Goal: Transaction & Acquisition: Purchase product/service

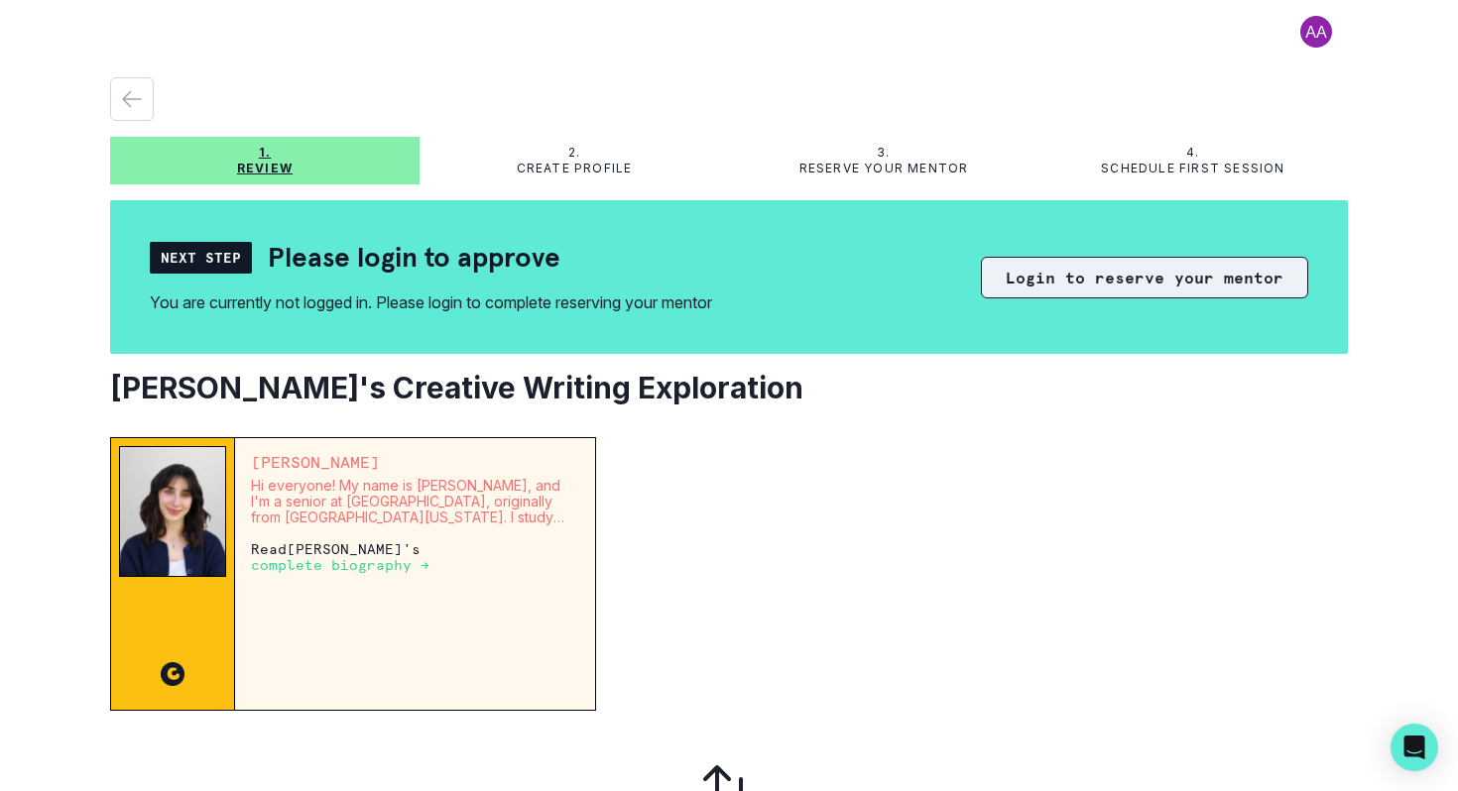
click at [1056, 280] on button "Login to reserve your mentor" at bounding box center [1144, 278] width 327 height 42
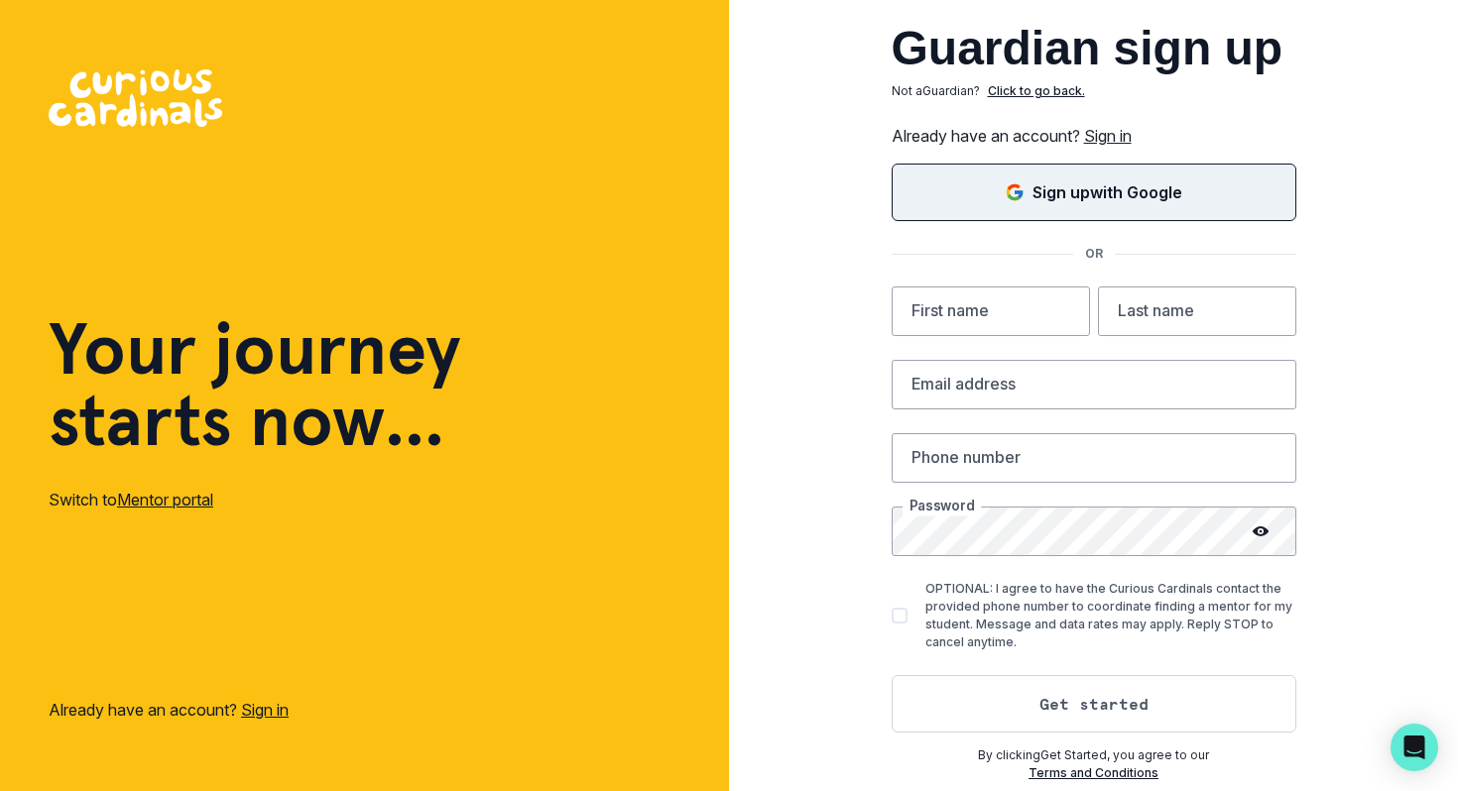
click at [1068, 199] on p "Sign up with Google" at bounding box center [1107, 193] width 150 height 24
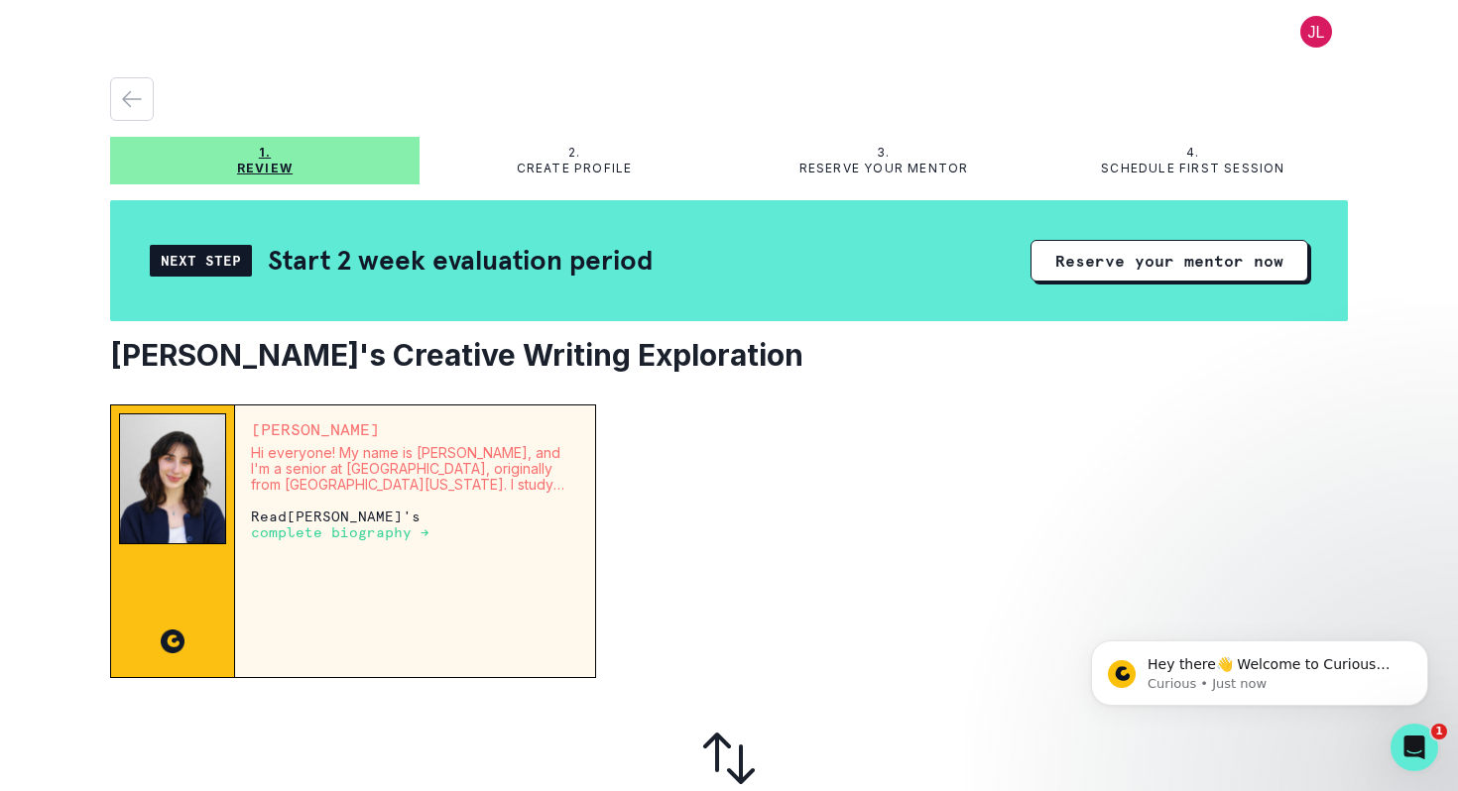
click at [803, 475] on div at bounding box center [980, 542] width 736 height 274
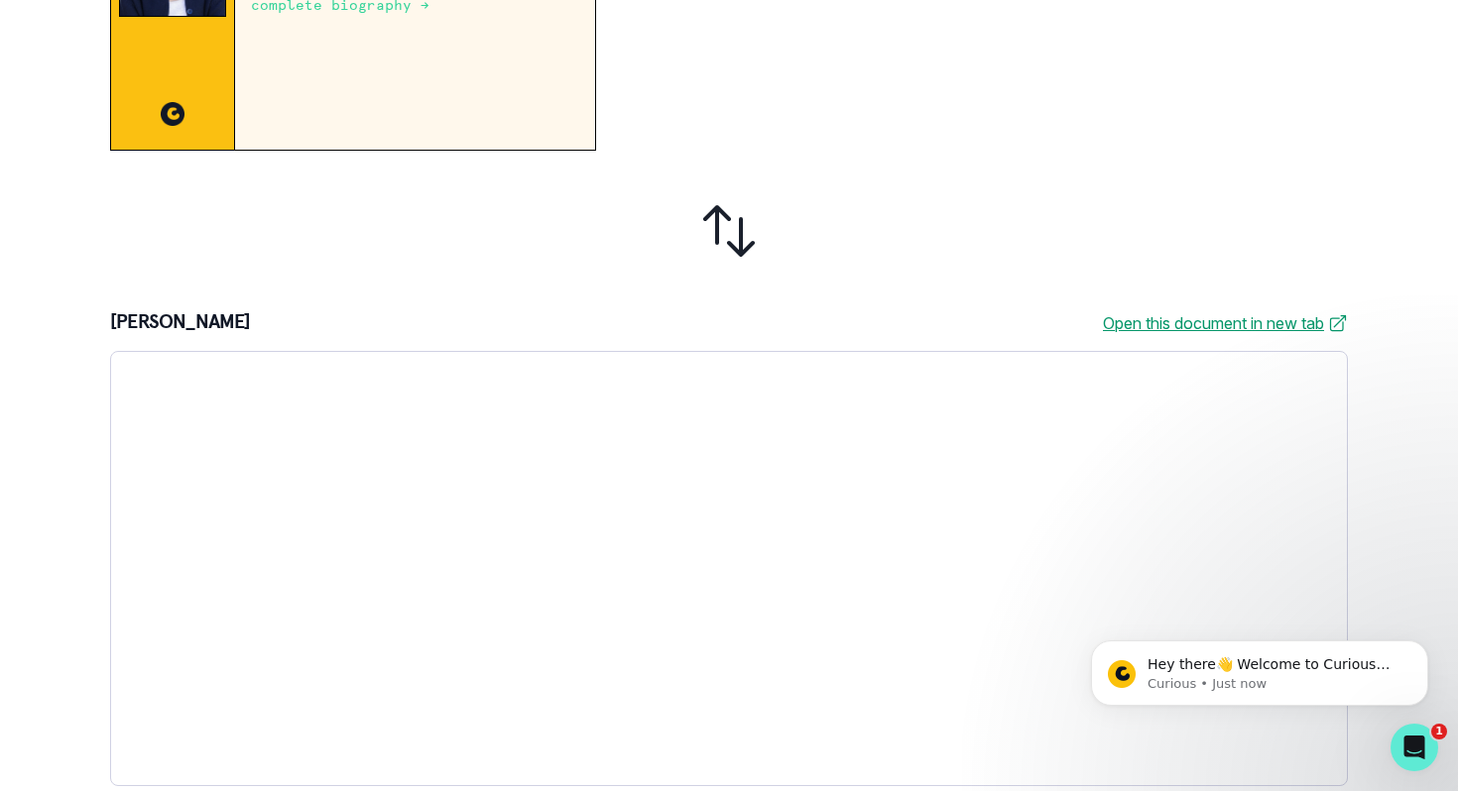
scroll to position [546, 0]
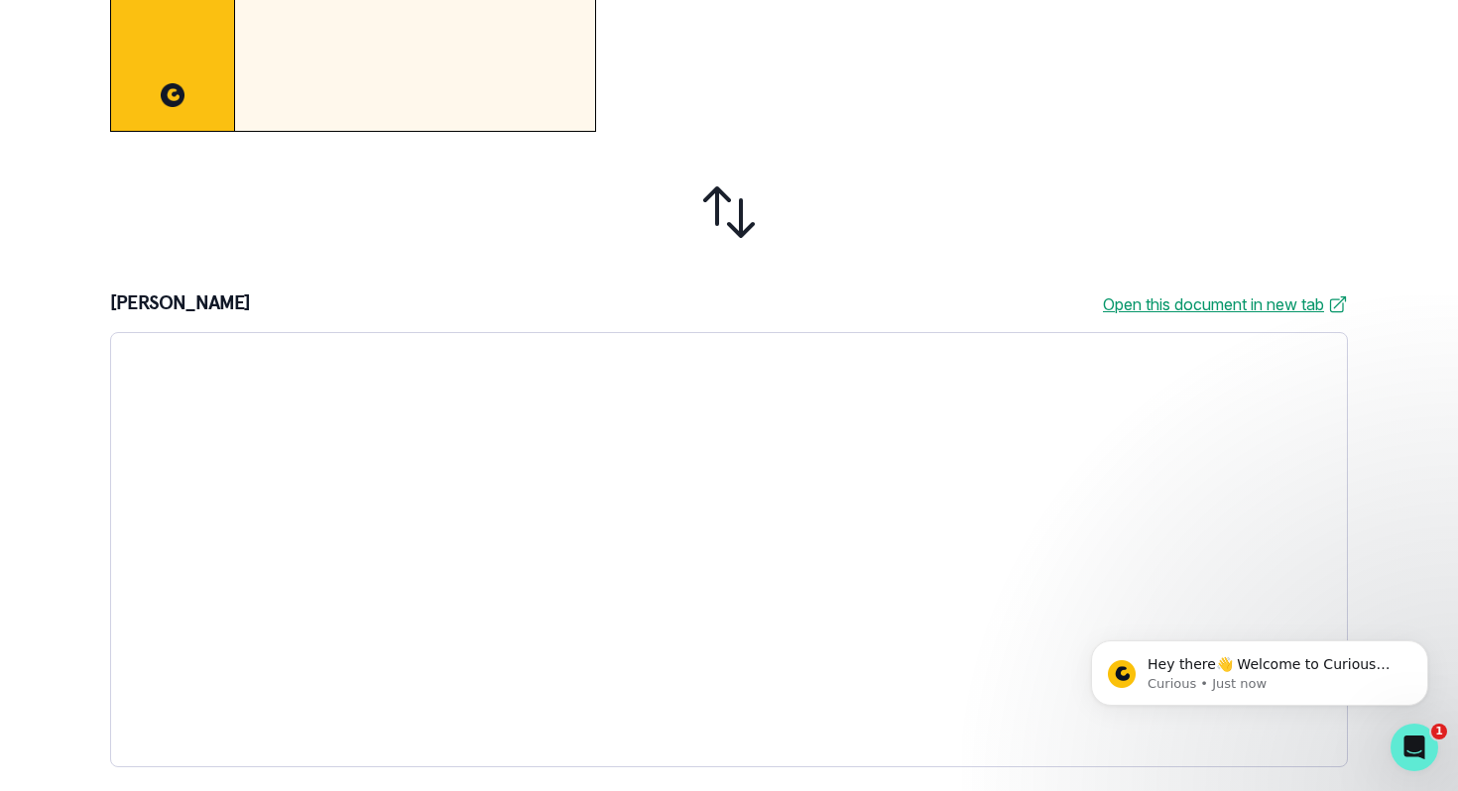
click at [885, 197] on div at bounding box center [729, 212] width 1238 height 129
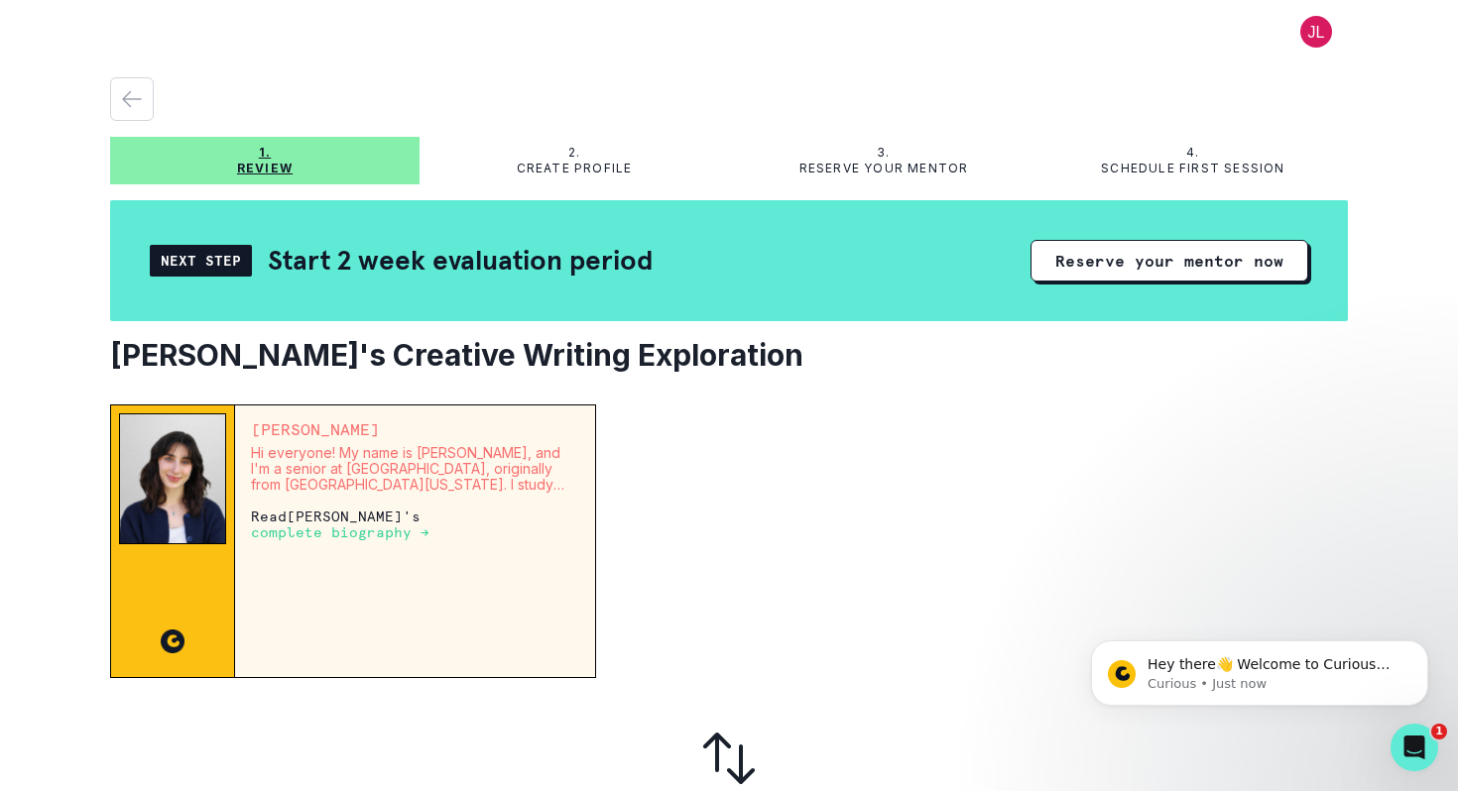
click at [218, 264] on div "Next Step" at bounding box center [201, 261] width 102 height 32
click at [1111, 270] on button "Reserve your mentor now" at bounding box center [1169, 261] width 278 height 42
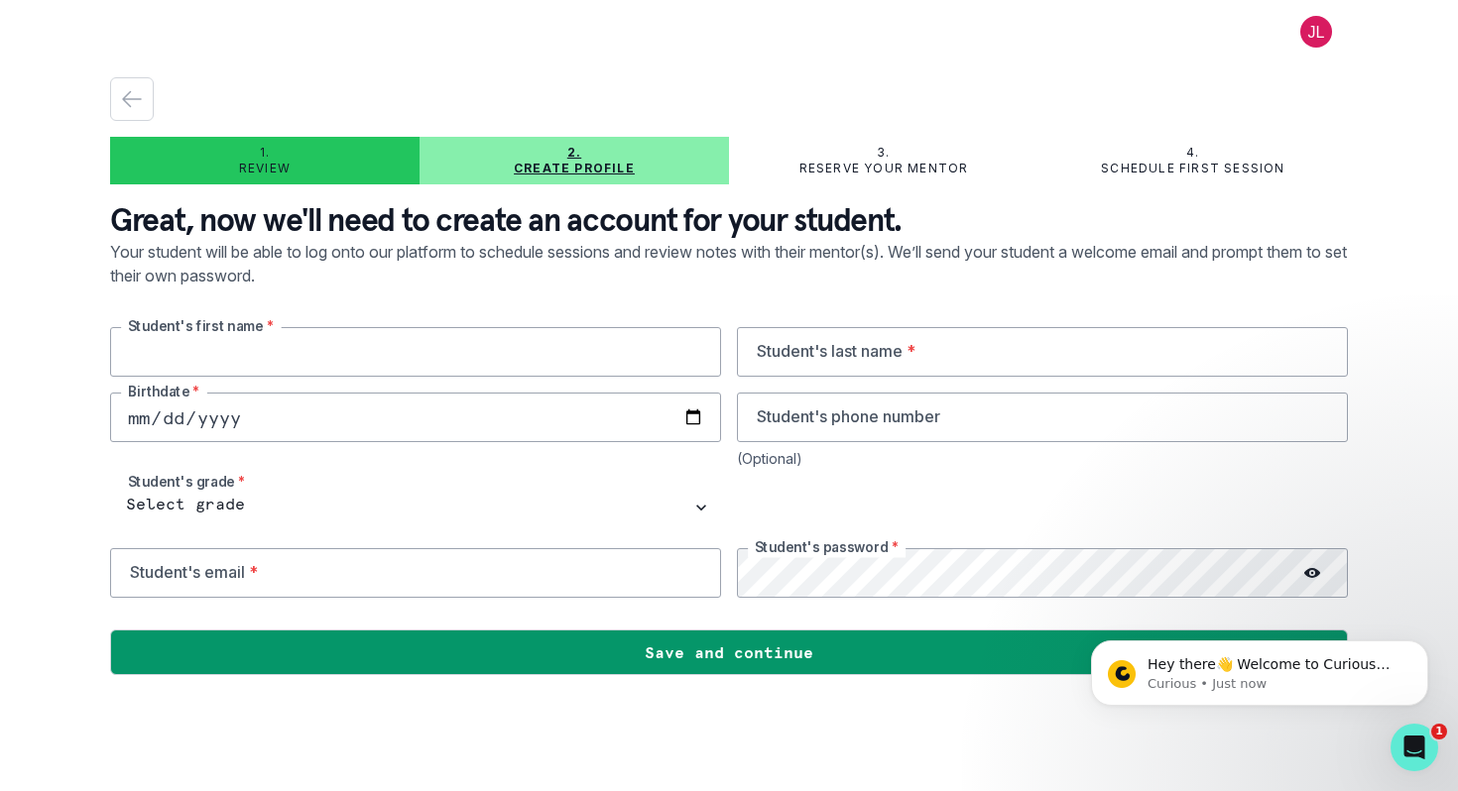
click at [528, 353] on input "text" at bounding box center [415, 352] width 611 height 50
type input "[PERSON_NAME]"
click at [288, 179] on div "1. Review" at bounding box center [264, 161] width 309 height 48
click at [141, 94] on div "button" at bounding box center [132, 99] width 42 height 24
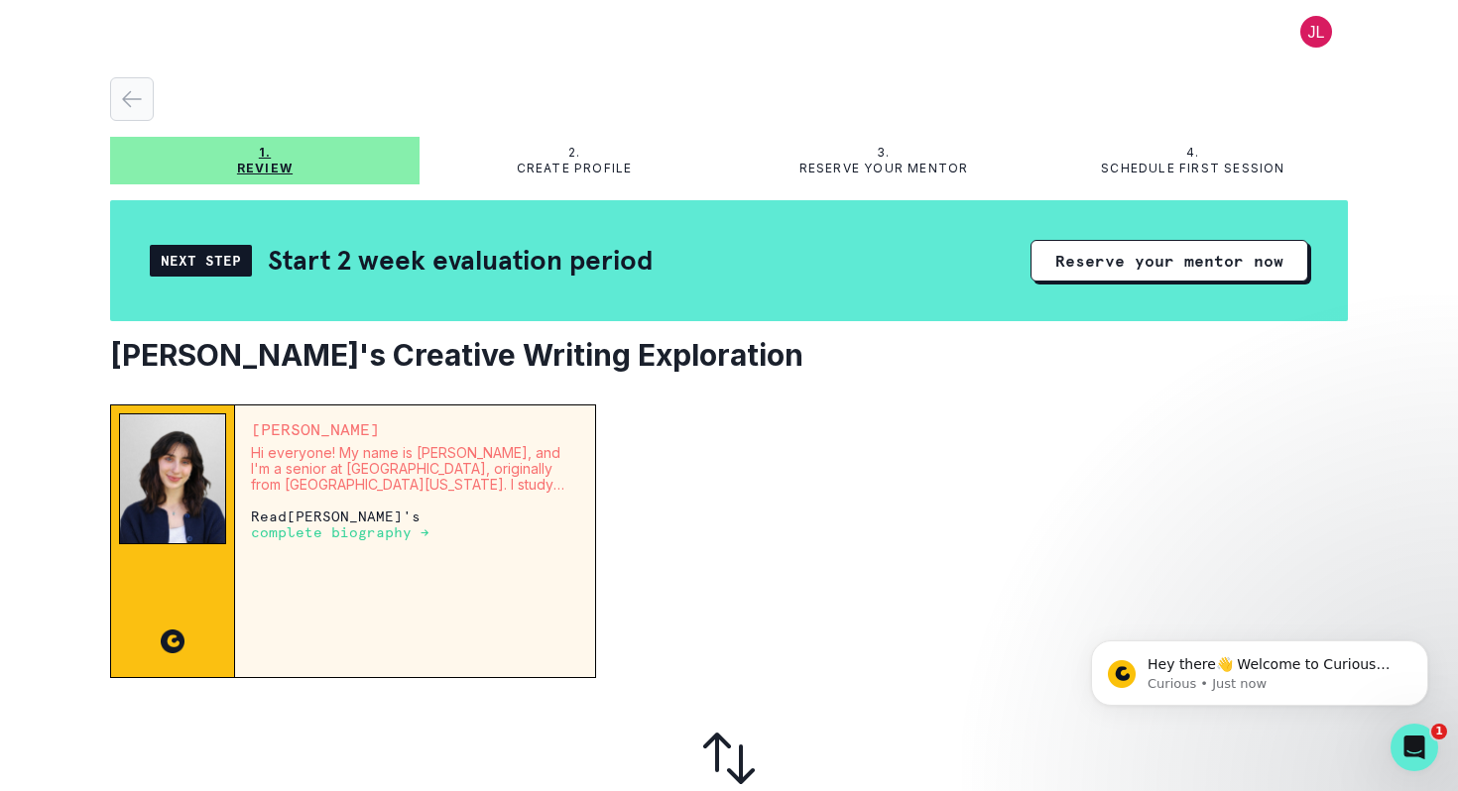
click at [133, 82] on button "button" at bounding box center [132, 99] width 44 height 44
click at [1316, 33] on button at bounding box center [1315, 32] width 63 height 32
click at [1040, 449] on div at bounding box center [980, 542] width 736 height 274
click at [1284, 16] on button at bounding box center [1315, 32] width 63 height 32
click at [737, 790] on div at bounding box center [729, 758] width 1238 height 129
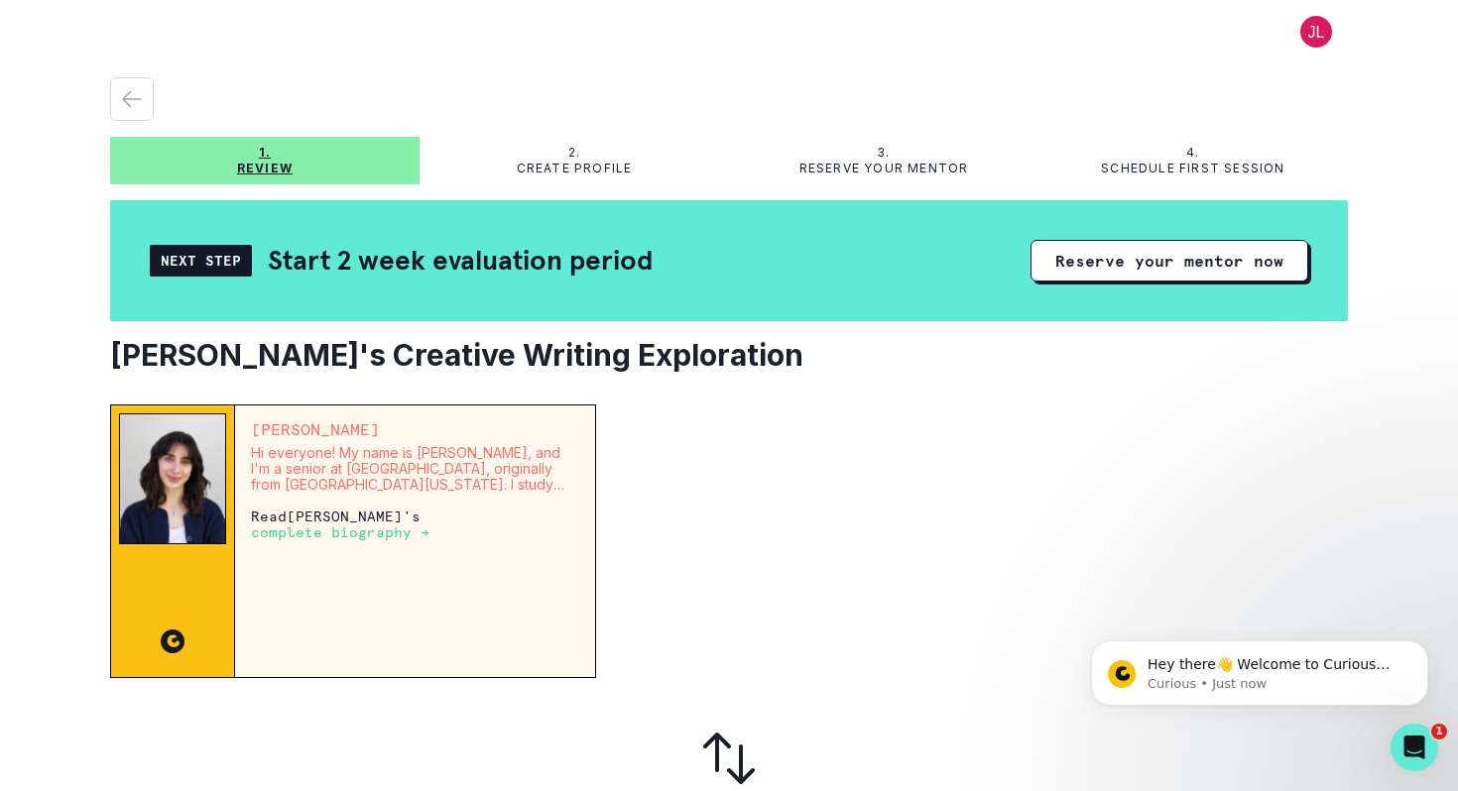
click at [733, 768] on icon at bounding box center [728, 758] width 63 height 63
click at [713, 723] on div at bounding box center [729, 758] width 1238 height 129
click at [560, 145] on div "2. Create profile" at bounding box center [574, 161] width 309 height 32
click at [1318, 40] on button at bounding box center [1315, 32] width 63 height 32
click at [1085, 431] on div at bounding box center [980, 542] width 736 height 274
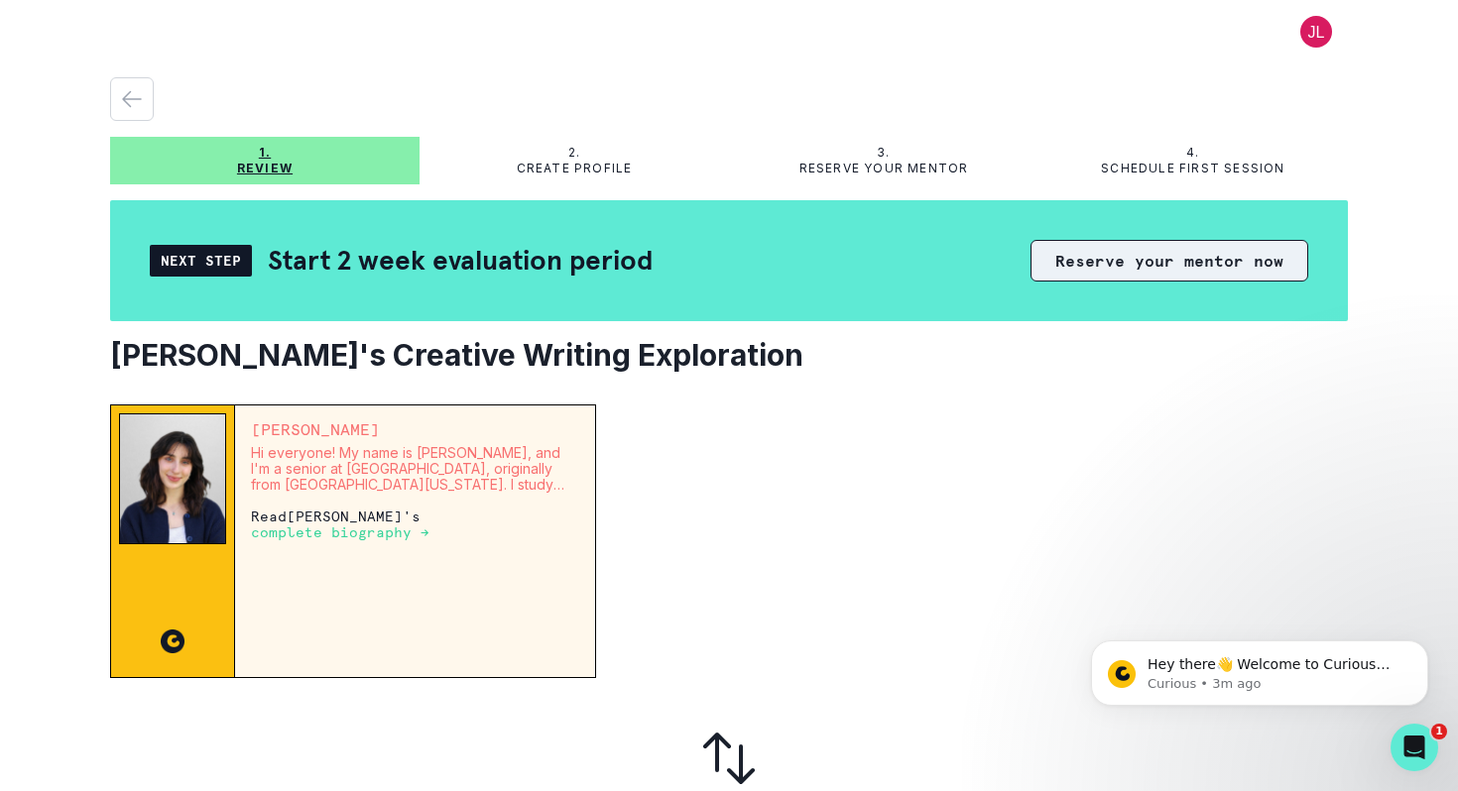
click at [1110, 268] on button "Reserve your mentor now" at bounding box center [1169, 261] width 278 height 42
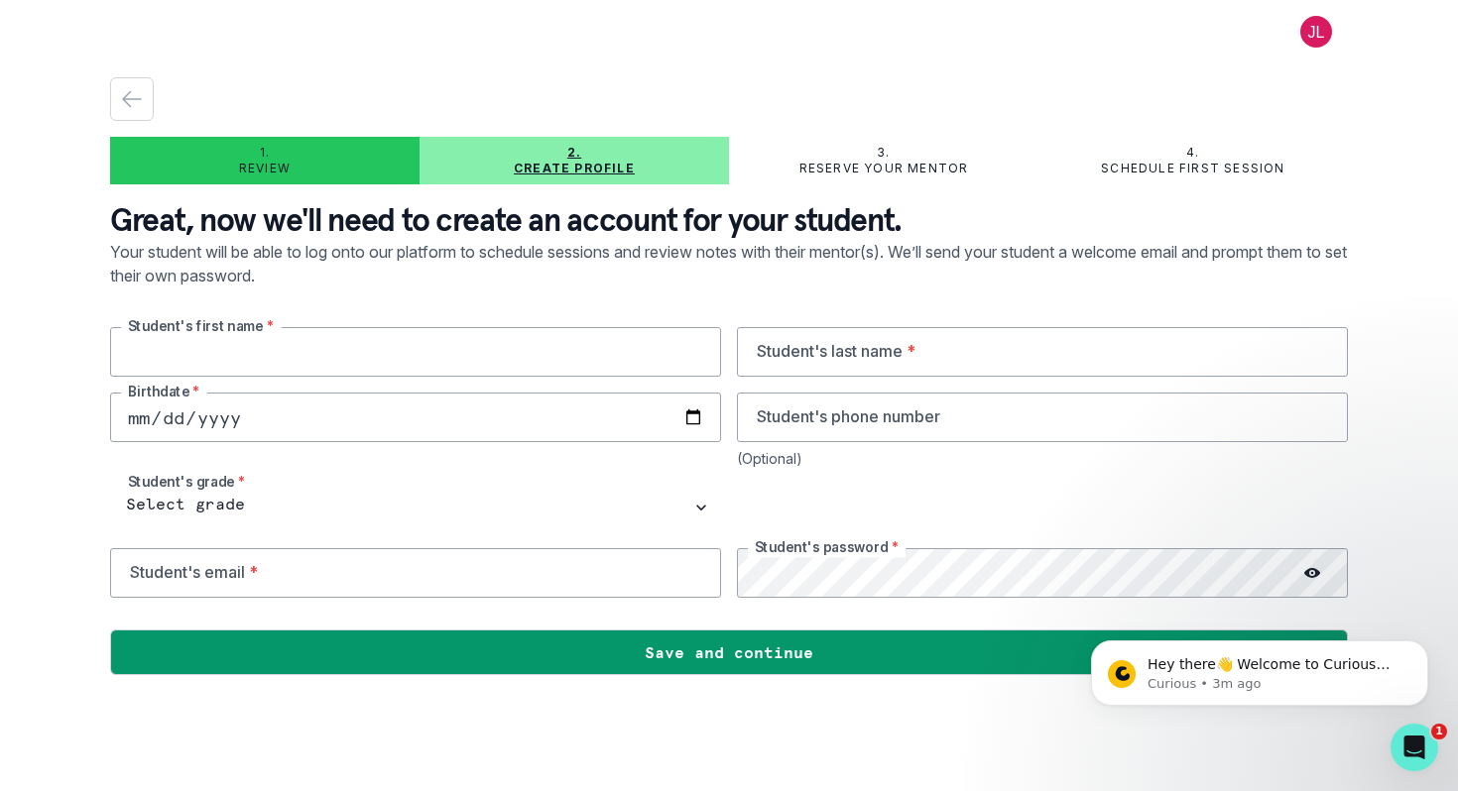
click at [378, 364] on input "text" at bounding box center [415, 352] width 611 height 50
type input "[PERSON_NAME]"
type input "[DATE]"
type input "0012-01-21"
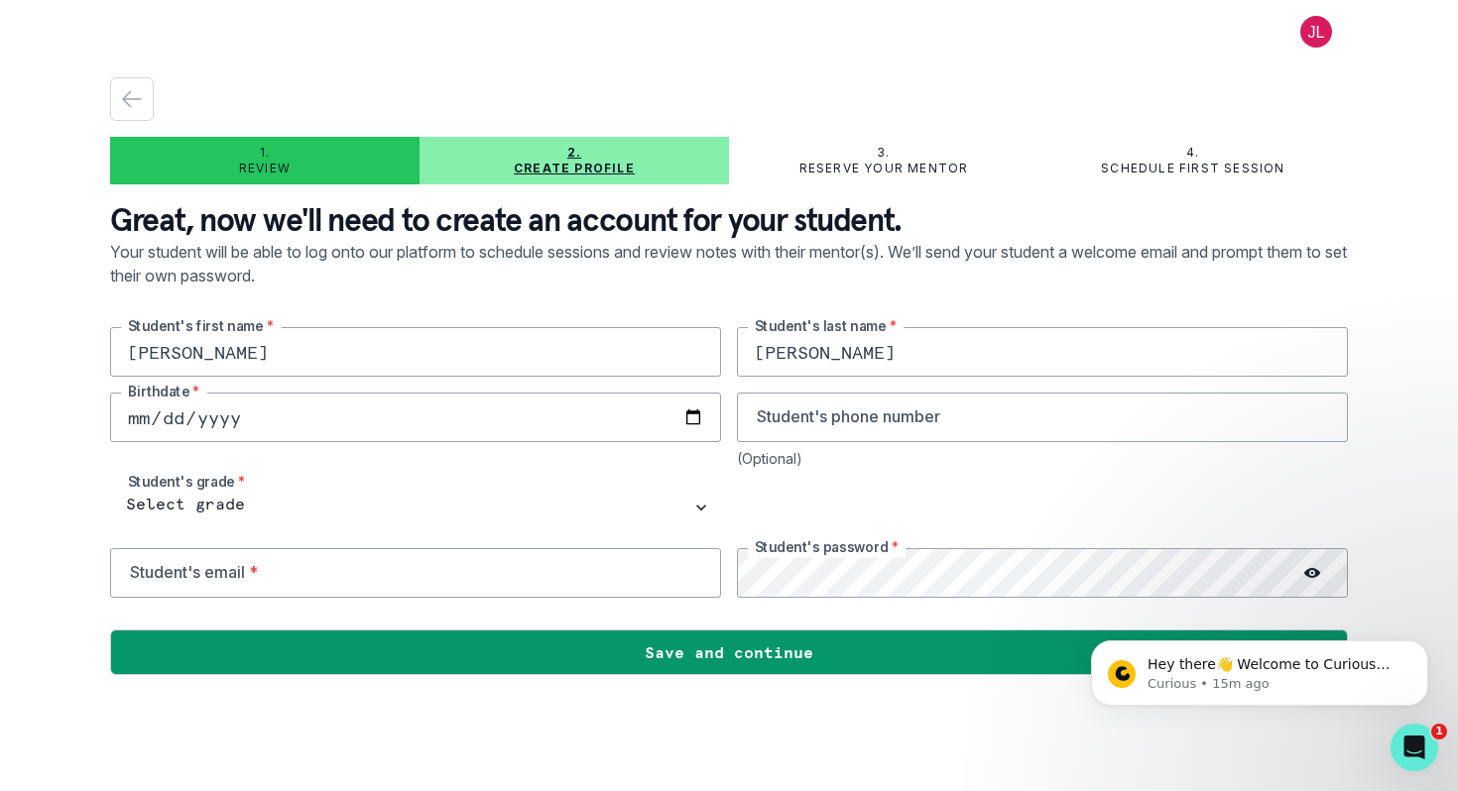
click at [1324, 32] on button at bounding box center [1315, 32] width 63 height 32
click at [1170, 90] on button "Log out" at bounding box center [1237, 82] width 220 height 36
click at [1314, 36] on button at bounding box center [1315, 32] width 63 height 32
click at [137, 105] on icon "button" at bounding box center [132, 99] width 24 height 24
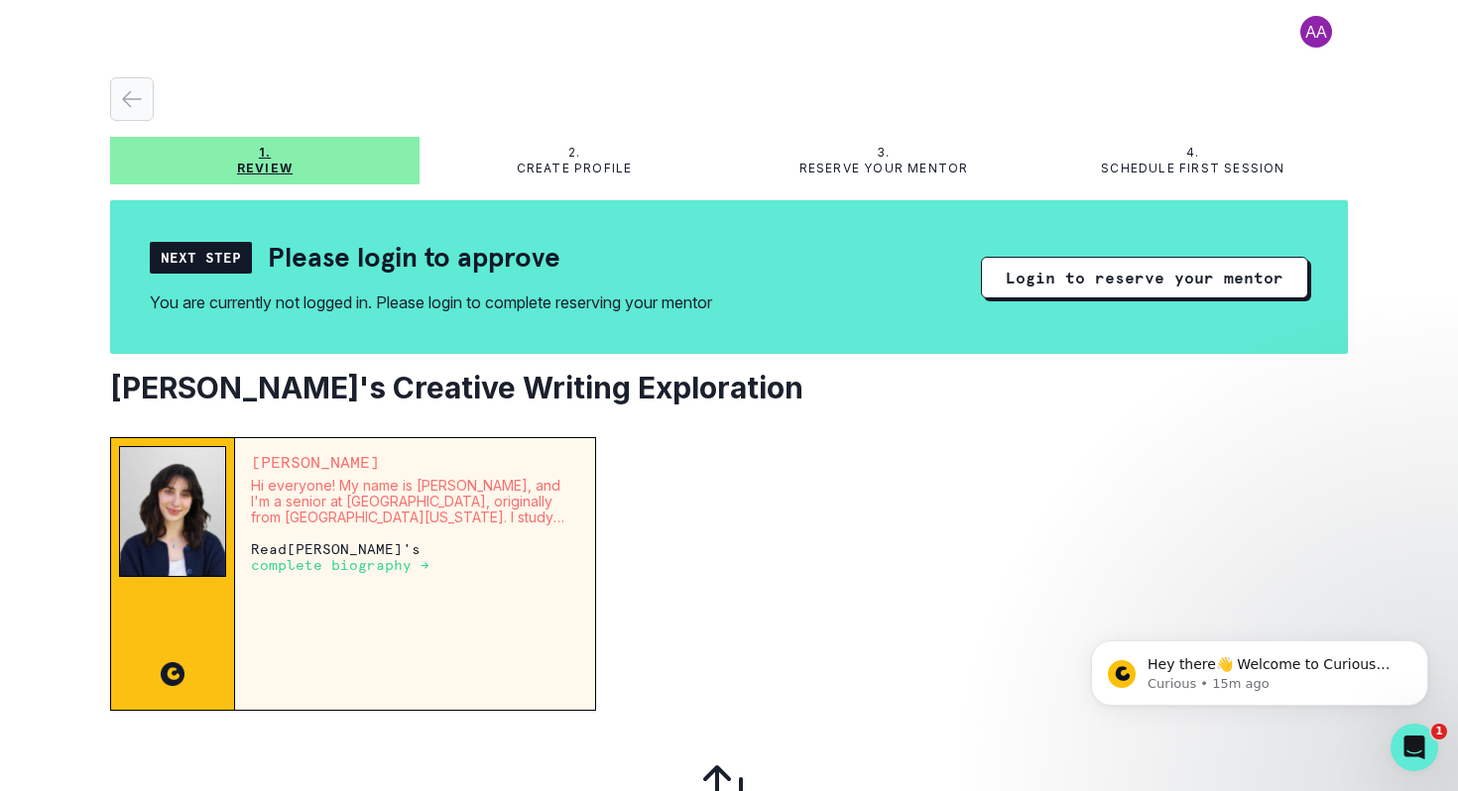
click at [137, 105] on icon "button" at bounding box center [132, 99] width 24 height 24
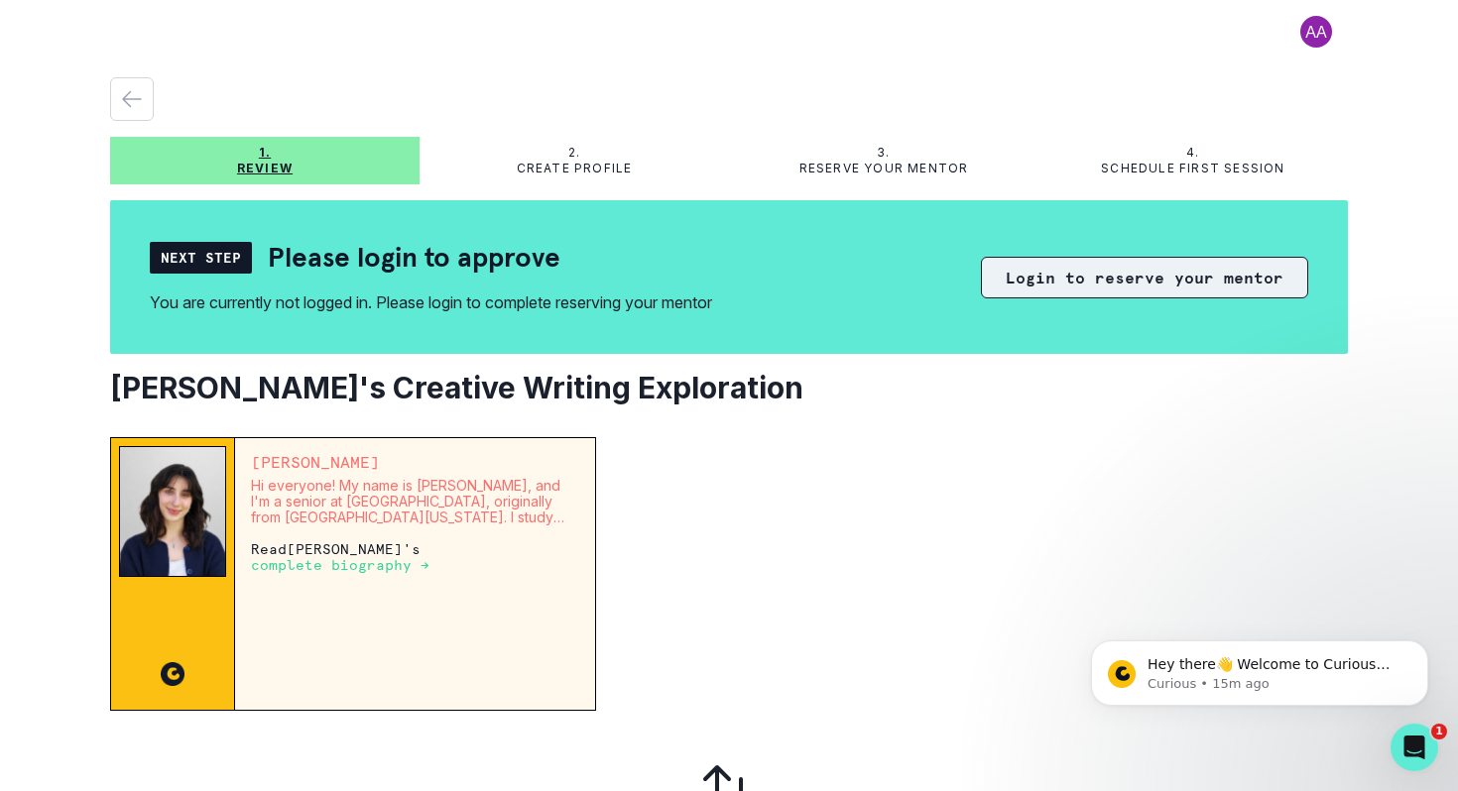
click at [1100, 288] on button "Login to reserve your mentor" at bounding box center [1144, 278] width 327 height 42
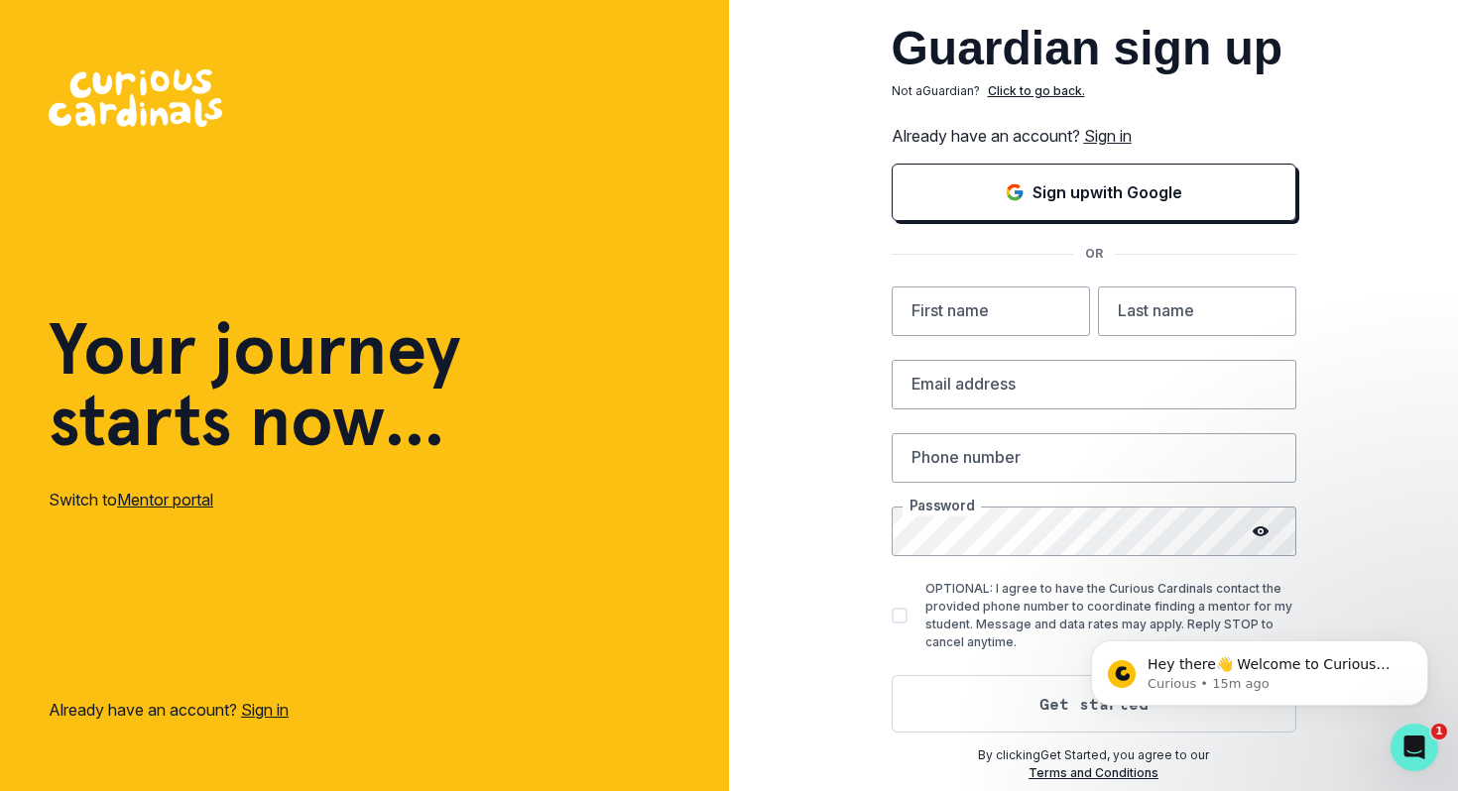
click at [1121, 126] on link "Sign in" at bounding box center [1108, 136] width 48 height 20
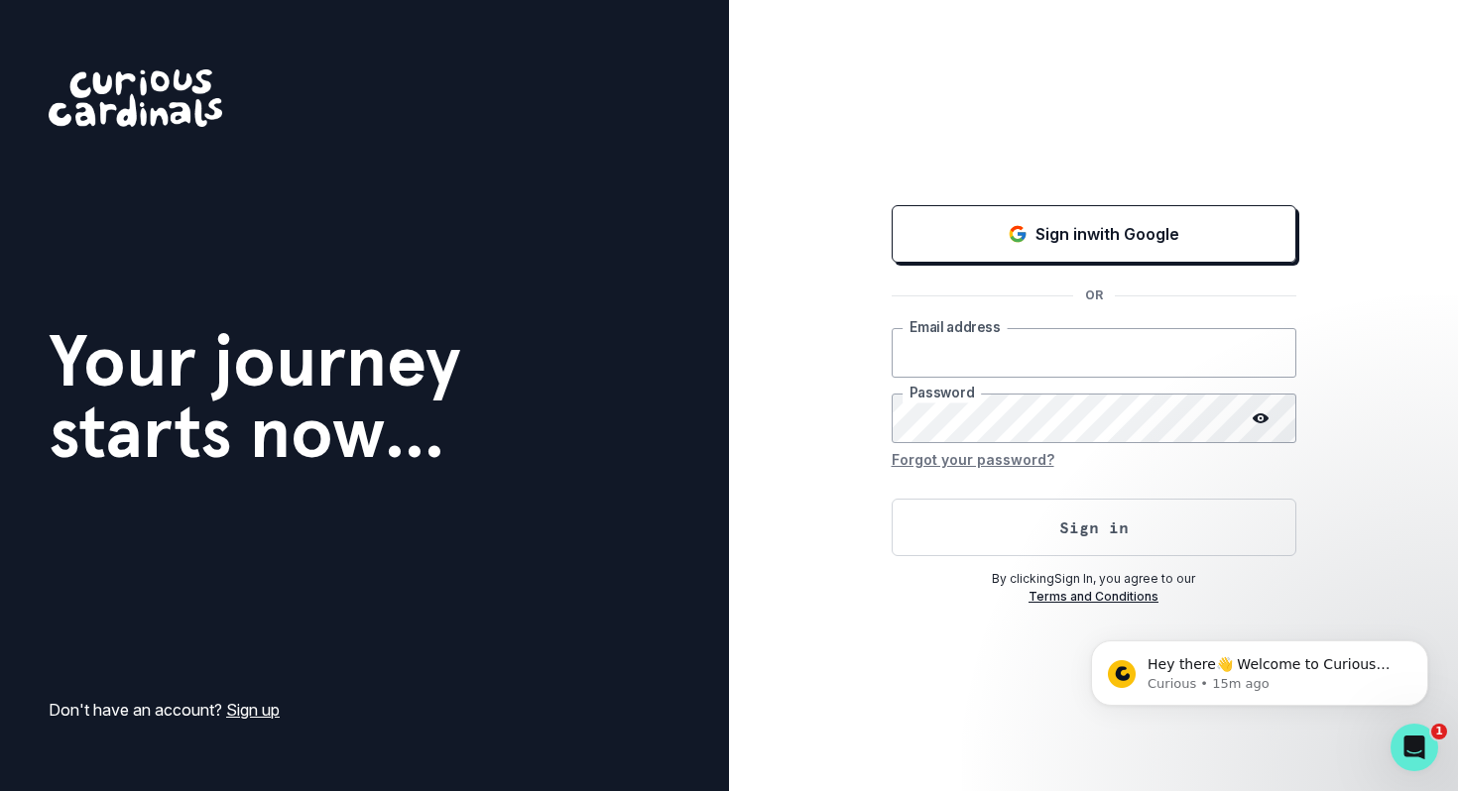
click at [1014, 364] on input "email" at bounding box center [1094, 353] width 405 height 50
type input "[EMAIL_ADDRESS][DOMAIN_NAME]"
click at [1262, 409] on div at bounding box center [1260, 419] width 71 height 50
click at [1261, 425] on icon at bounding box center [1261, 419] width 16 height 16
click at [1084, 512] on button "Sign in" at bounding box center [1094, 528] width 405 height 58
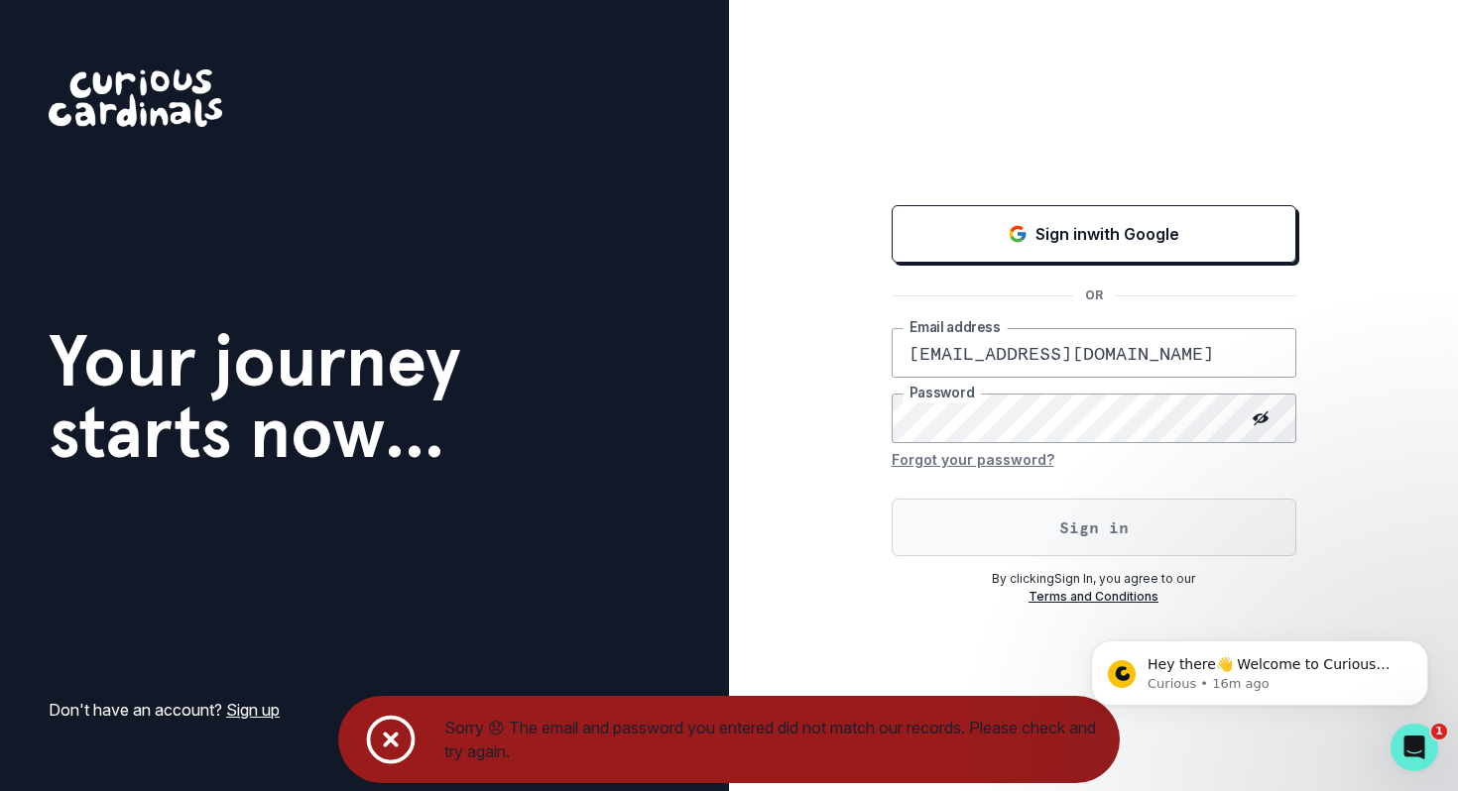
click at [1074, 520] on button "Sign in" at bounding box center [1094, 528] width 405 height 58
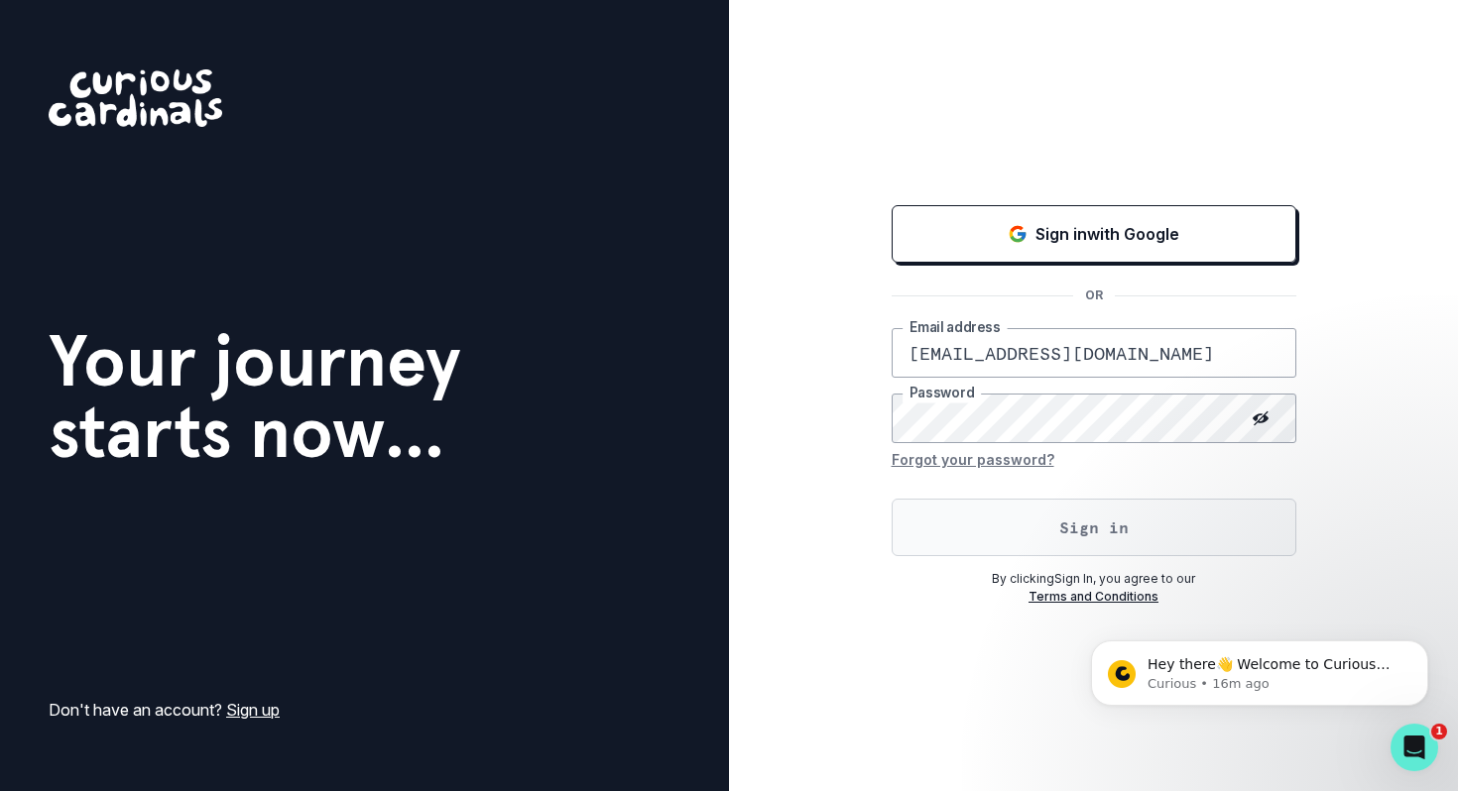
click at [1052, 518] on button "Sign in" at bounding box center [1094, 528] width 405 height 58
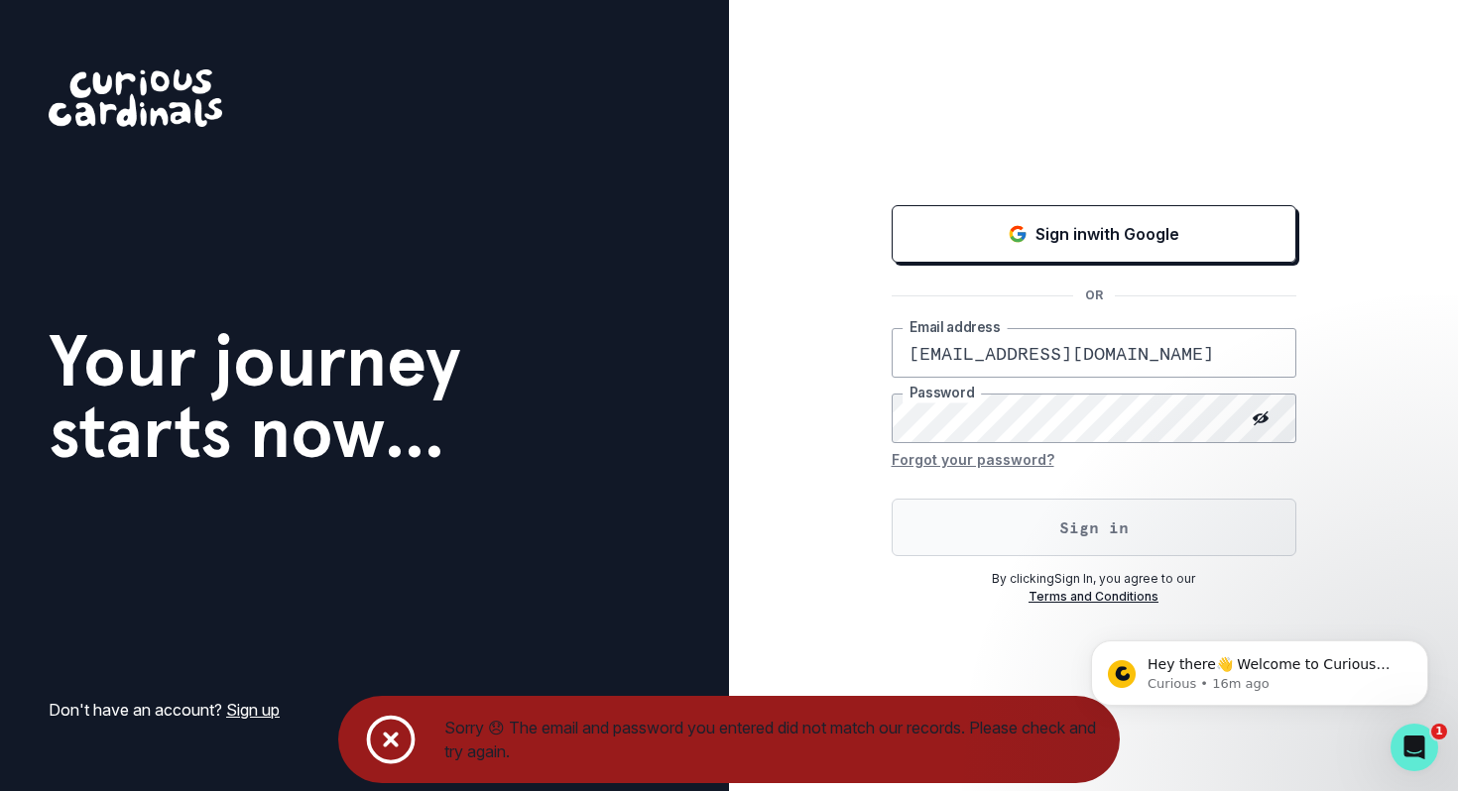
click at [1055, 527] on button "Sign in" at bounding box center [1094, 528] width 405 height 58
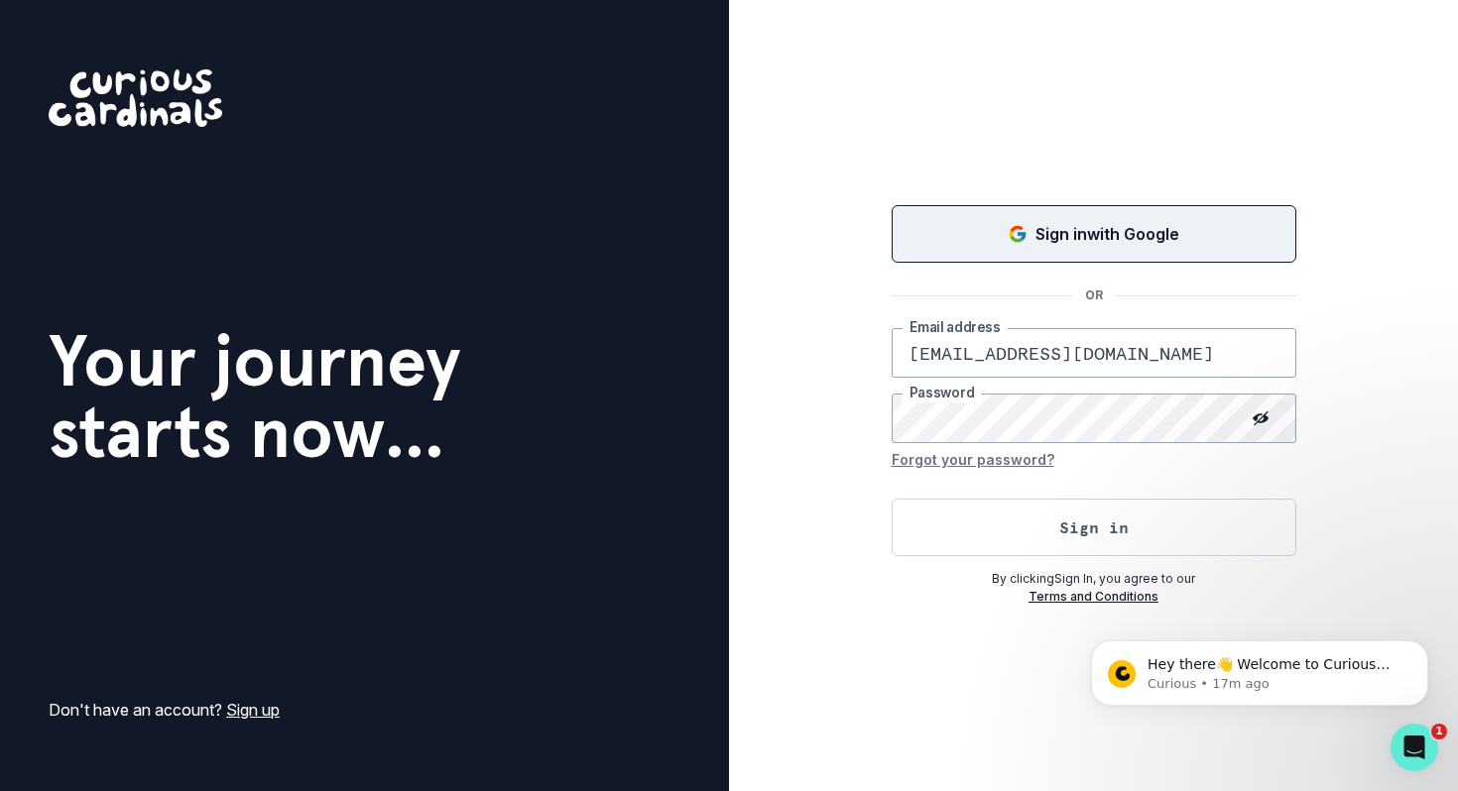
click at [1079, 256] on button "Sign in with Google" at bounding box center [1094, 234] width 405 height 58
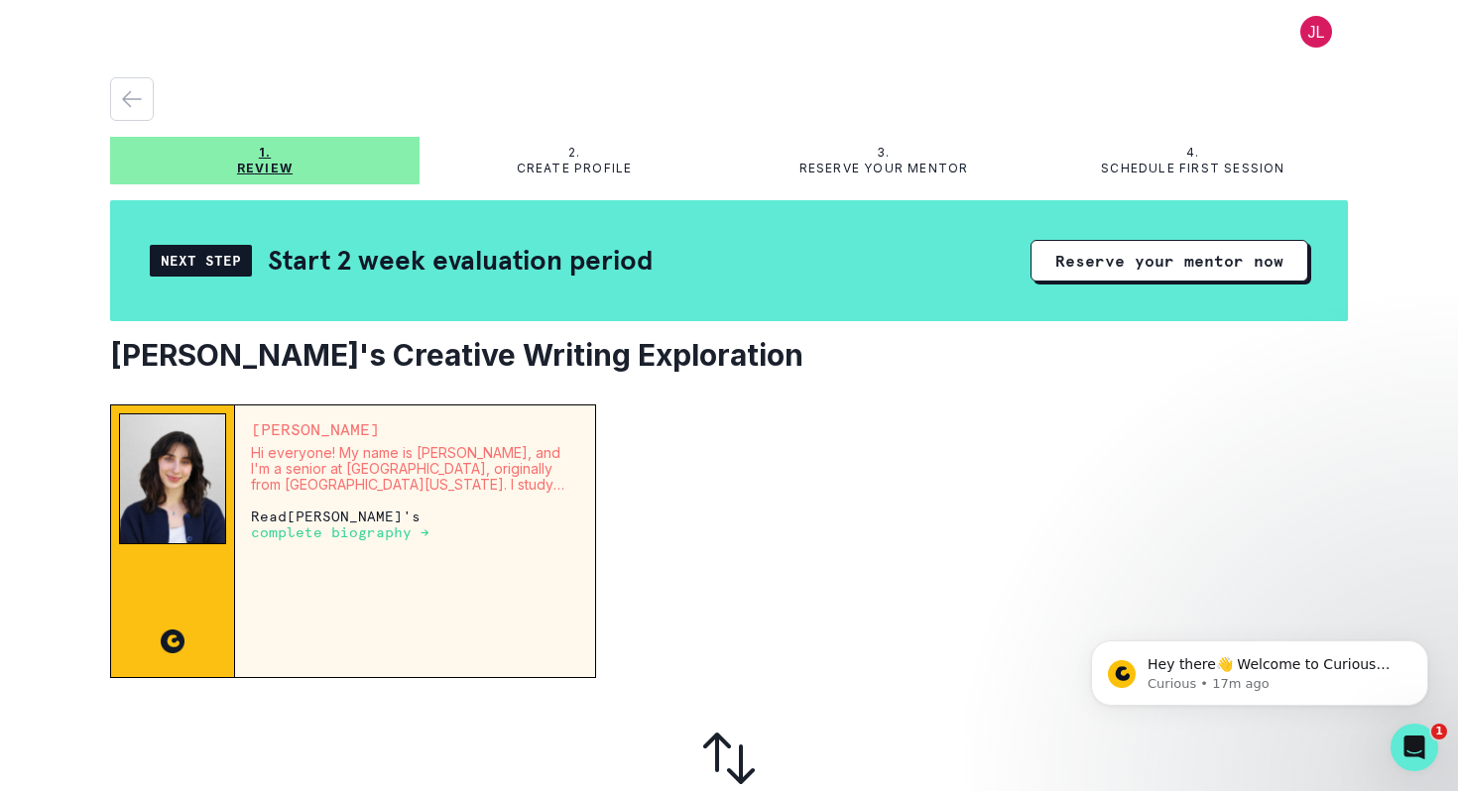
click at [300, 535] on p "complete biography →" at bounding box center [340, 533] width 179 height 16
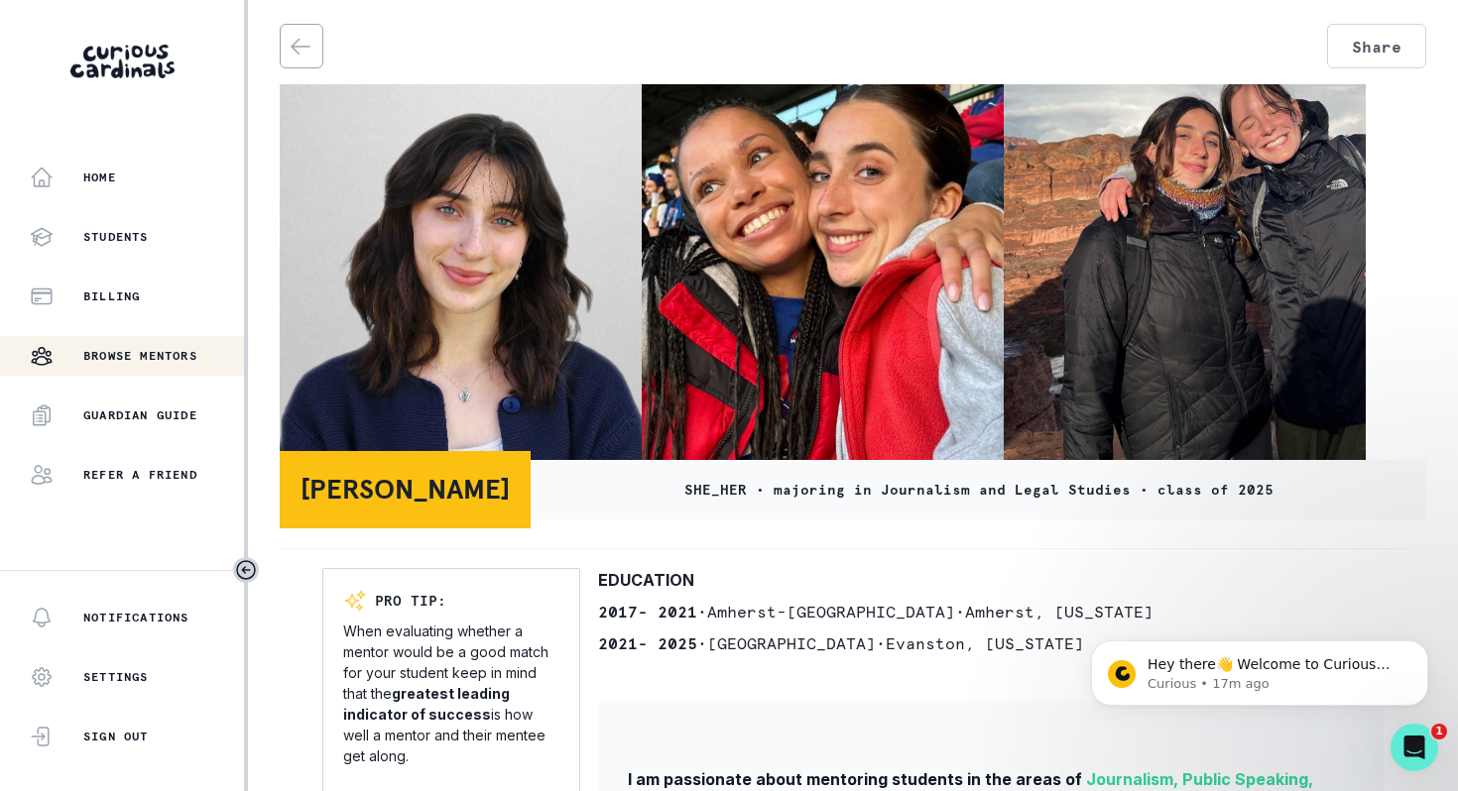
click at [626, 508] on div "SHE_HER • majoring in Journalism and Legal Studies • class of 2025" at bounding box center [979, 490] width 896 height 60
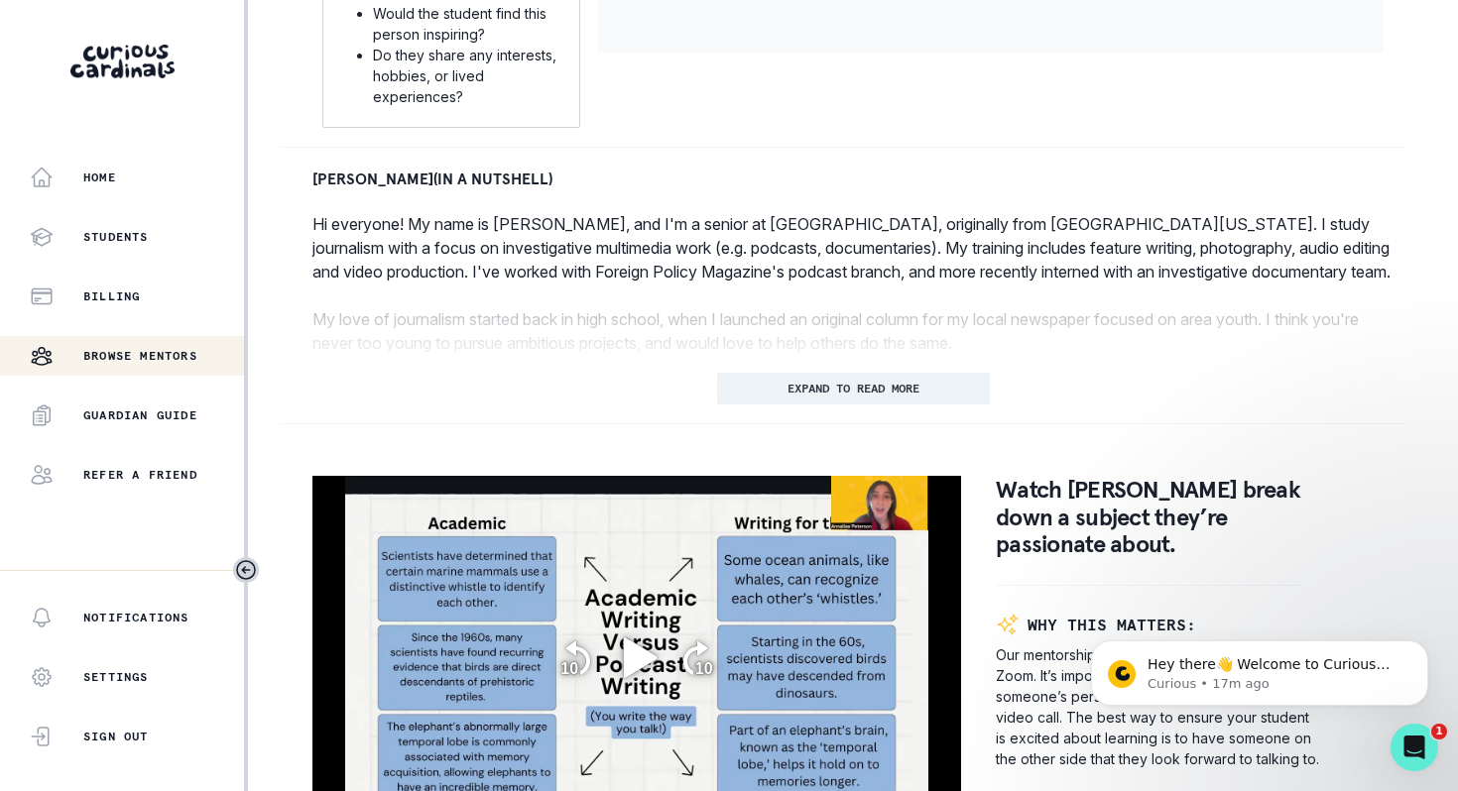
scroll to position [833, 0]
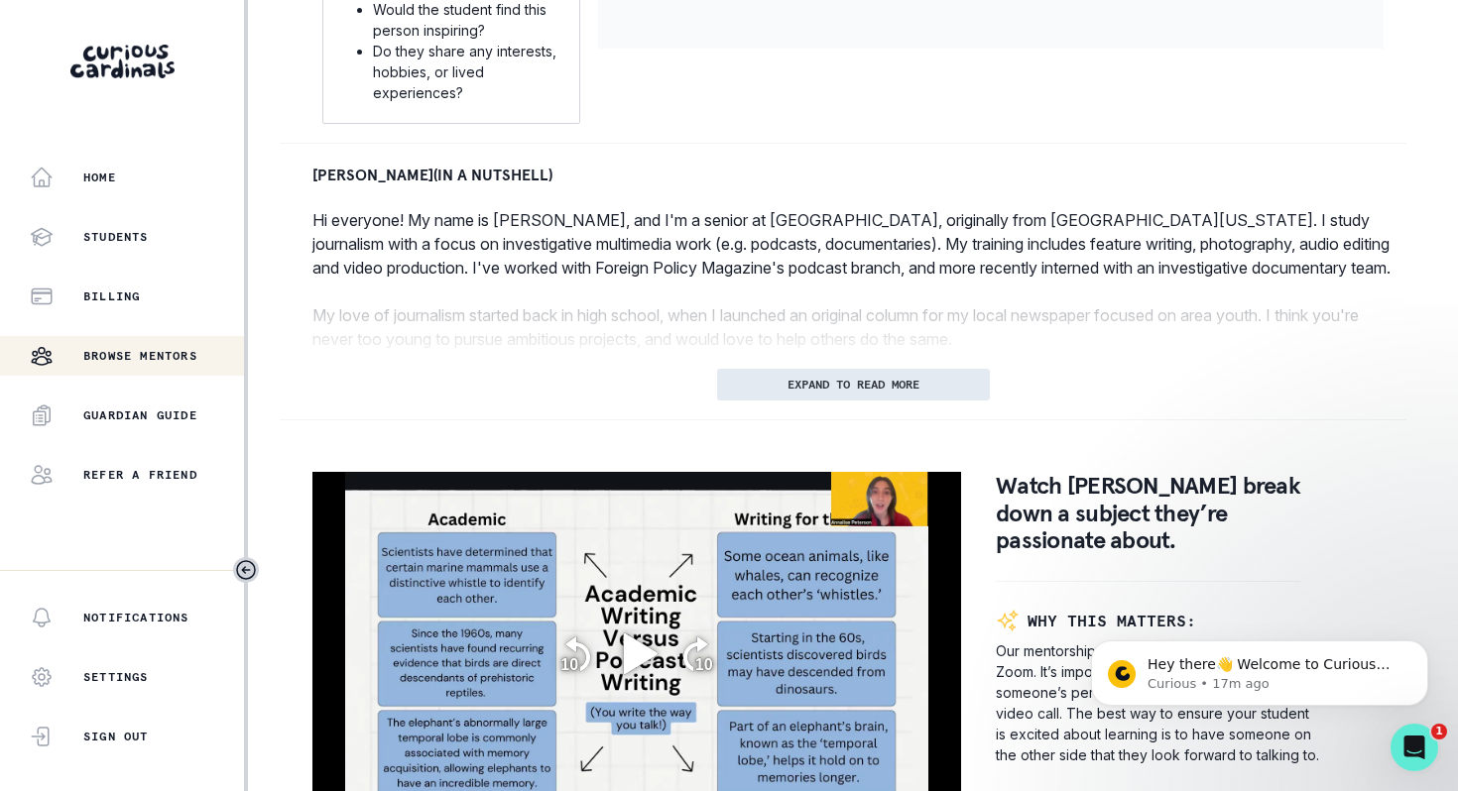
click at [736, 369] on button "EXPAND TO READ MORE" at bounding box center [853, 385] width 273 height 32
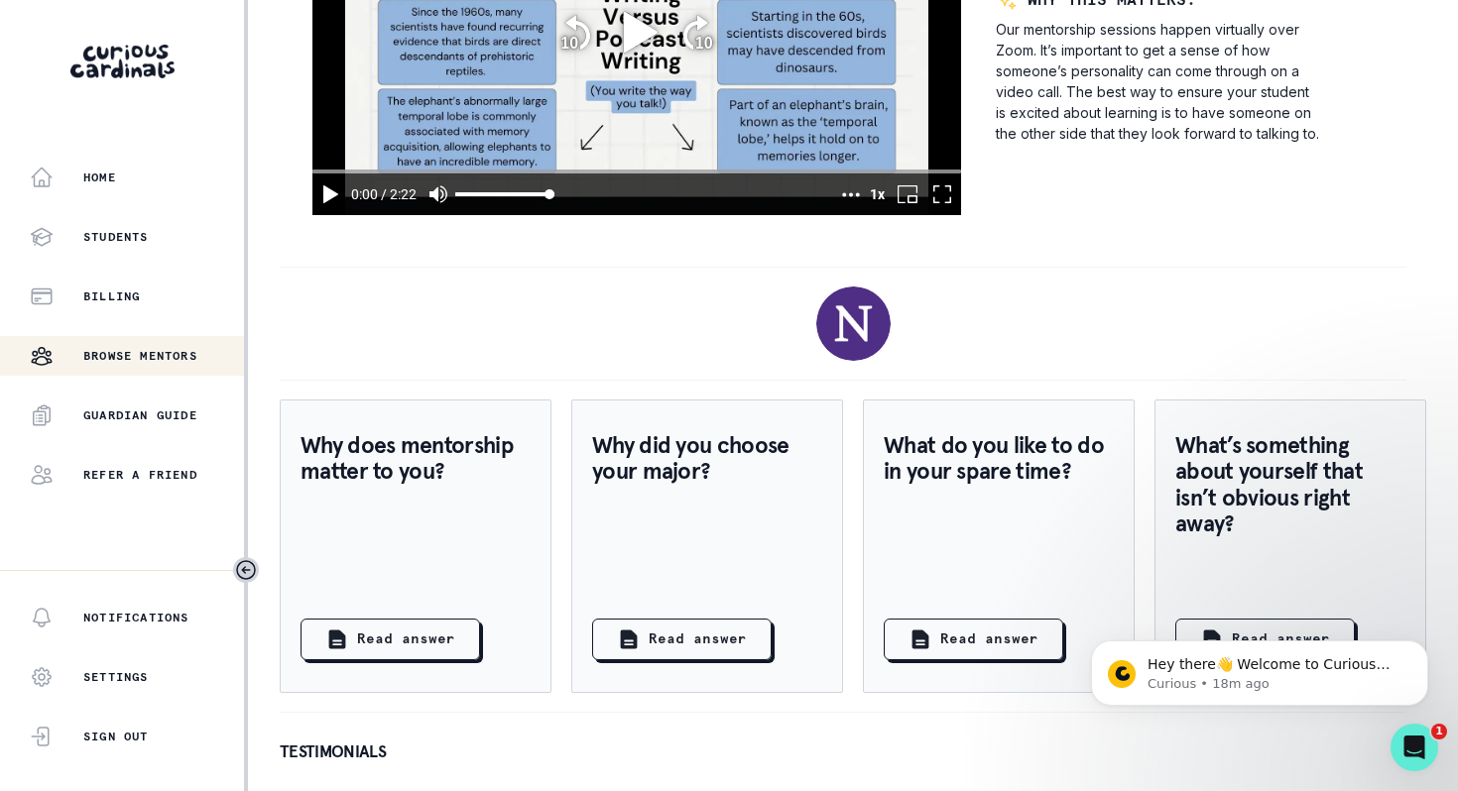
scroll to position [1605, 0]
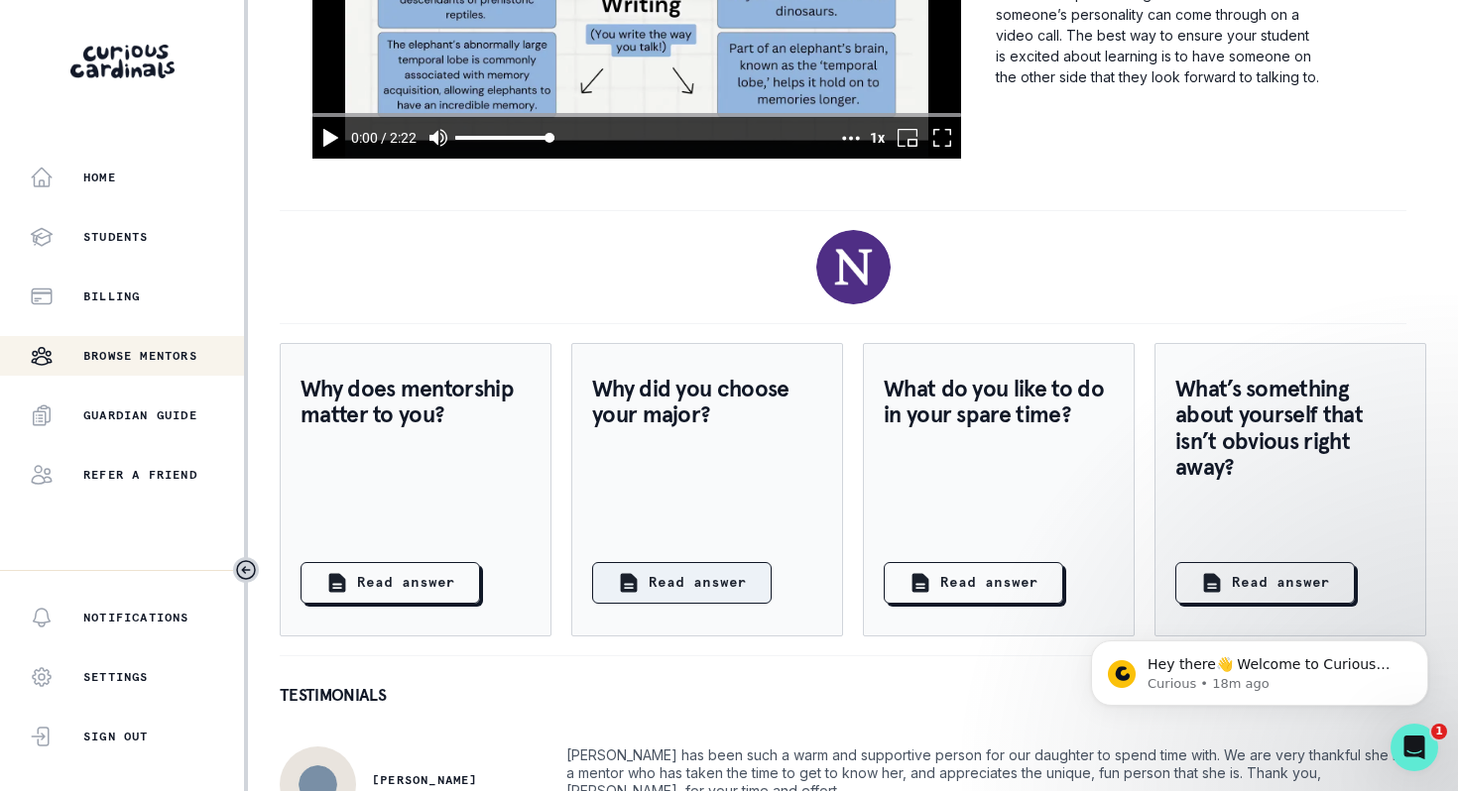
click at [662, 604] on button "Read answer" at bounding box center [682, 583] width 180 height 42
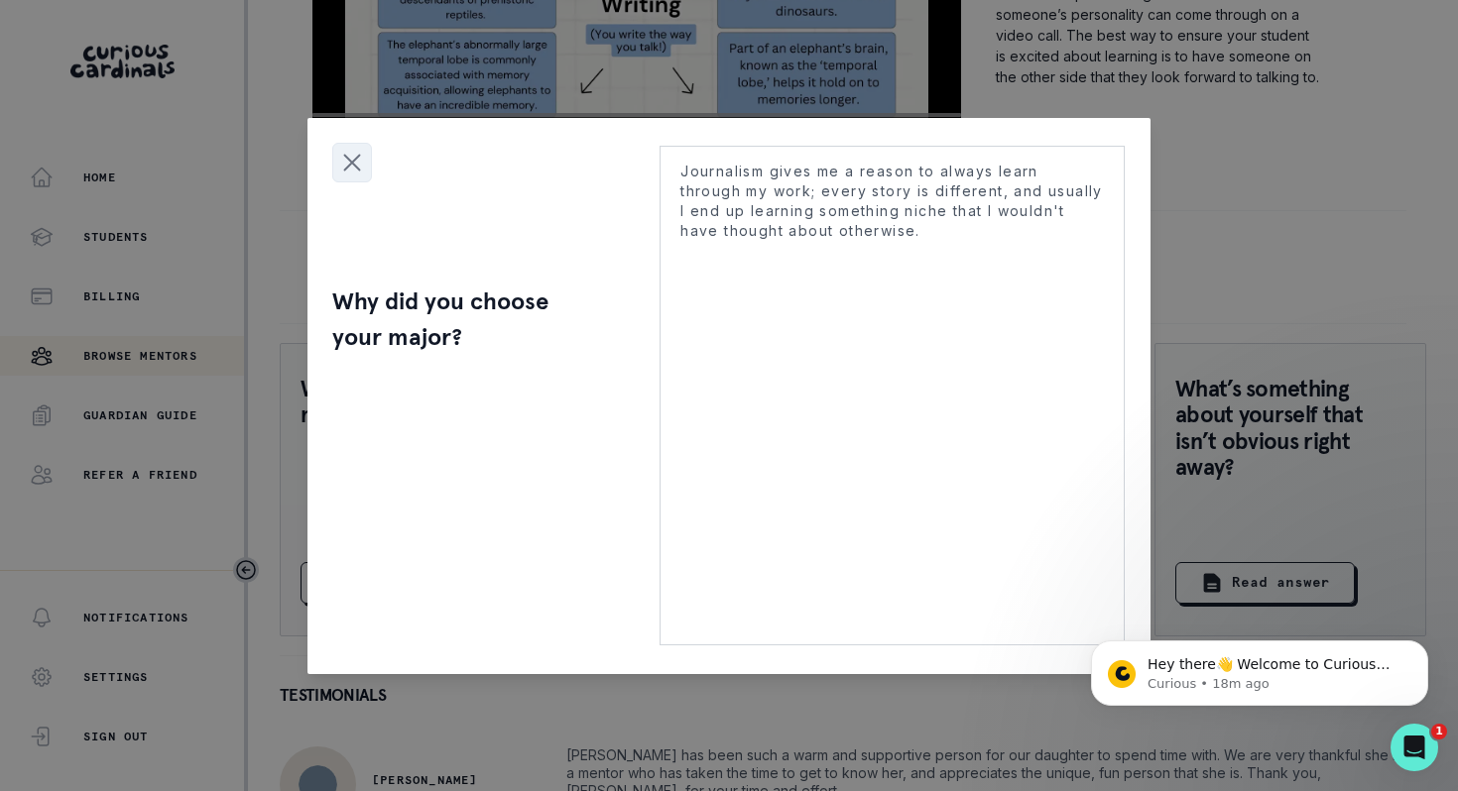
click at [344, 148] on icon "Close modal" at bounding box center [352, 163] width 30 height 30
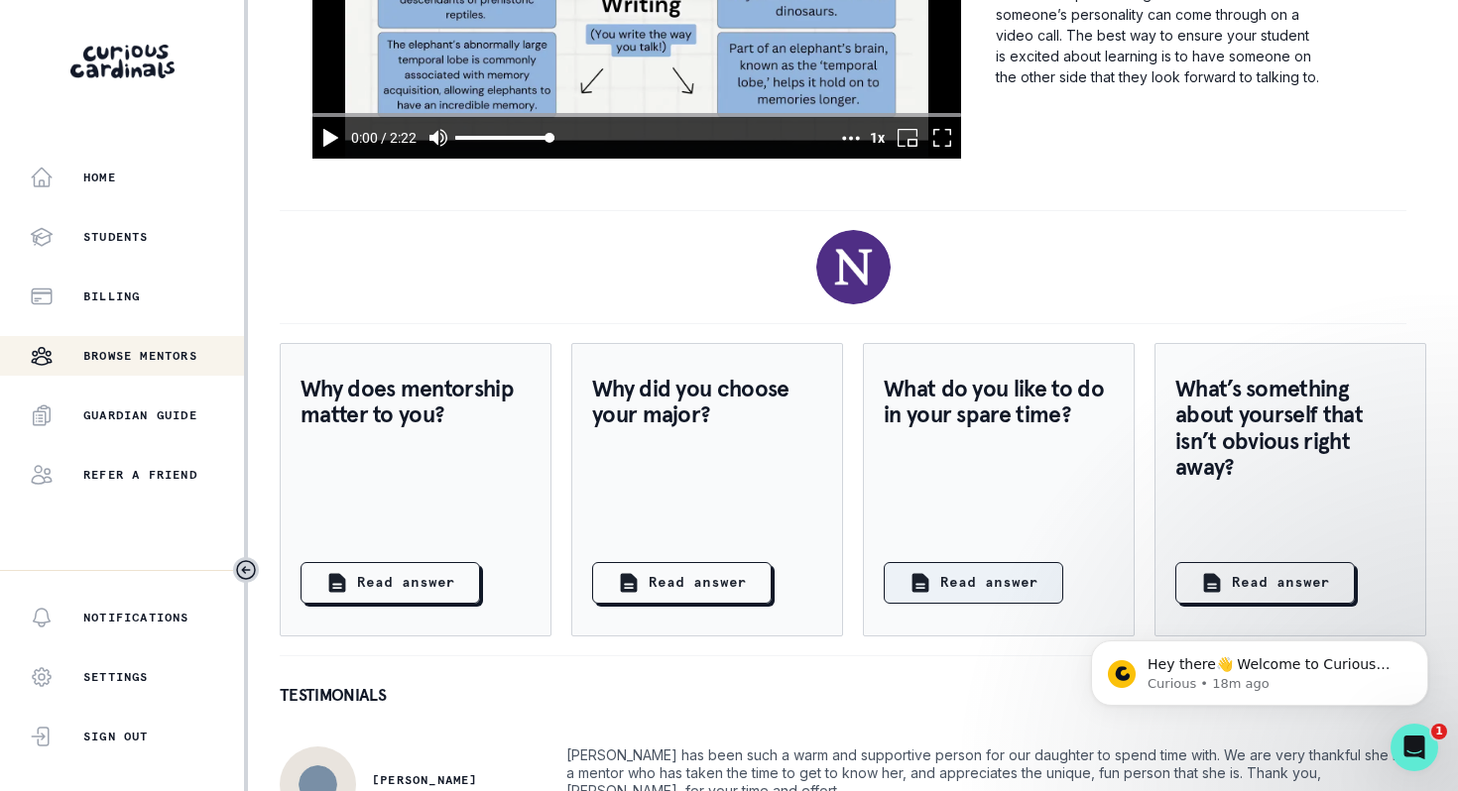
click at [994, 604] on button "Read answer" at bounding box center [974, 583] width 180 height 42
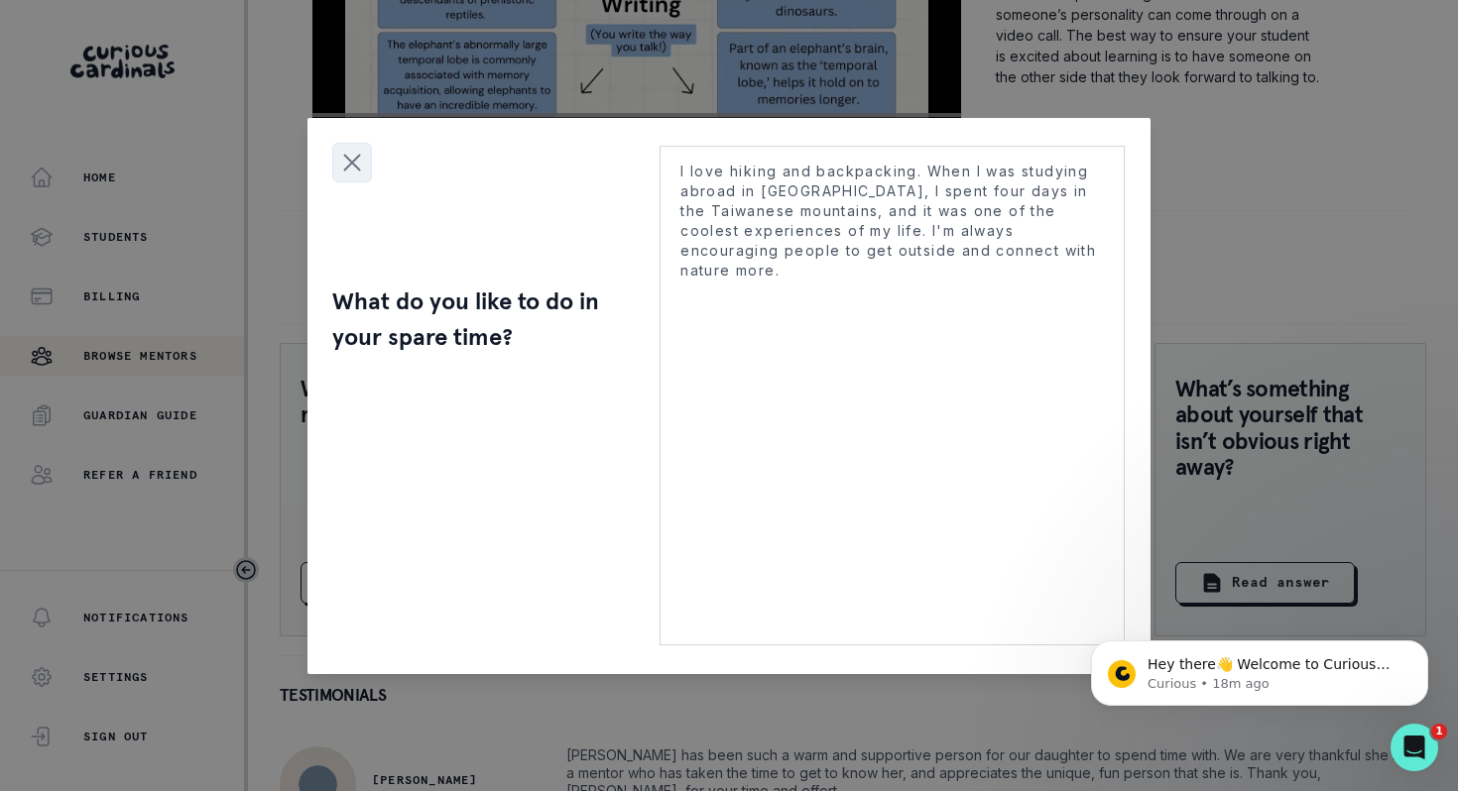
click at [338, 165] on icon "Close modal" at bounding box center [352, 163] width 30 height 30
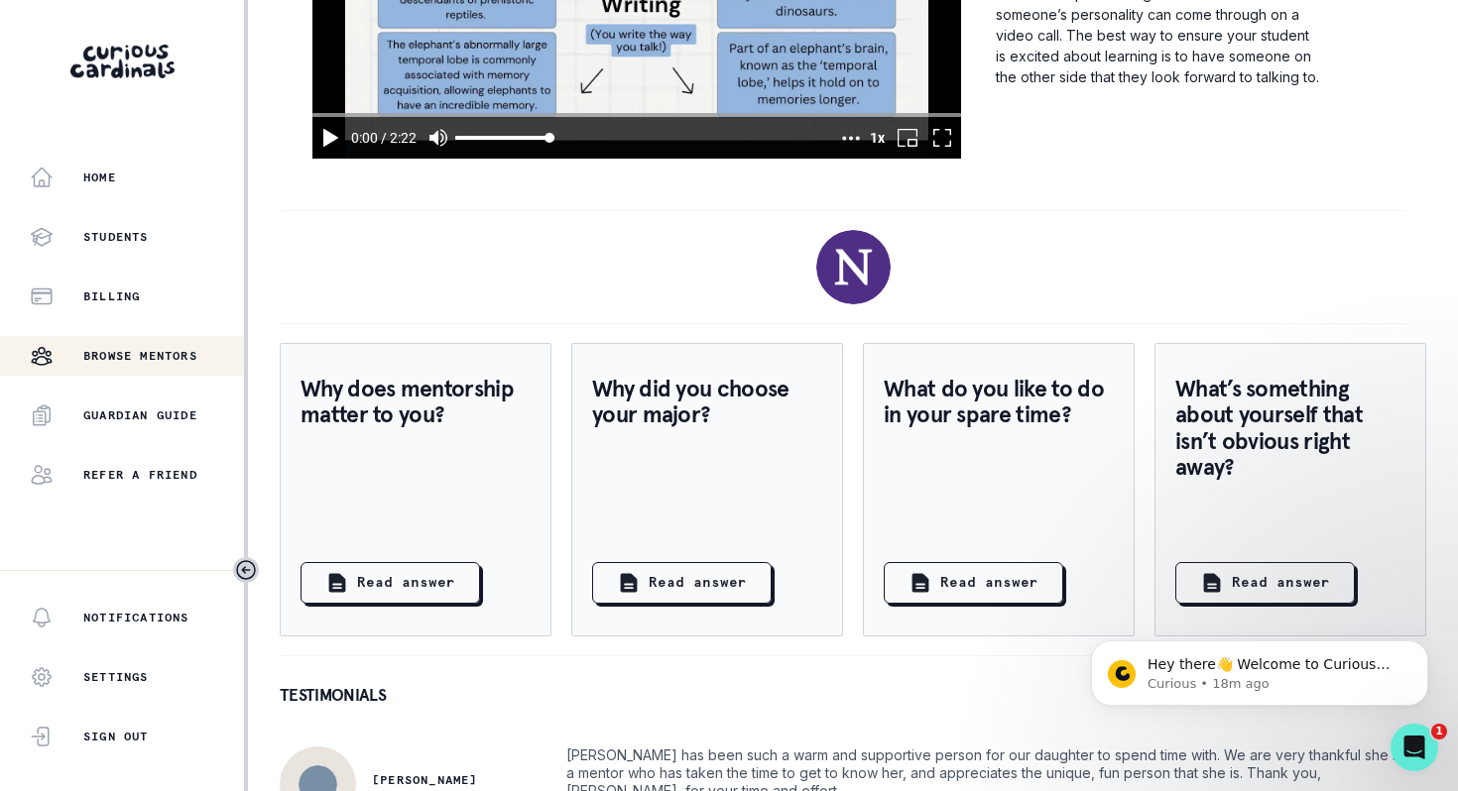
click at [1224, 609] on body "Hey there👋 Welcome to Curious Cardinals 🙌 Take a look around! If you have any q…" at bounding box center [1259, 668] width 381 height 123
click at [1264, 593] on p "Read answer" at bounding box center [1281, 582] width 98 height 21
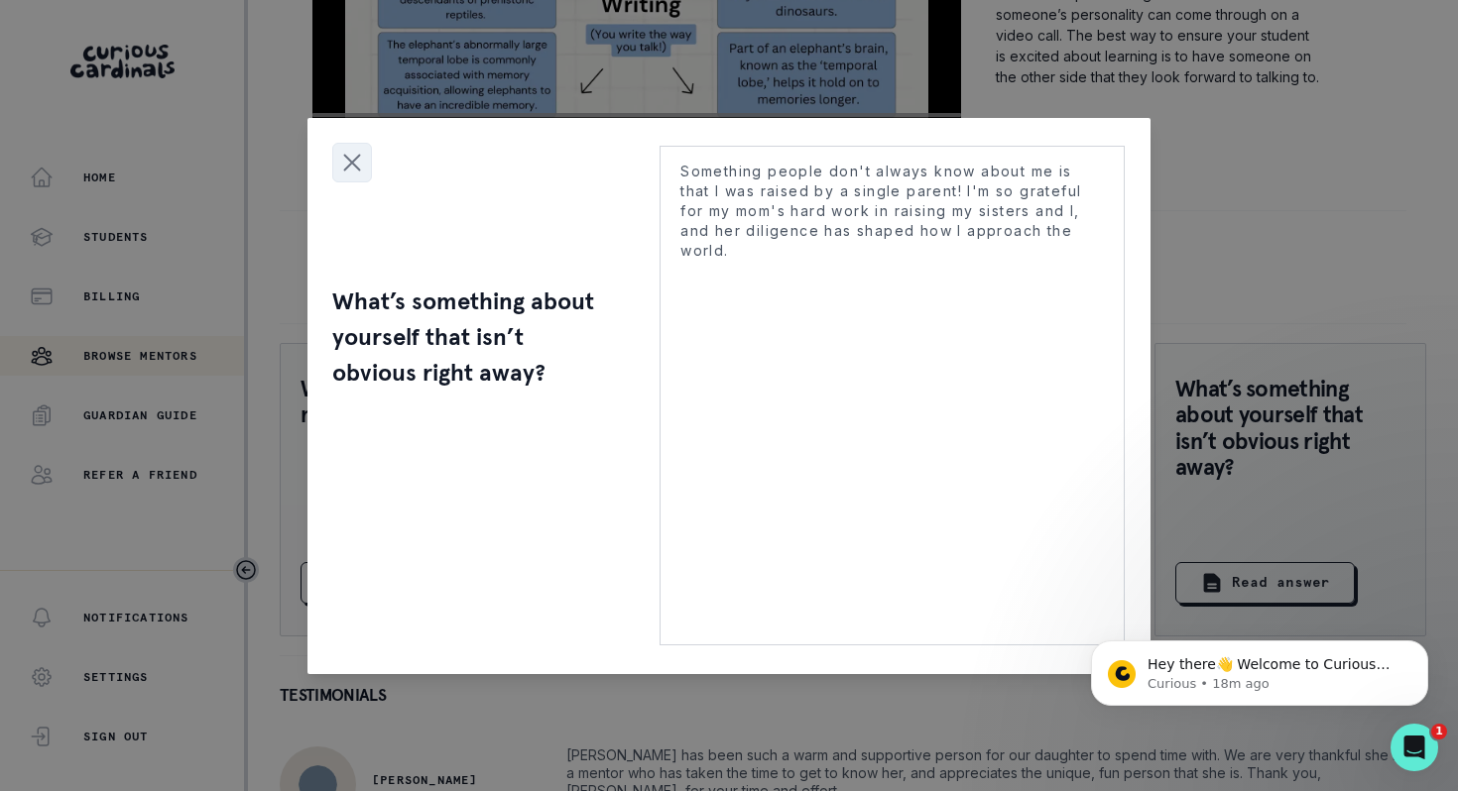
click at [347, 158] on icon "Close modal" at bounding box center [352, 162] width 15 height 15
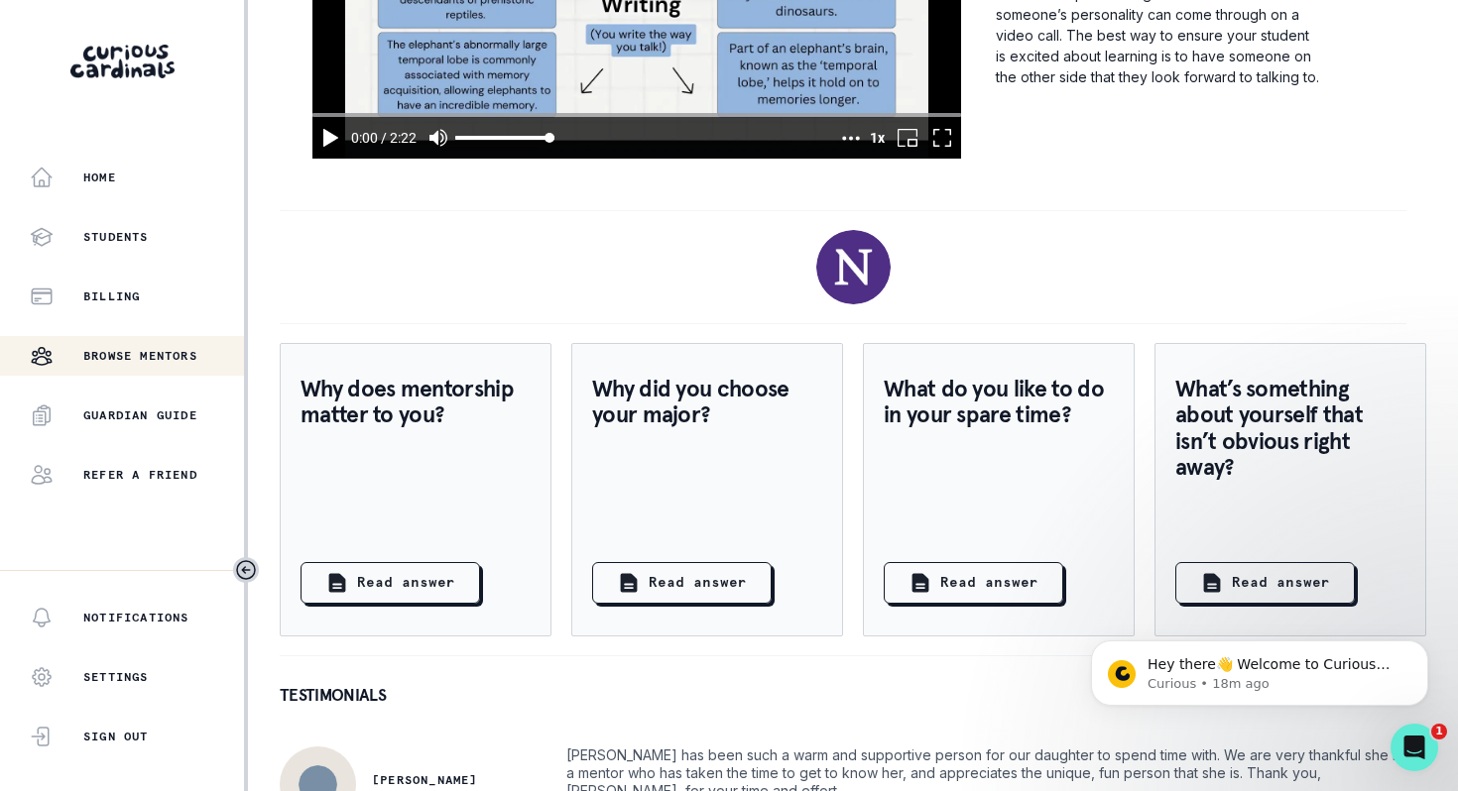
click at [416, 428] on p "Why does mentorship matter to you?" at bounding box center [416, 402] width 230 height 53
click at [389, 604] on button "Read answer" at bounding box center [391, 583] width 180 height 42
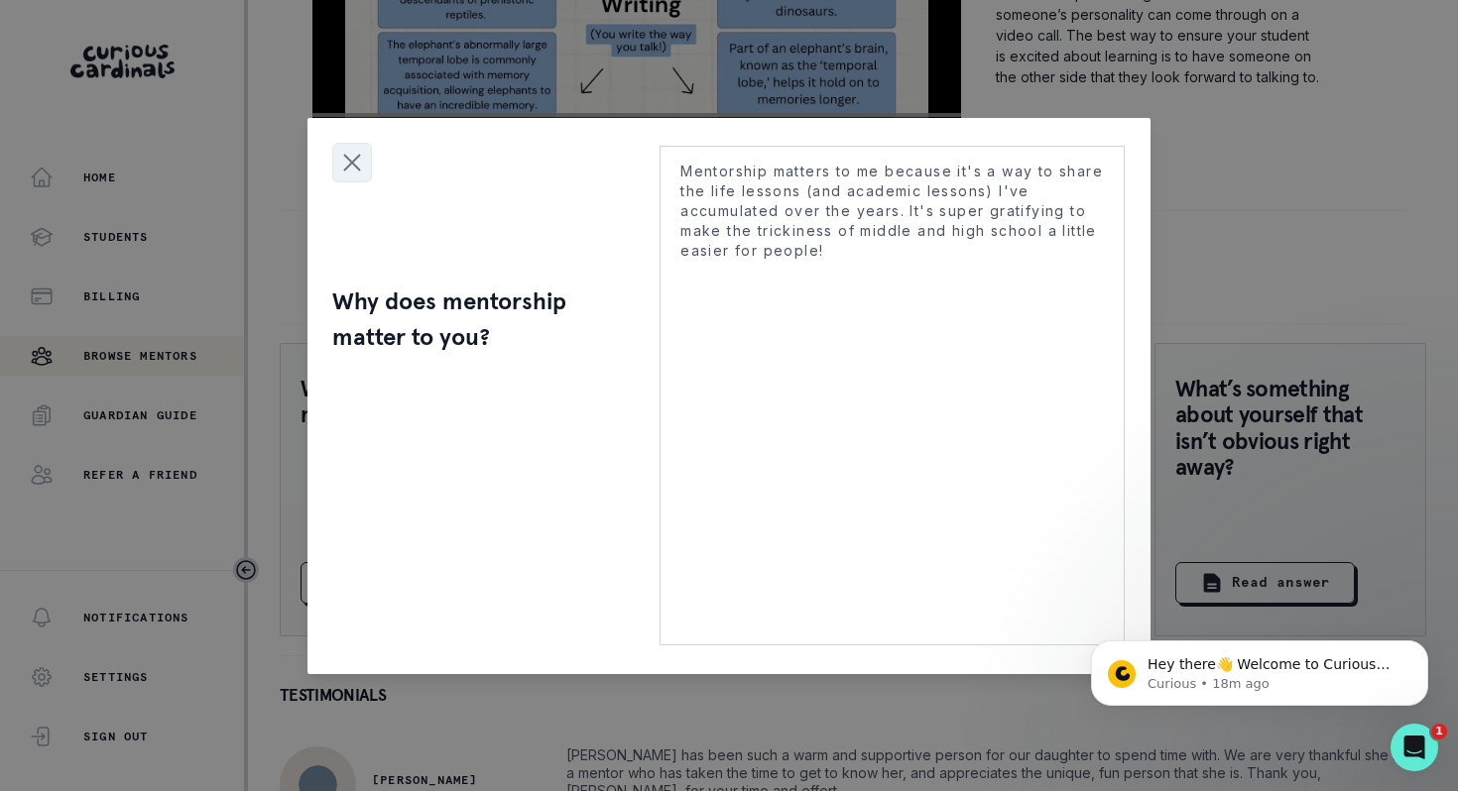
click at [361, 158] on icon "Close modal" at bounding box center [352, 163] width 30 height 30
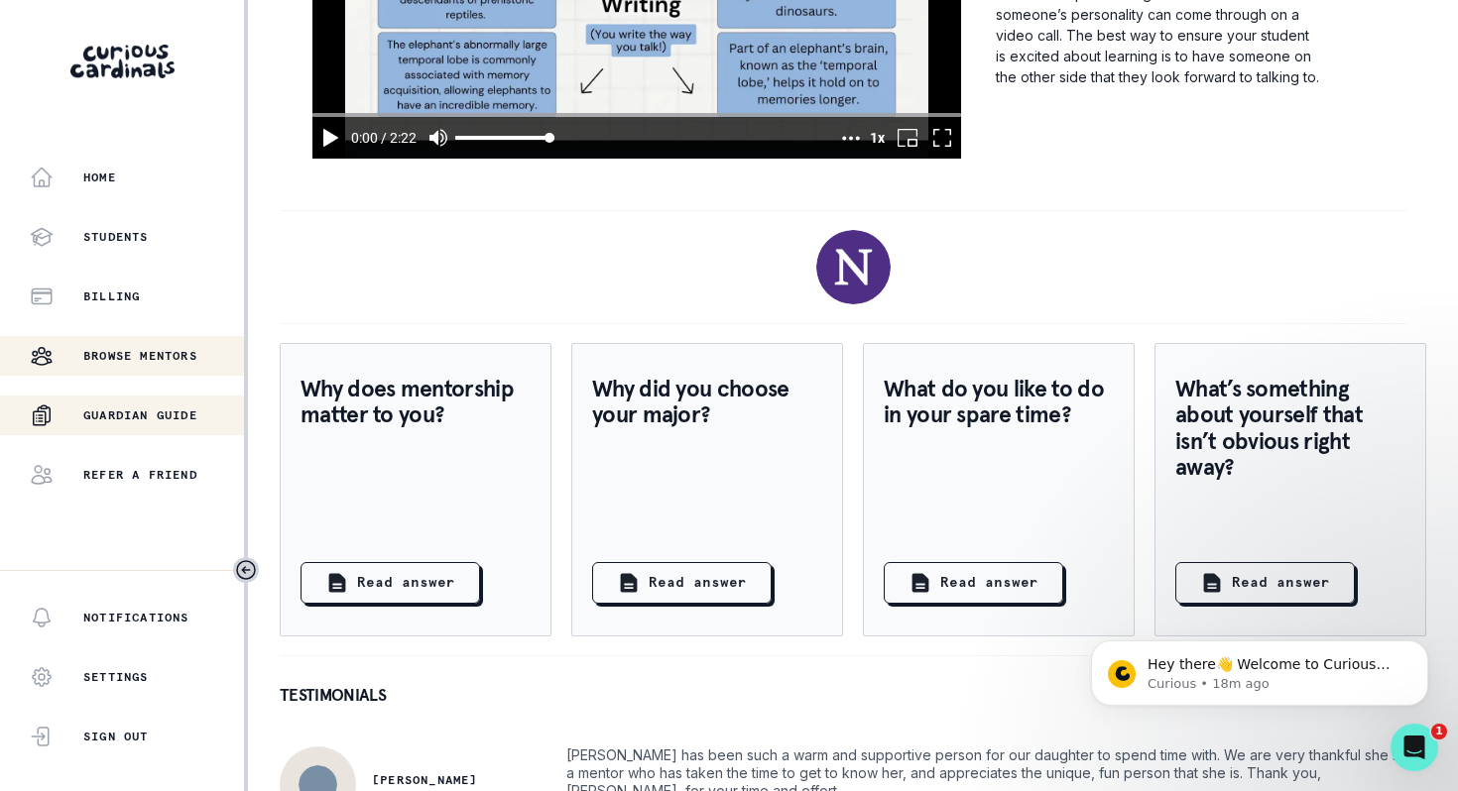
click at [155, 424] on div "Guardian Guide" at bounding box center [137, 416] width 214 height 24
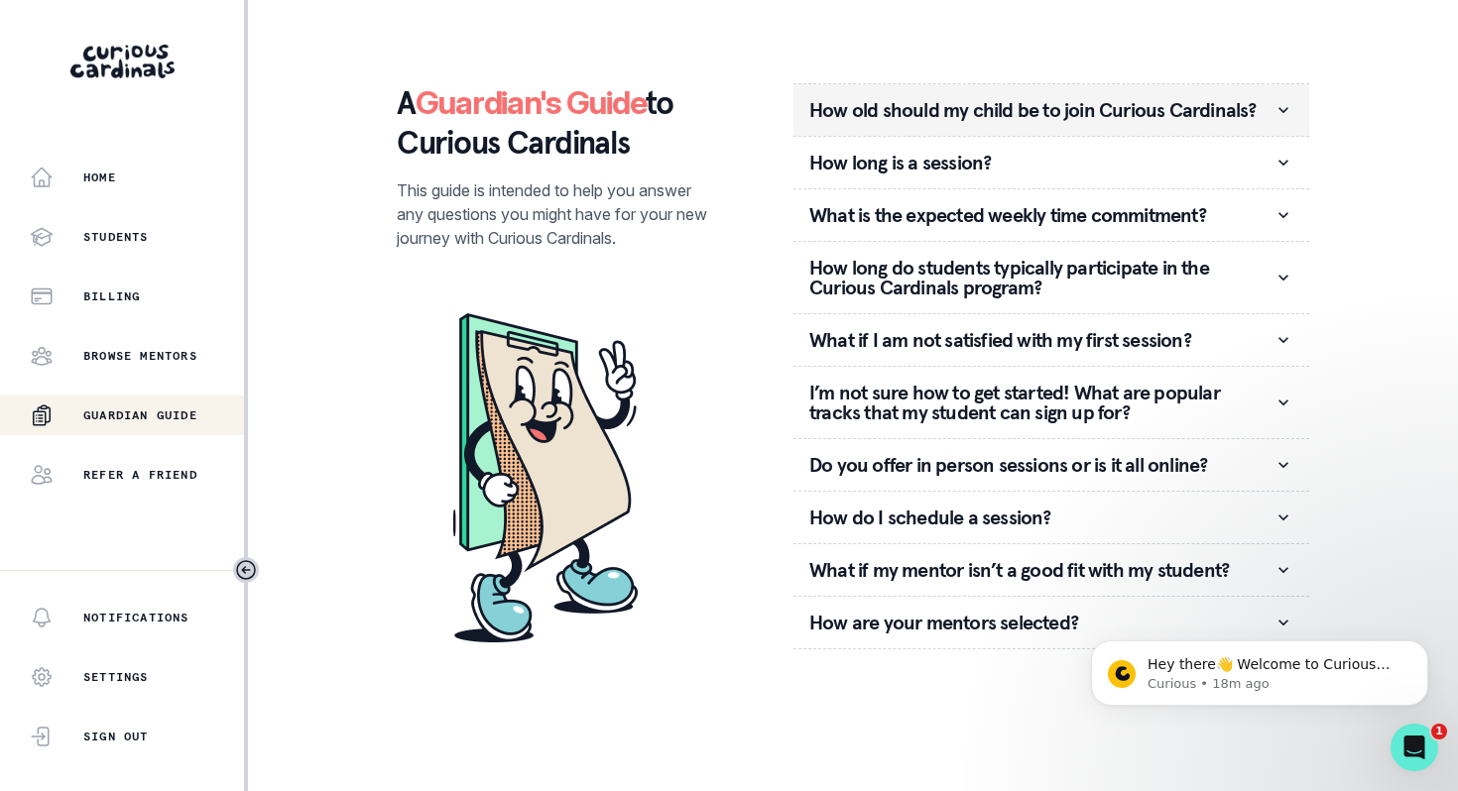
click at [1127, 108] on p "How old should my child be to join Curious Cardinals?" at bounding box center [1041, 110] width 464 height 20
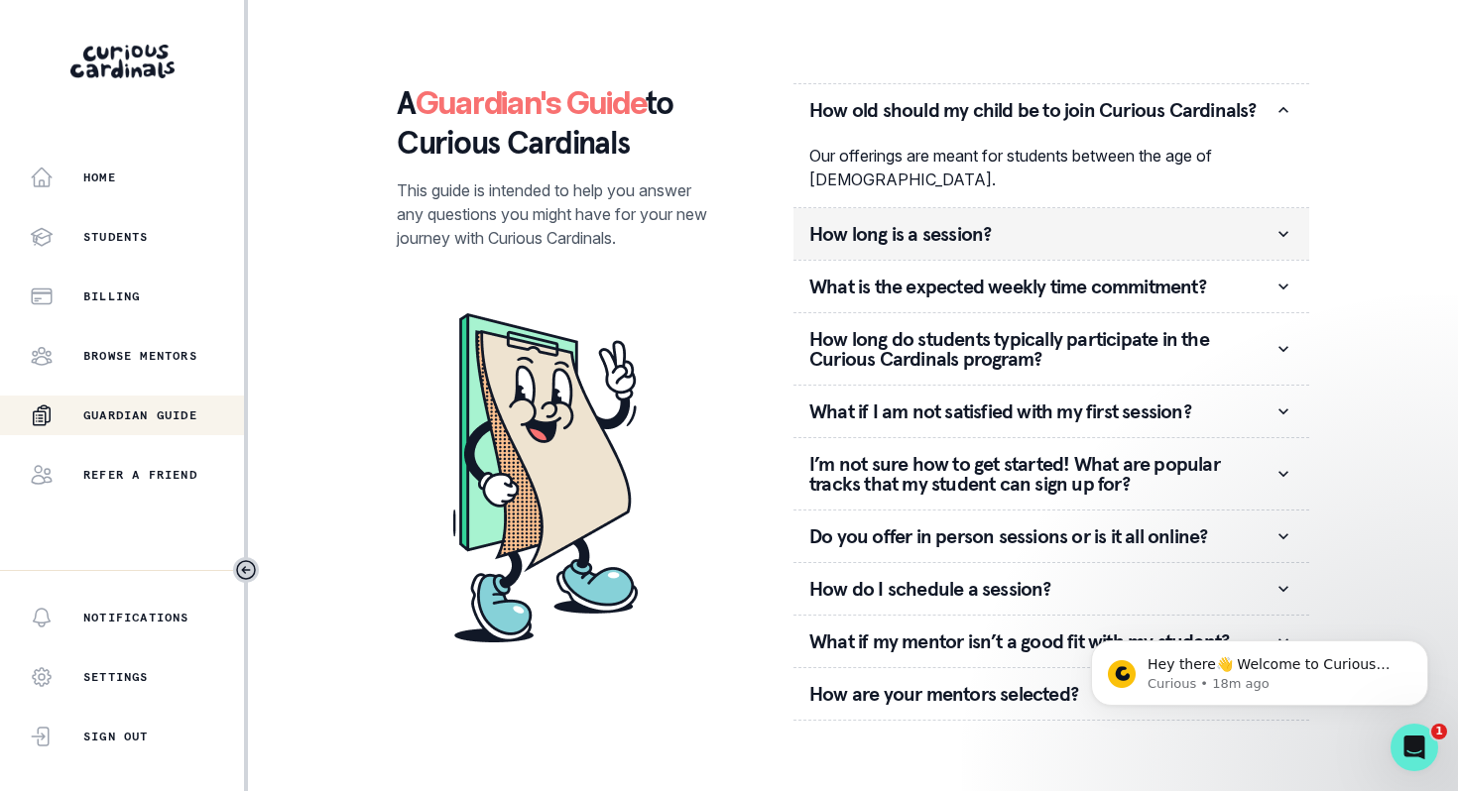
click at [1037, 224] on p "How long is a session?" at bounding box center [1041, 234] width 464 height 20
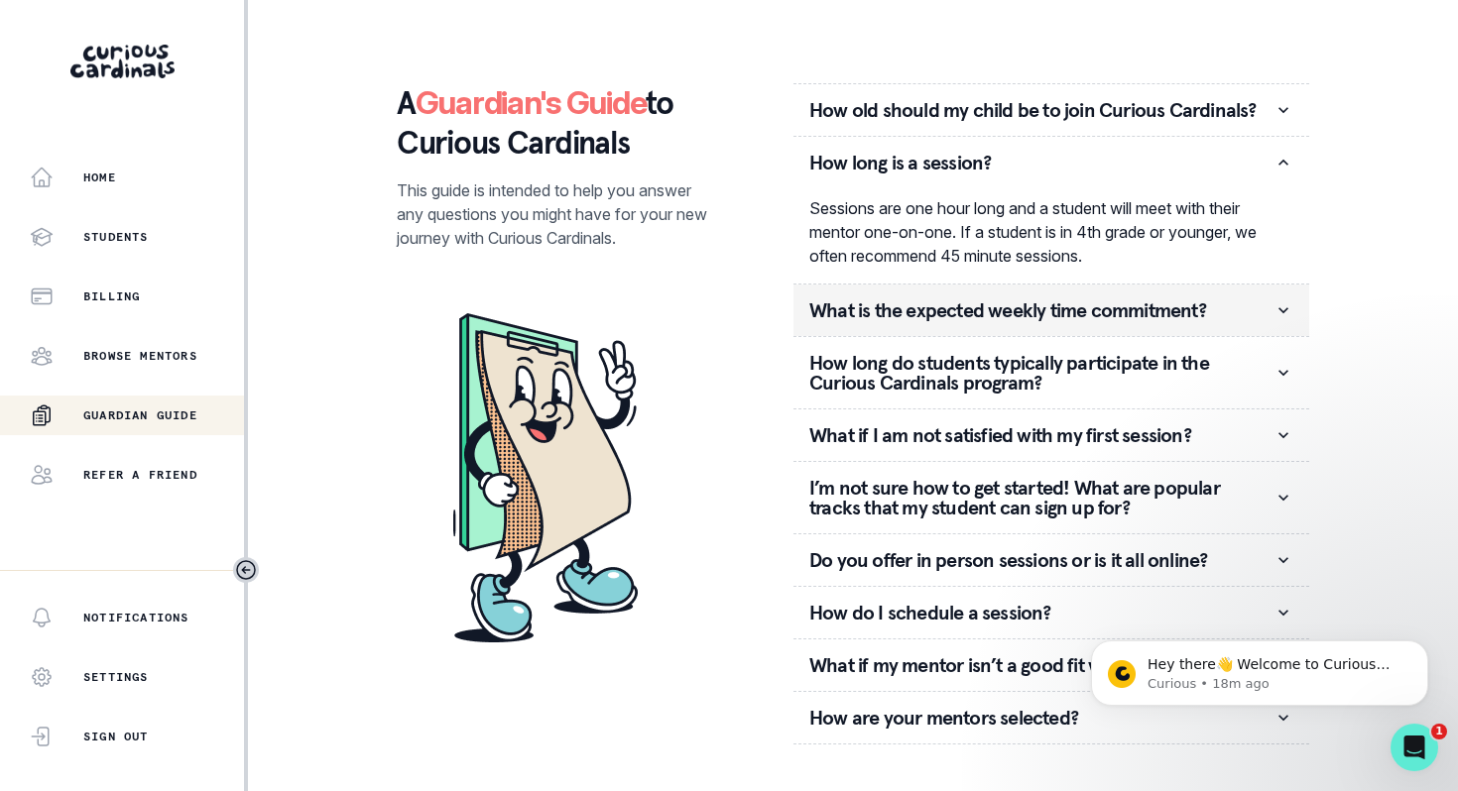
click at [1027, 305] on p "What is the expected weekly time commitment?" at bounding box center [1041, 311] width 464 height 20
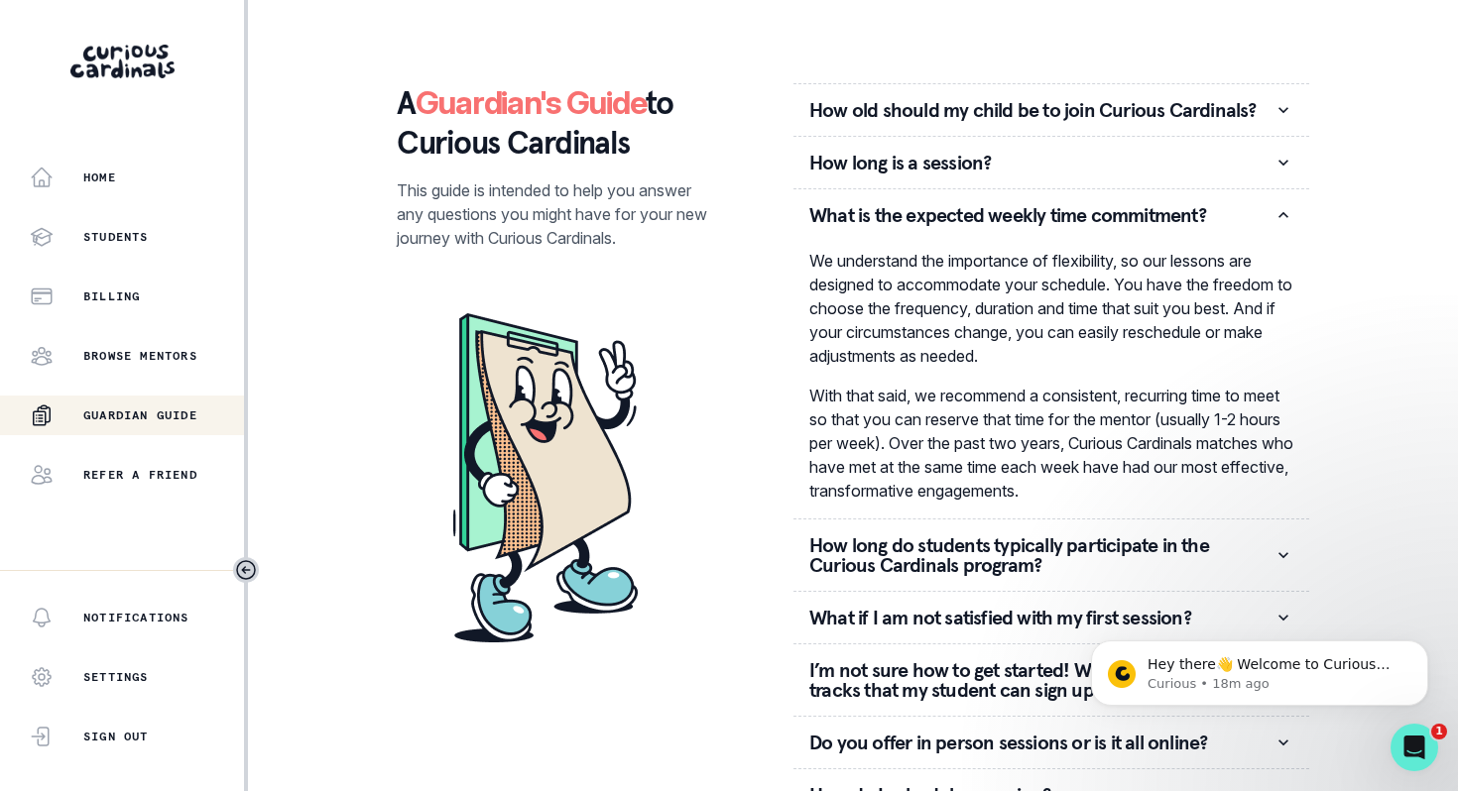
click at [986, 450] on p "With that said, we recommend a consistent, recurring time to meet so that you c…" at bounding box center [1051, 443] width 484 height 119
click at [988, 563] on p "How long do students typically participate in the Curious Cardinals program?" at bounding box center [1041, 556] width 464 height 40
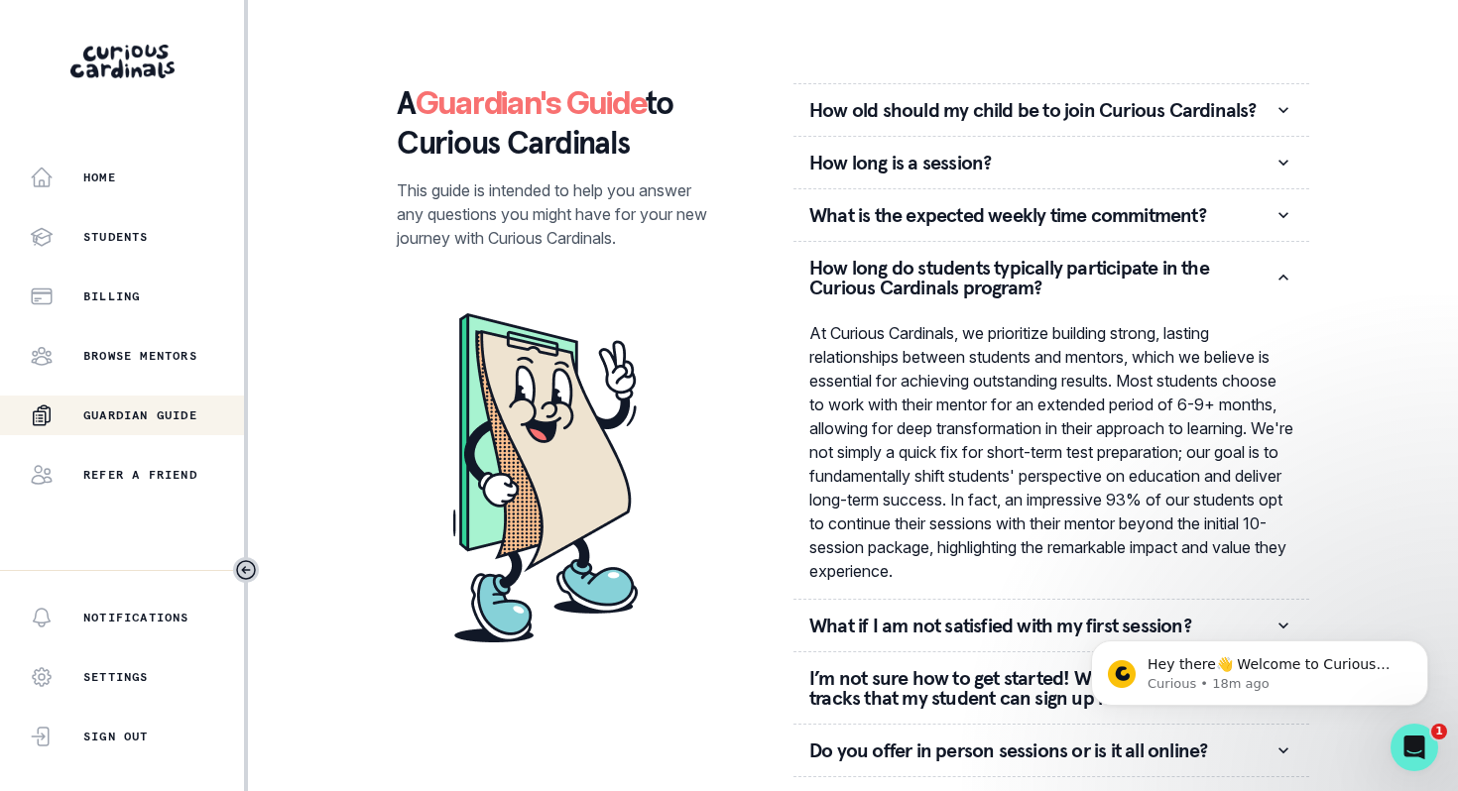
click at [1026, 481] on p "At Curious Cardinals, we prioritize building strong, lasting relationships betw…" at bounding box center [1051, 452] width 484 height 262
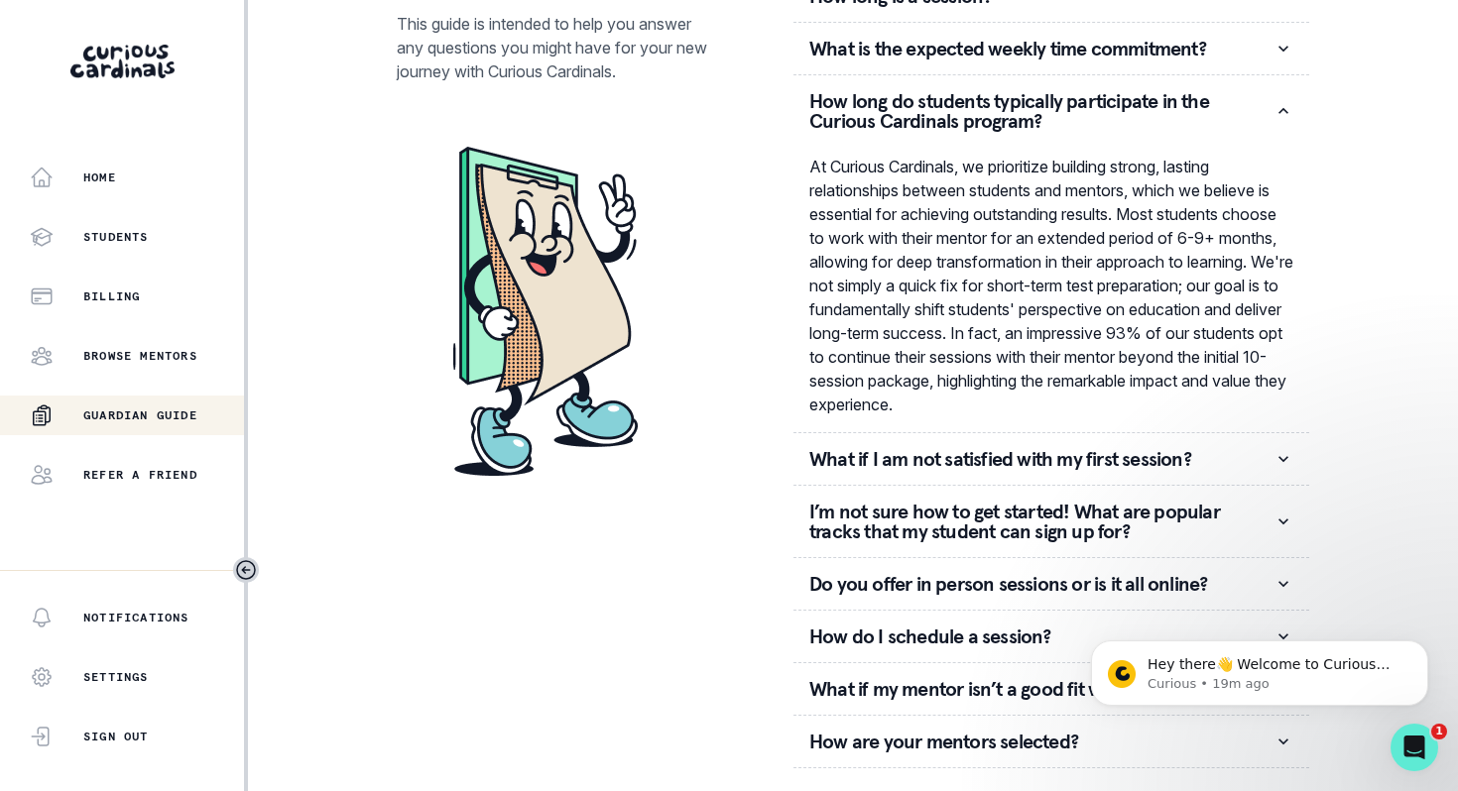
scroll to position [168, 0]
click at [1136, 449] on p "What if I am not satisfied with my first session?" at bounding box center [1041, 458] width 464 height 20
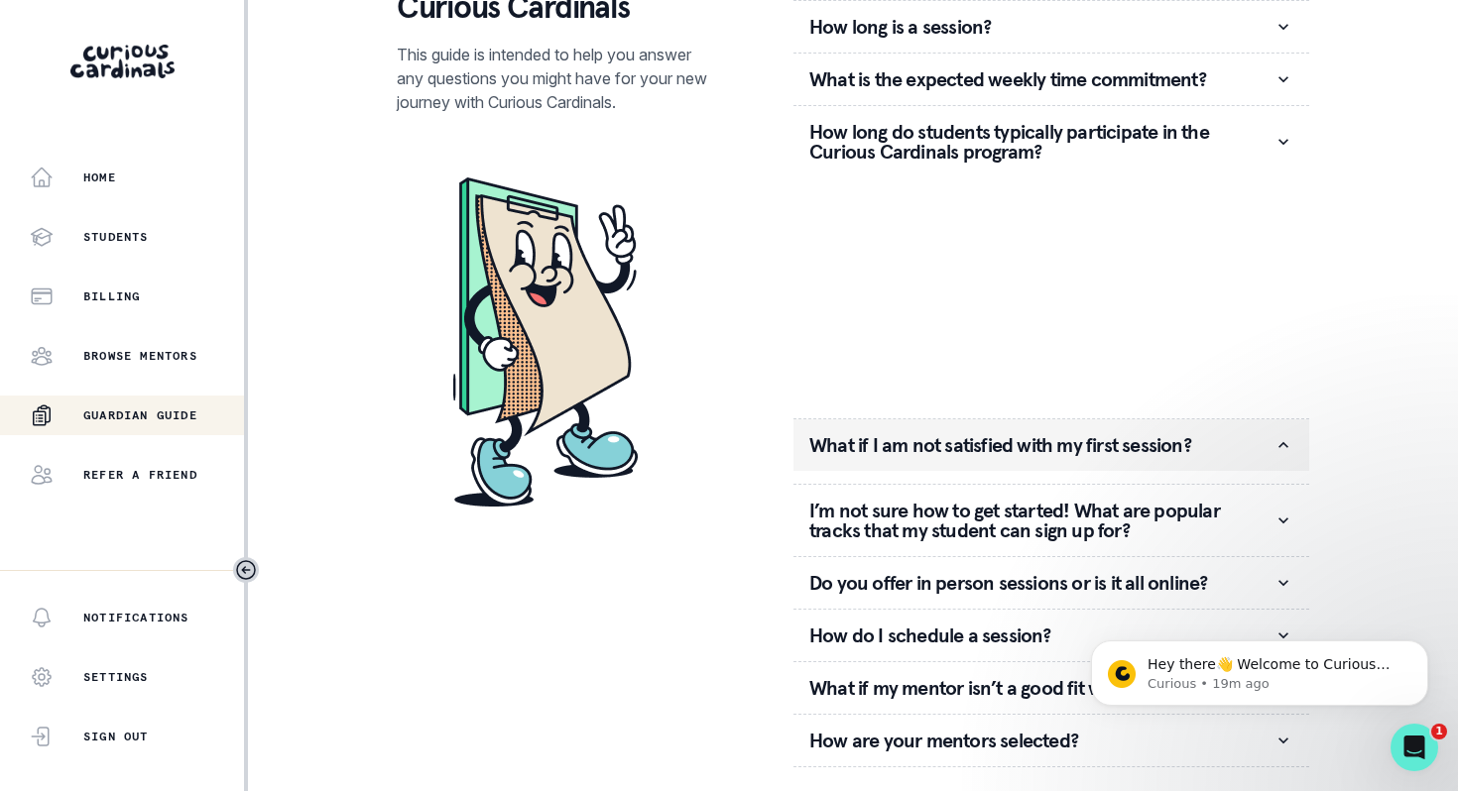
scroll to position [0, 0]
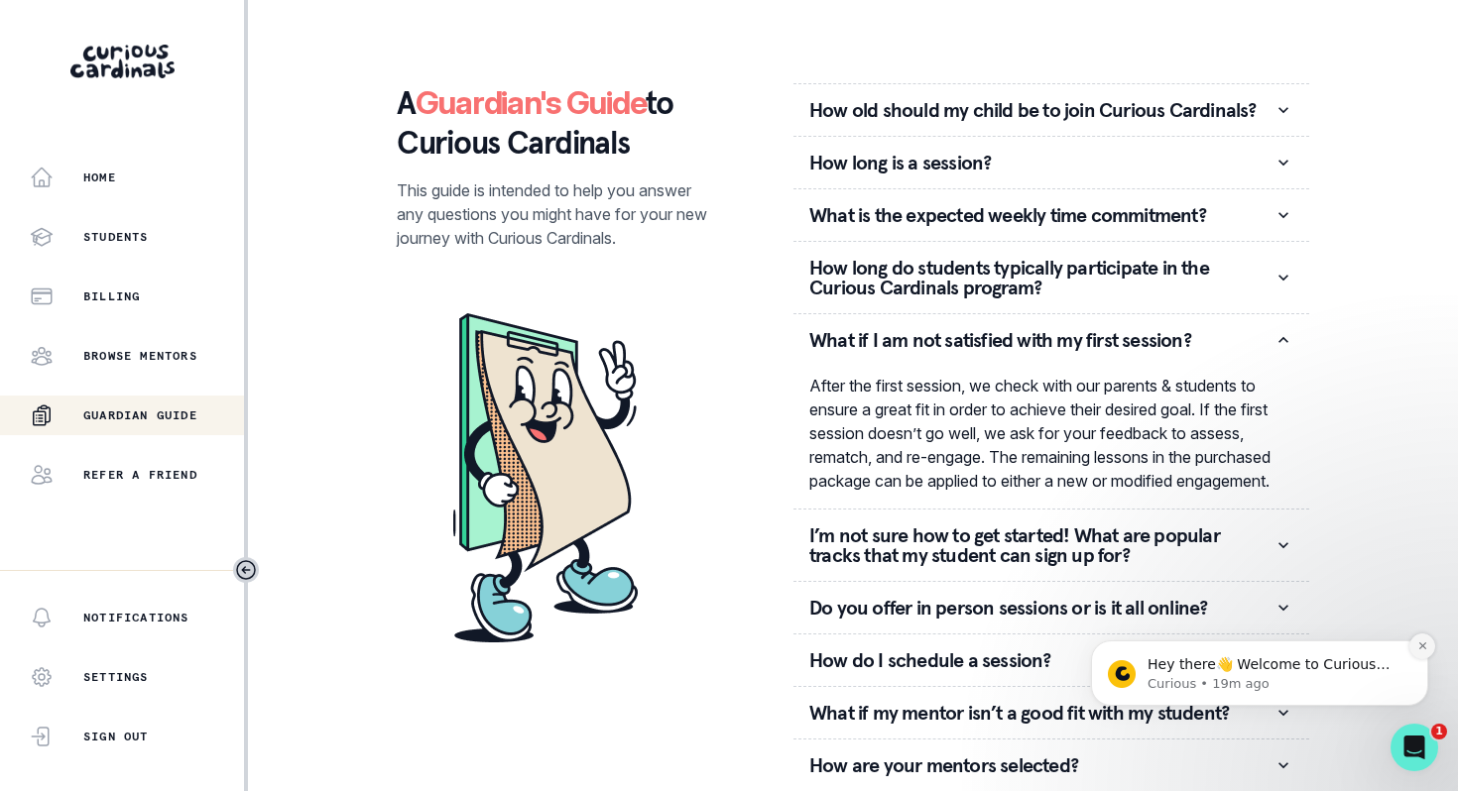
click at [1423, 644] on icon "Dismiss notification" at bounding box center [1421, 646] width 7 height 7
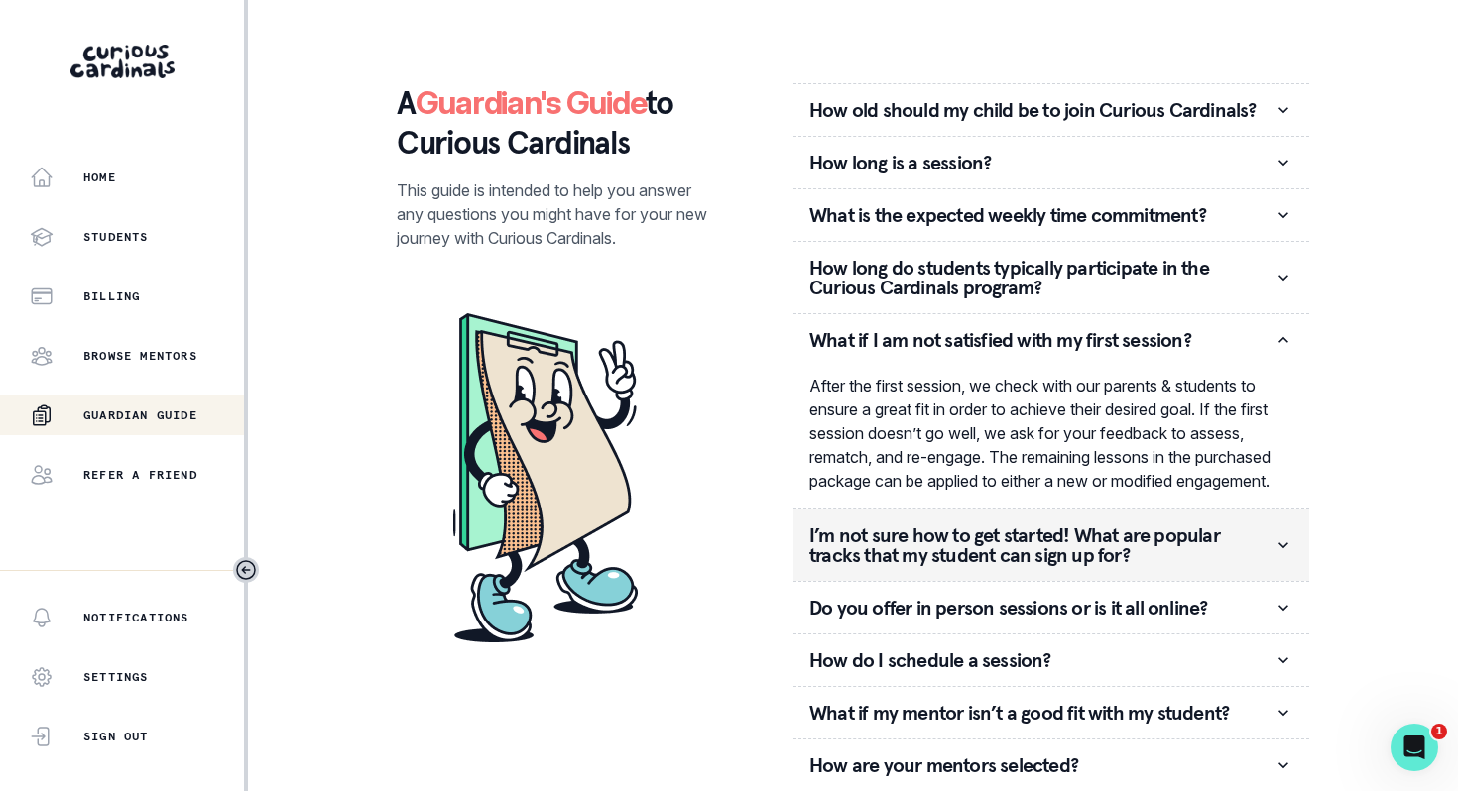
click at [1038, 565] on p "I’m not sure how to get started! What are popular tracks that my student can si…" at bounding box center [1041, 546] width 464 height 40
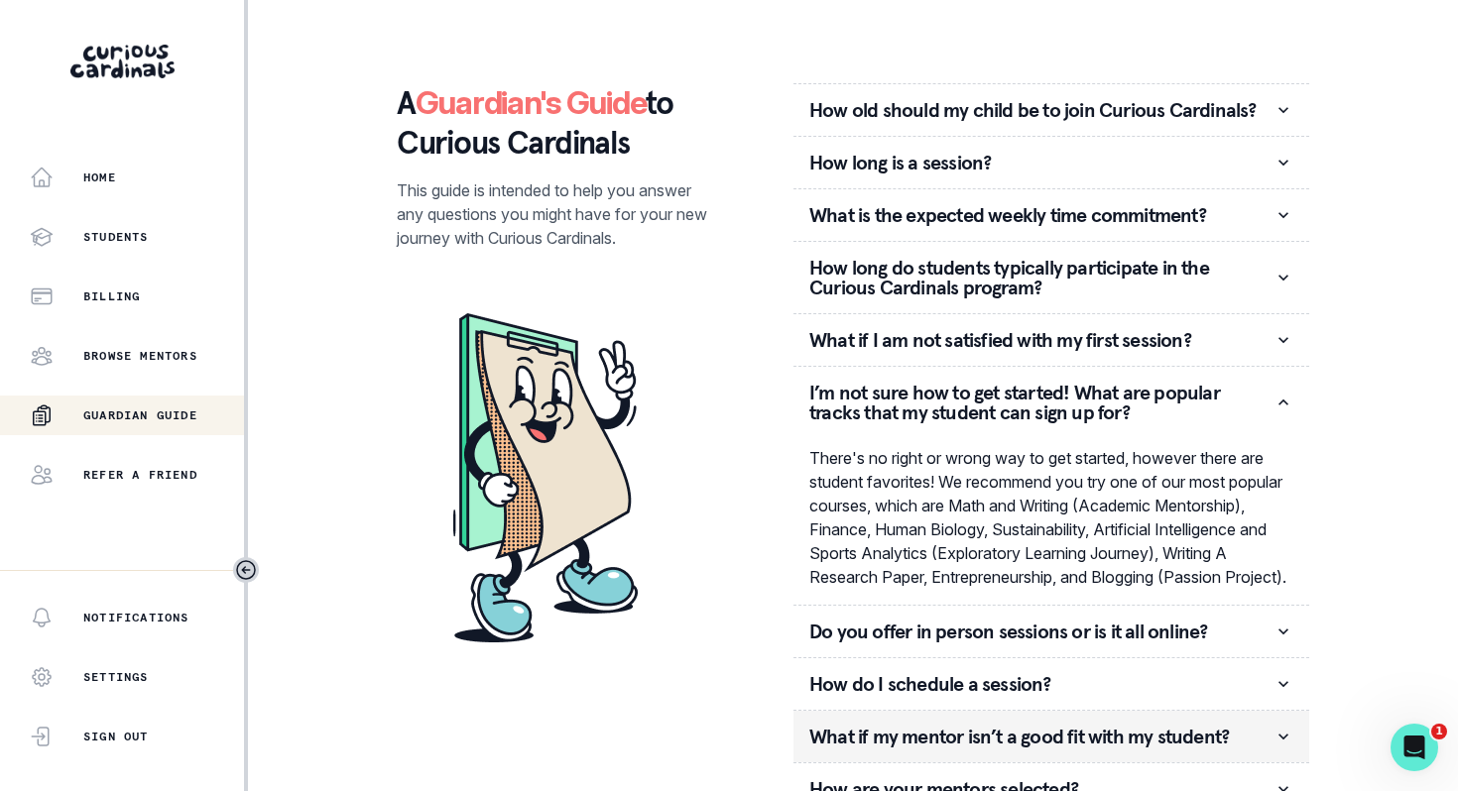
click at [928, 747] on p "What if my mentor isn’t a good fit with my student?" at bounding box center [1041, 737] width 464 height 20
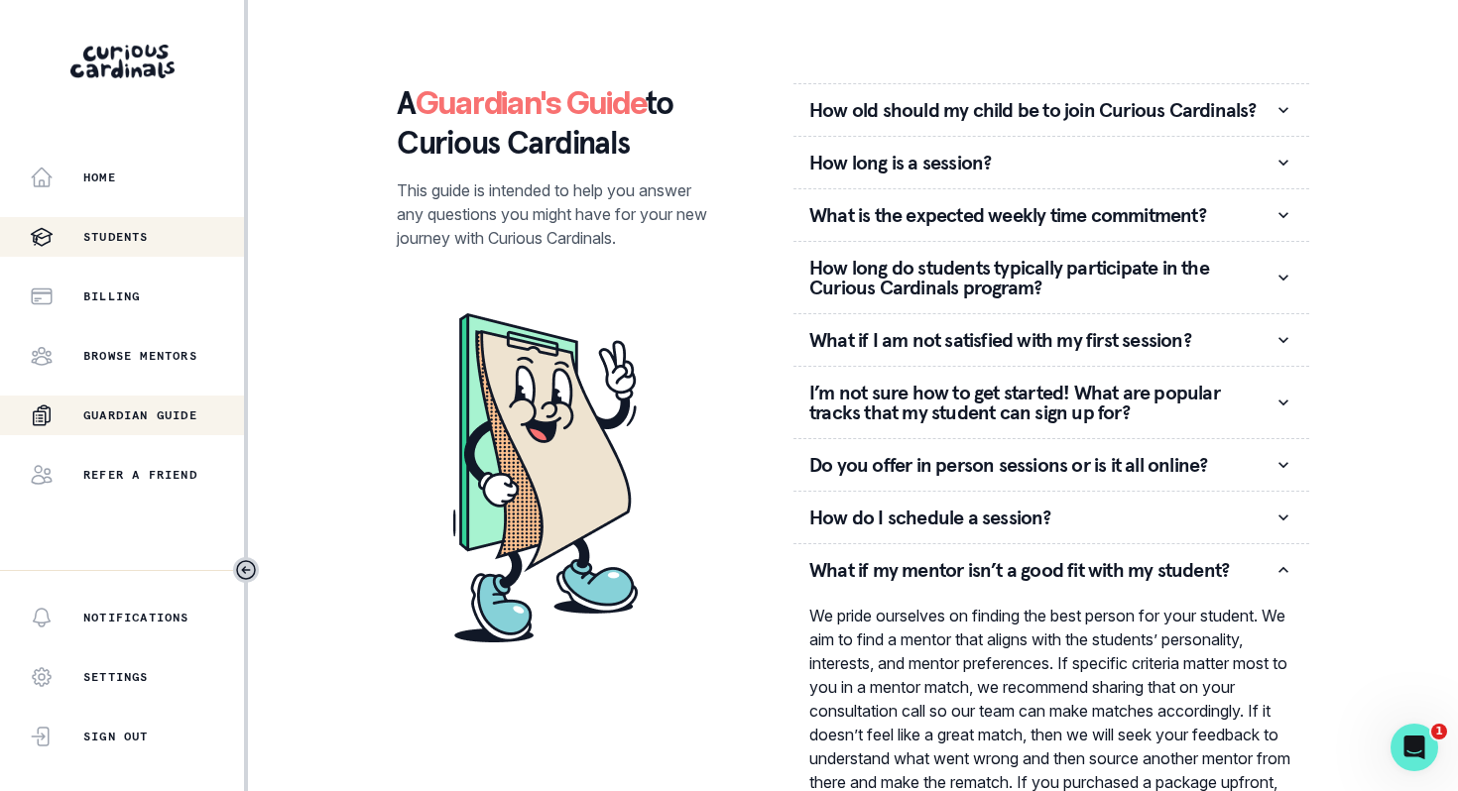
click at [162, 239] on div "Students" at bounding box center [137, 237] width 214 height 24
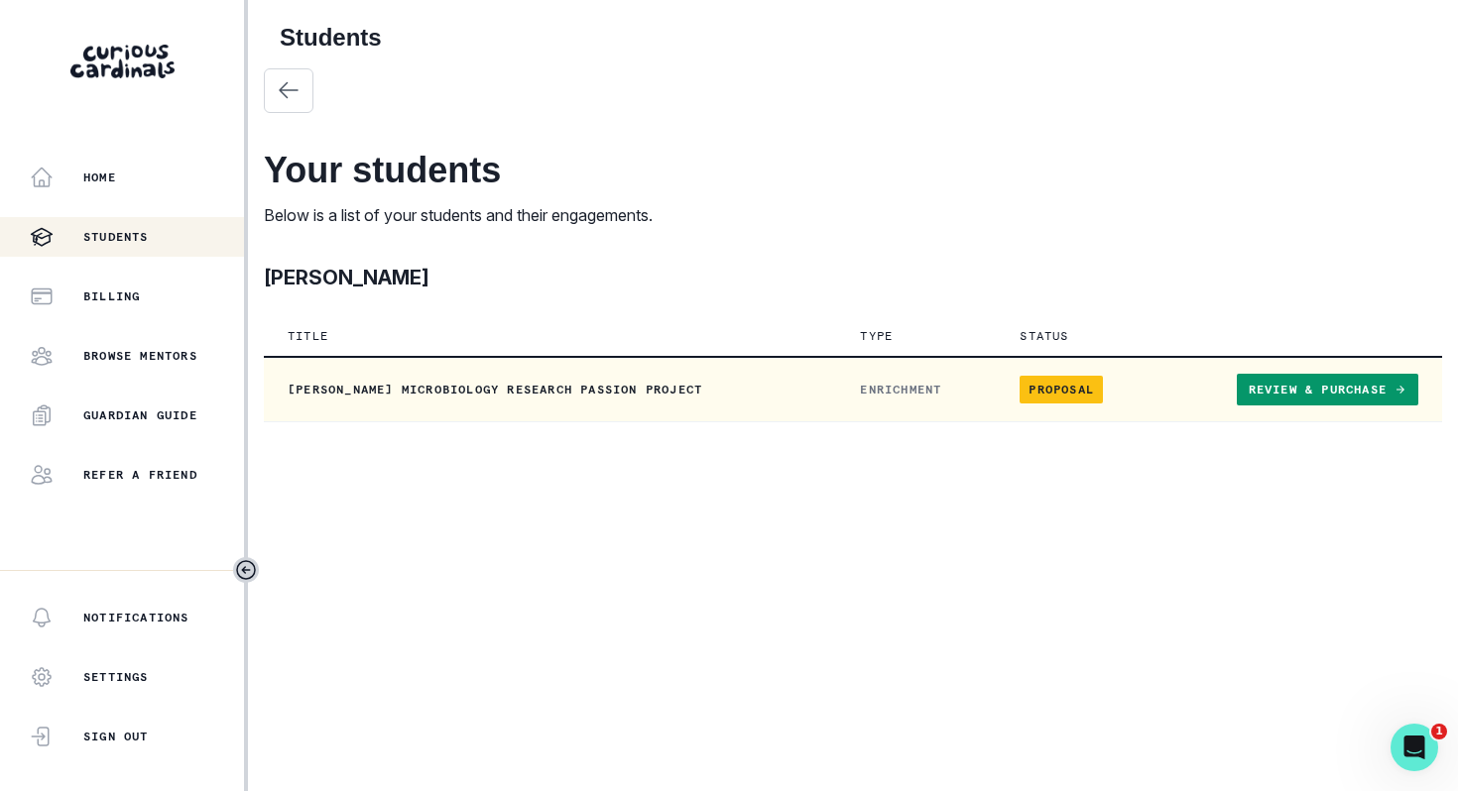
click at [1365, 379] on link "Review & Purchase" at bounding box center [1327, 390] width 181 height 32
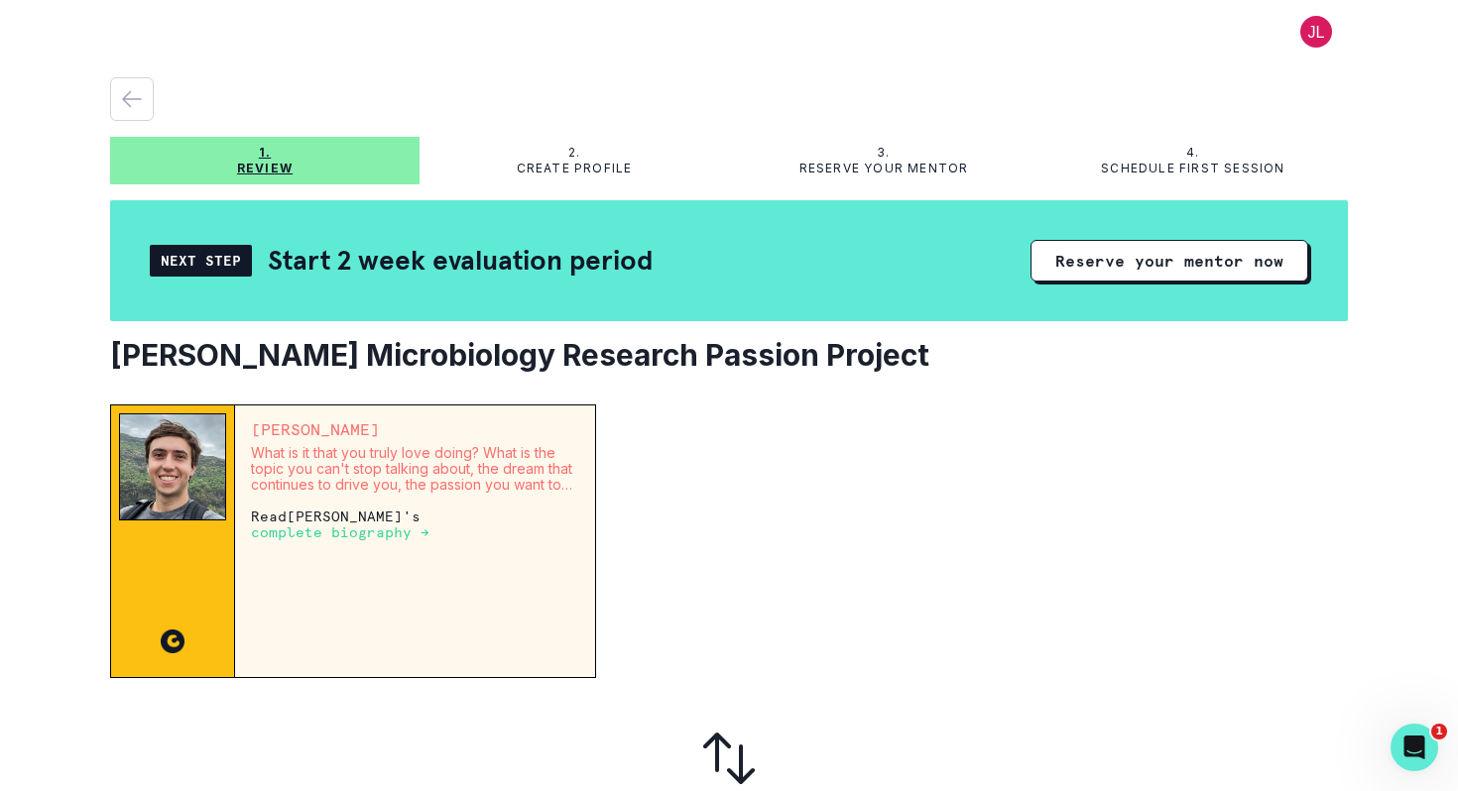
click at [350, 529] on p "complete biography →" at bounding box center [340, 533] width 179 height 16
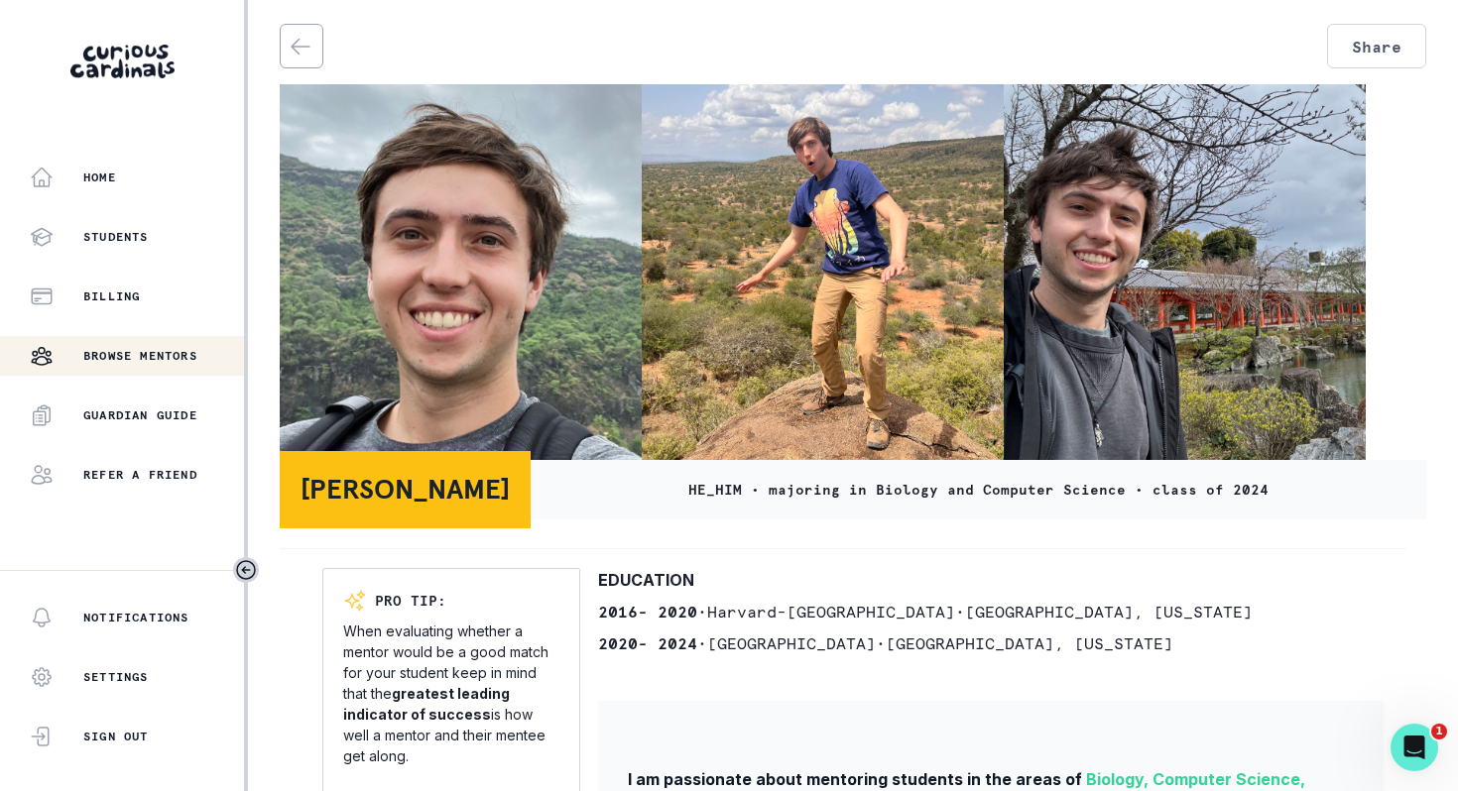
click at [739, 502] on div "HE_HIM • majoring in Biology and Computer Science • class of 2024" at bounding box center [979, 490] width 896 height 60
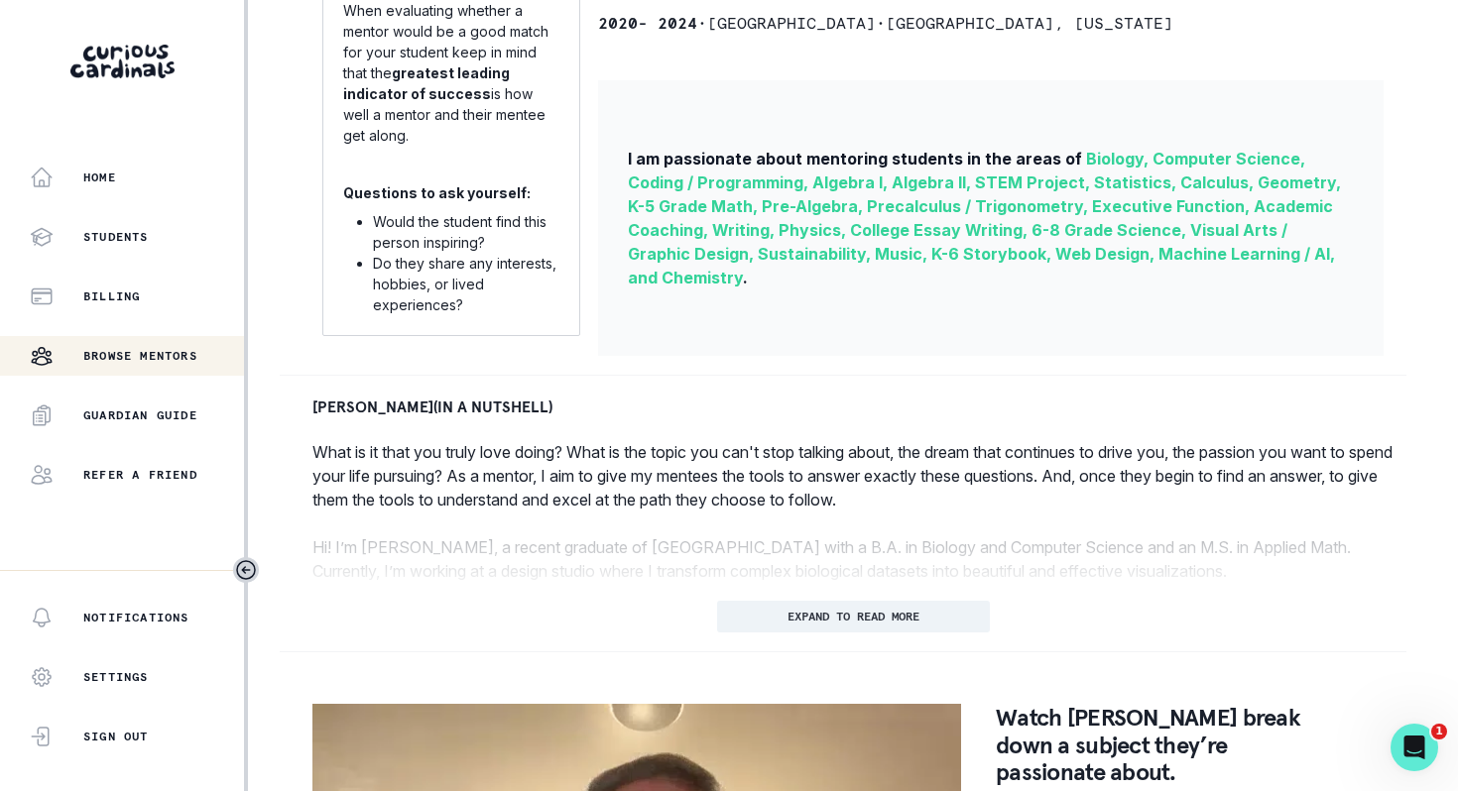
scroll to position [635, 0]
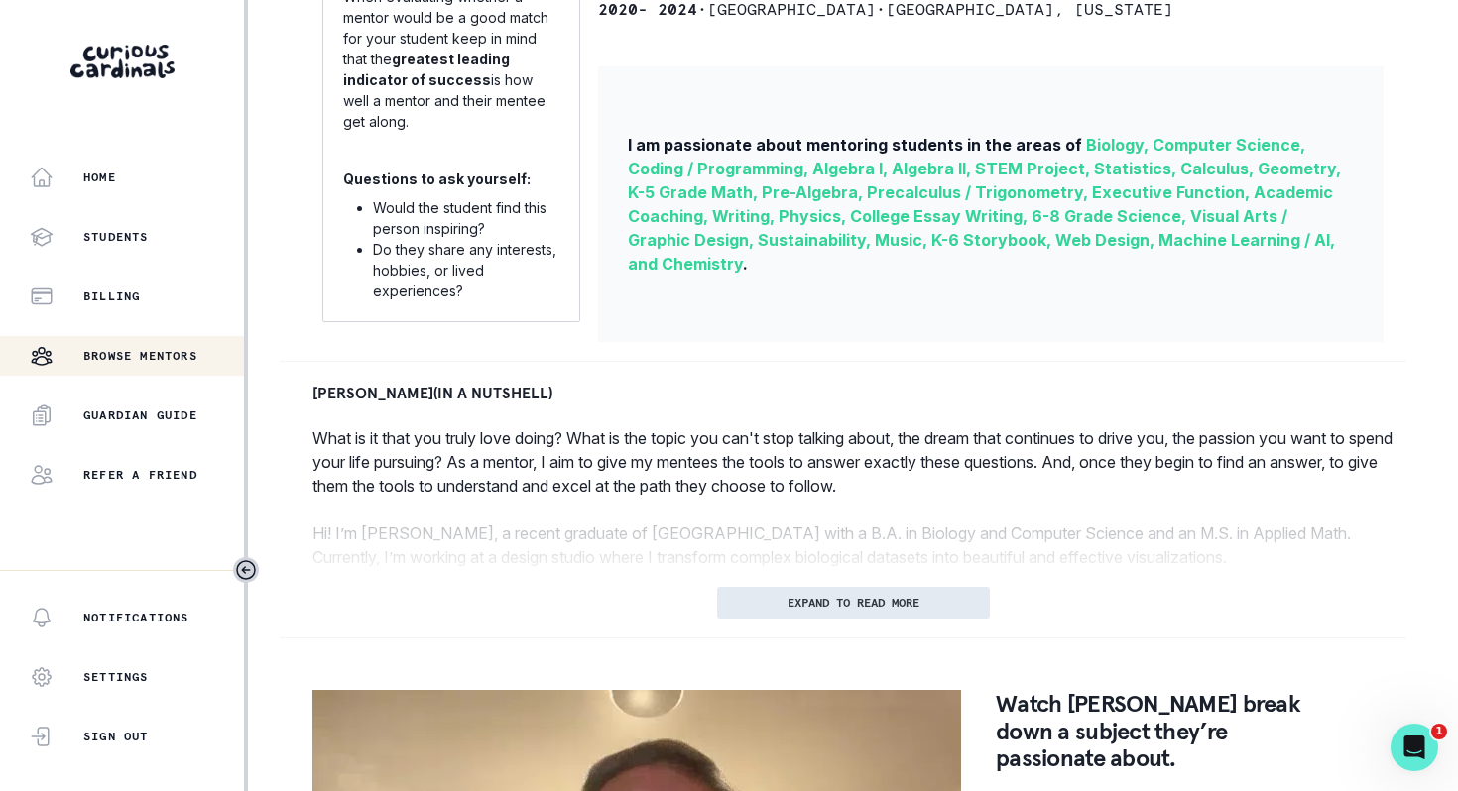
click at [811, 596] on p "EXPAND TO READ MORE" at bounding box center [853, 603] width 132 height 14
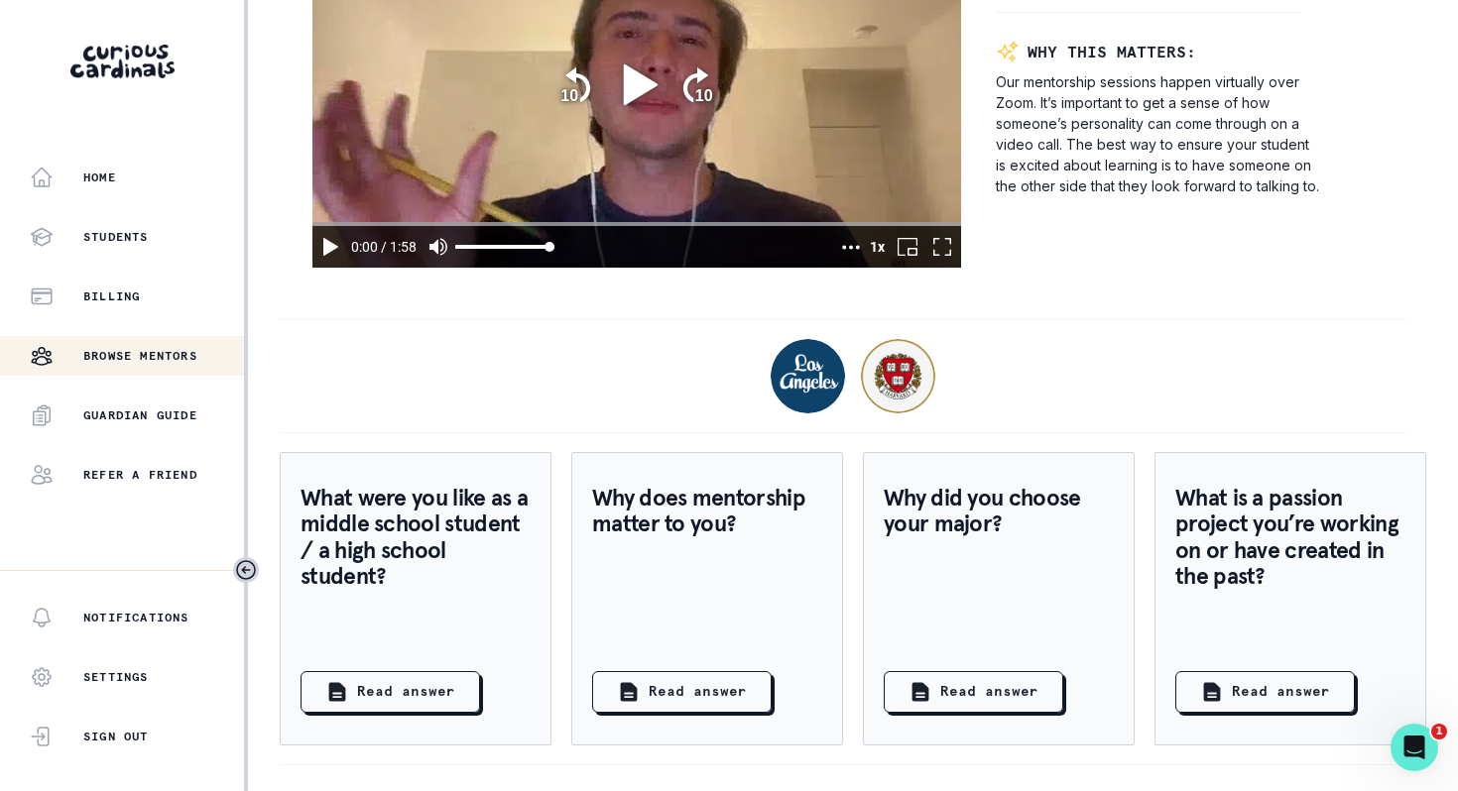
scroll to position [1917, 0]
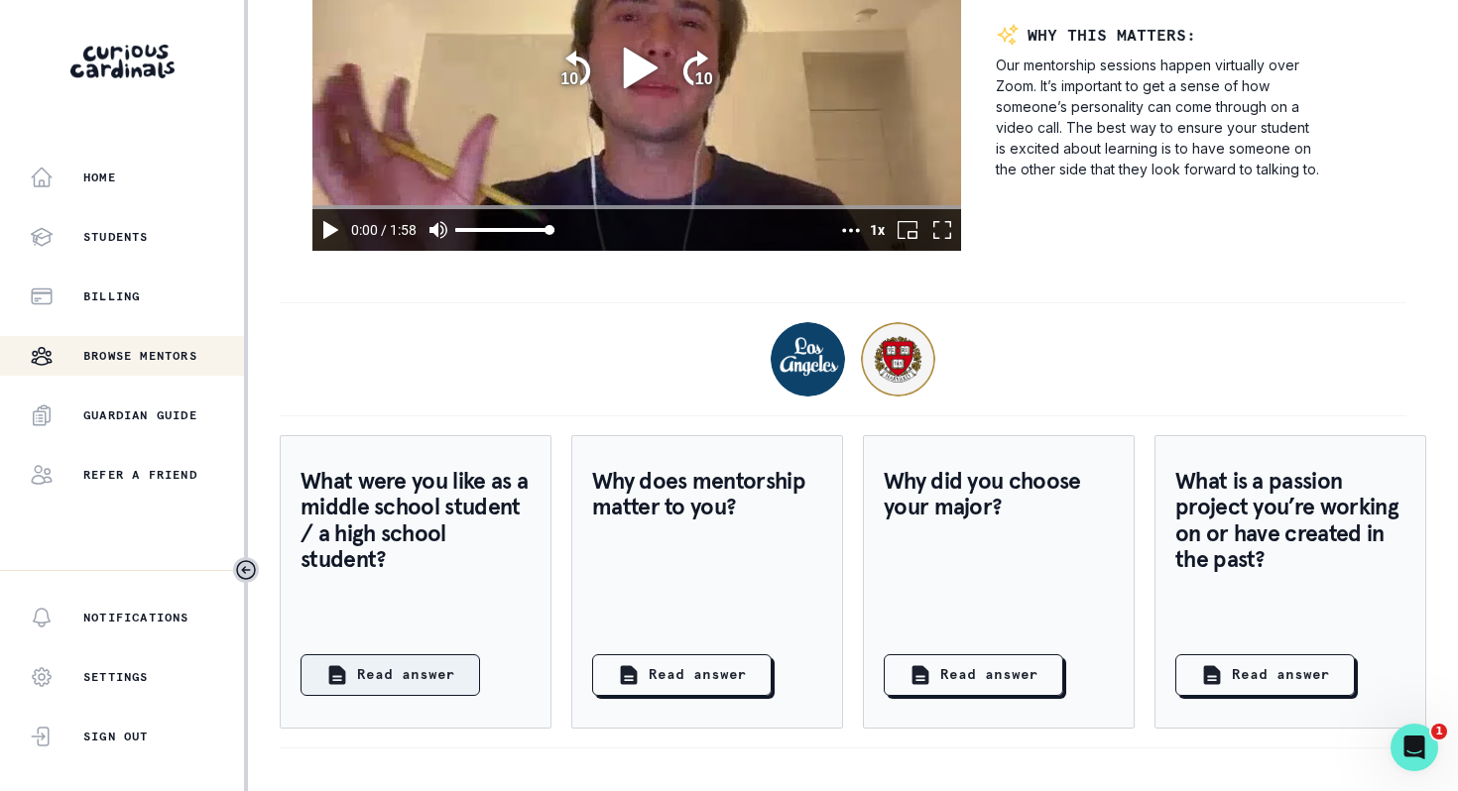
click at [414, 663] on div "Read answer" at bounding box center [390, 675] width 130 height 24
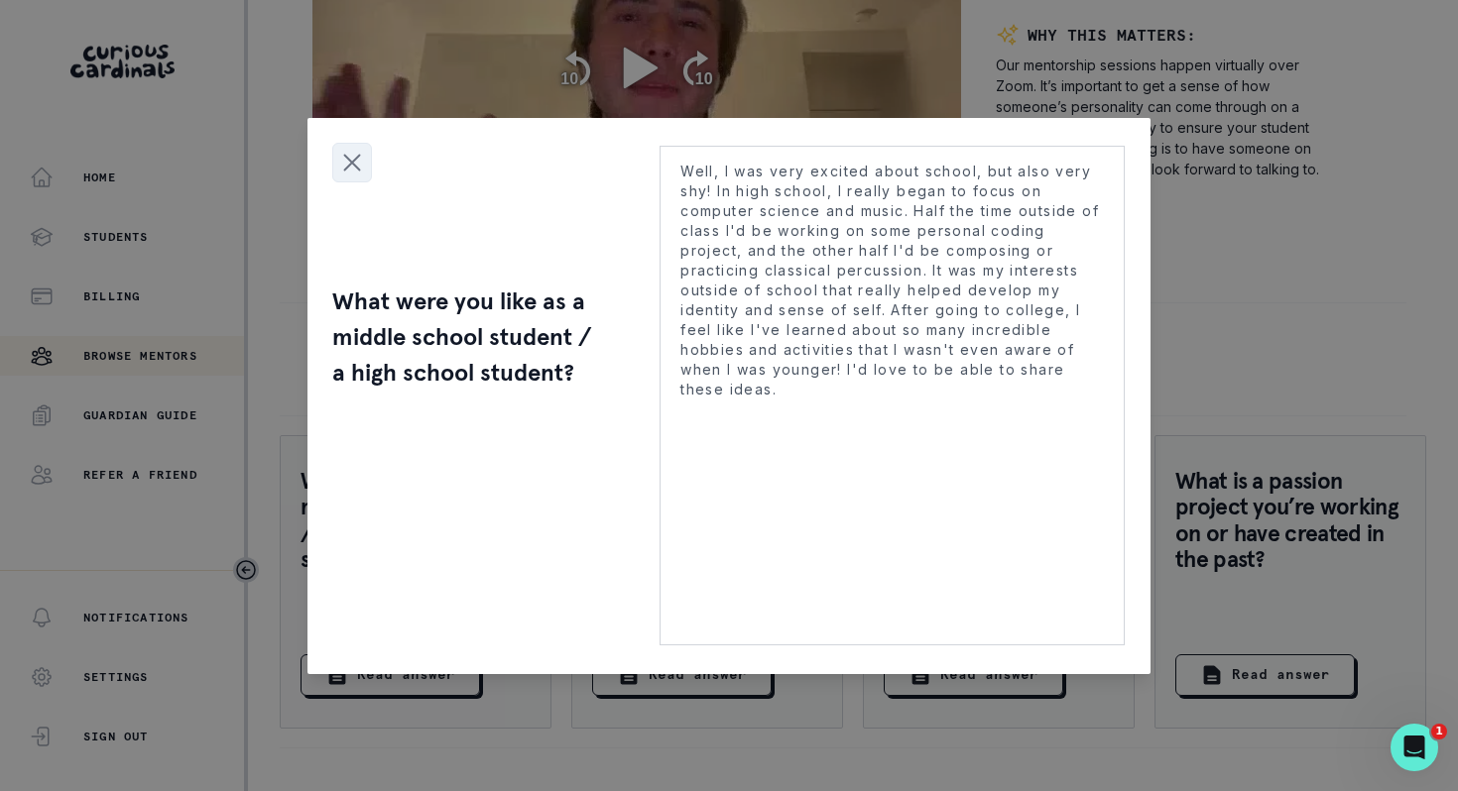
click at [346, 166] on icon "Close modal" at bounding box center [352, 163] width 30 height 30
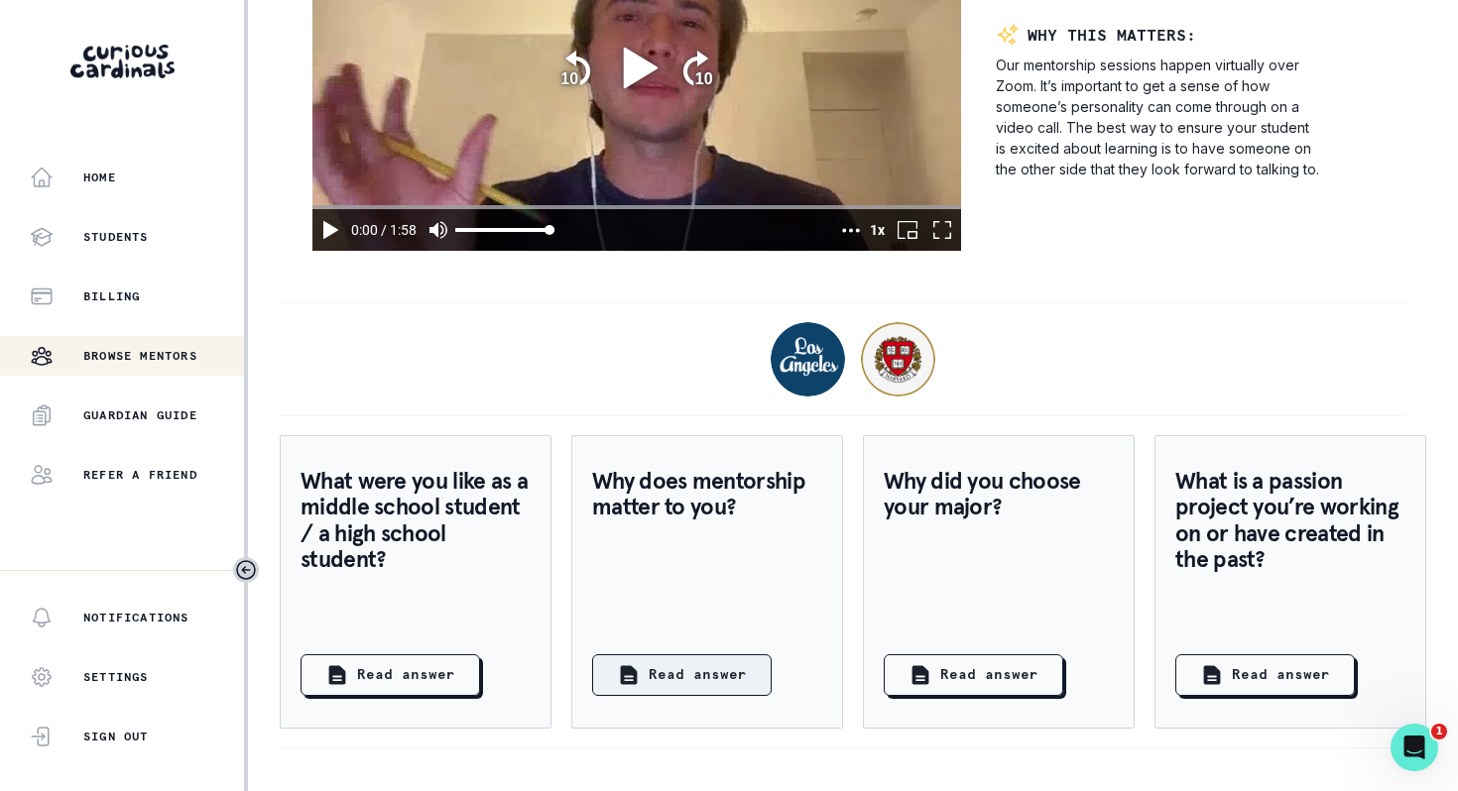
click at [726, 694] on button "Read answer" at bounding box center [682, 676] width 180 height 42
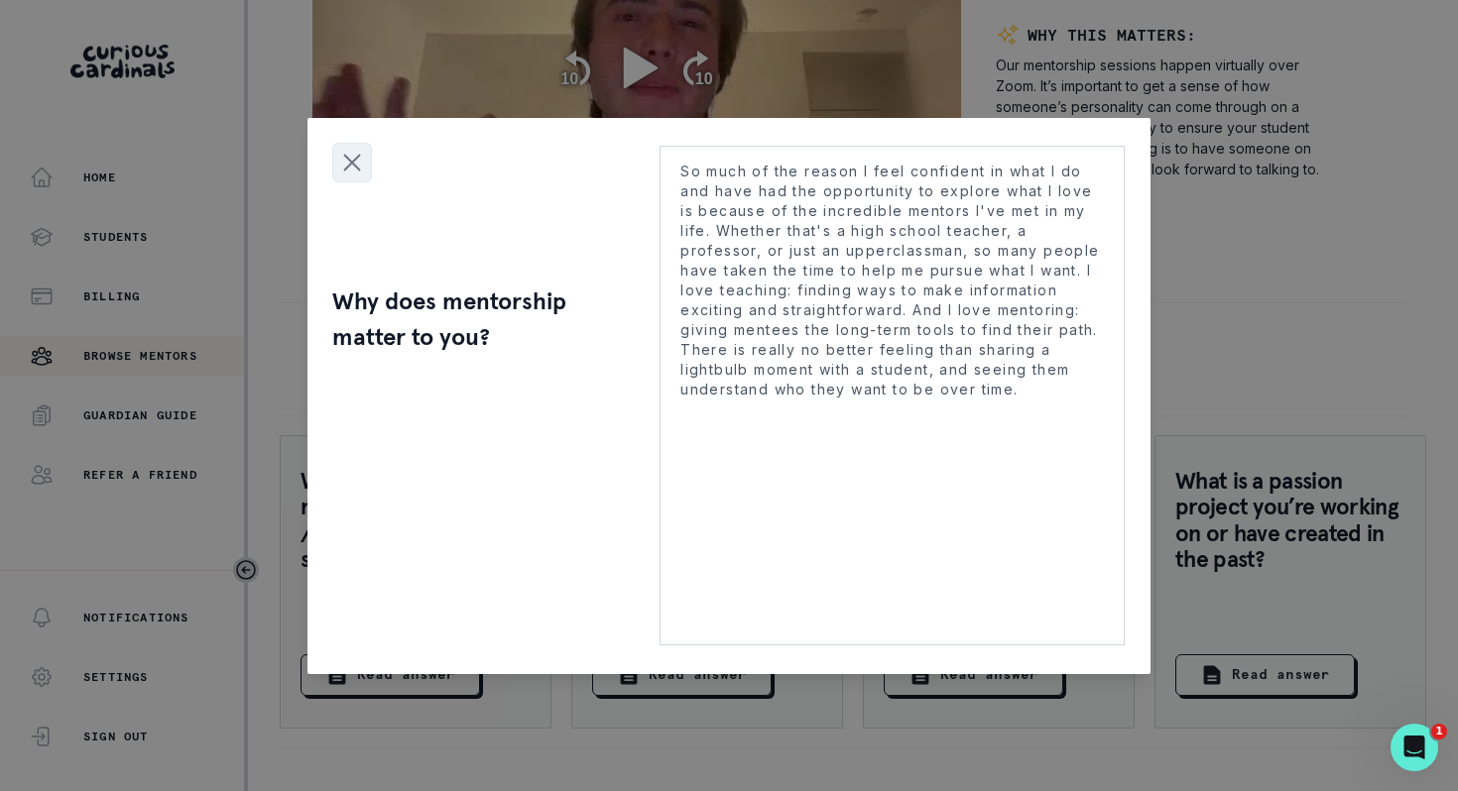
click at [357, 161] on icon "Close modal" at bounding box center [352, 163] width 30 height 30
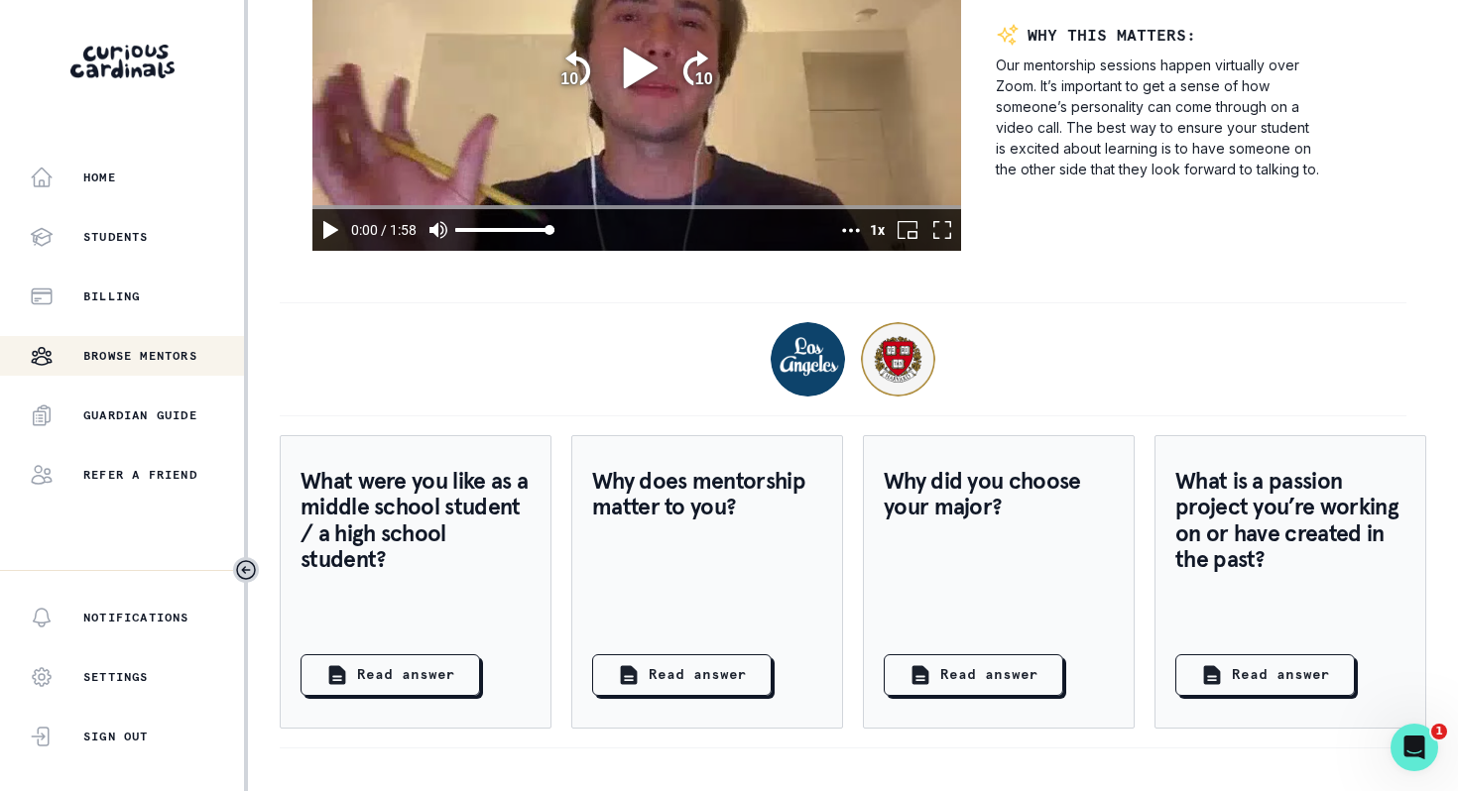
click at [1279, 265] on div "Watch [PERSON_NAME] break down a subject they’re passionate about. WHY THIS MAT…" at bounding box center [853, 68] width 1146 height 430
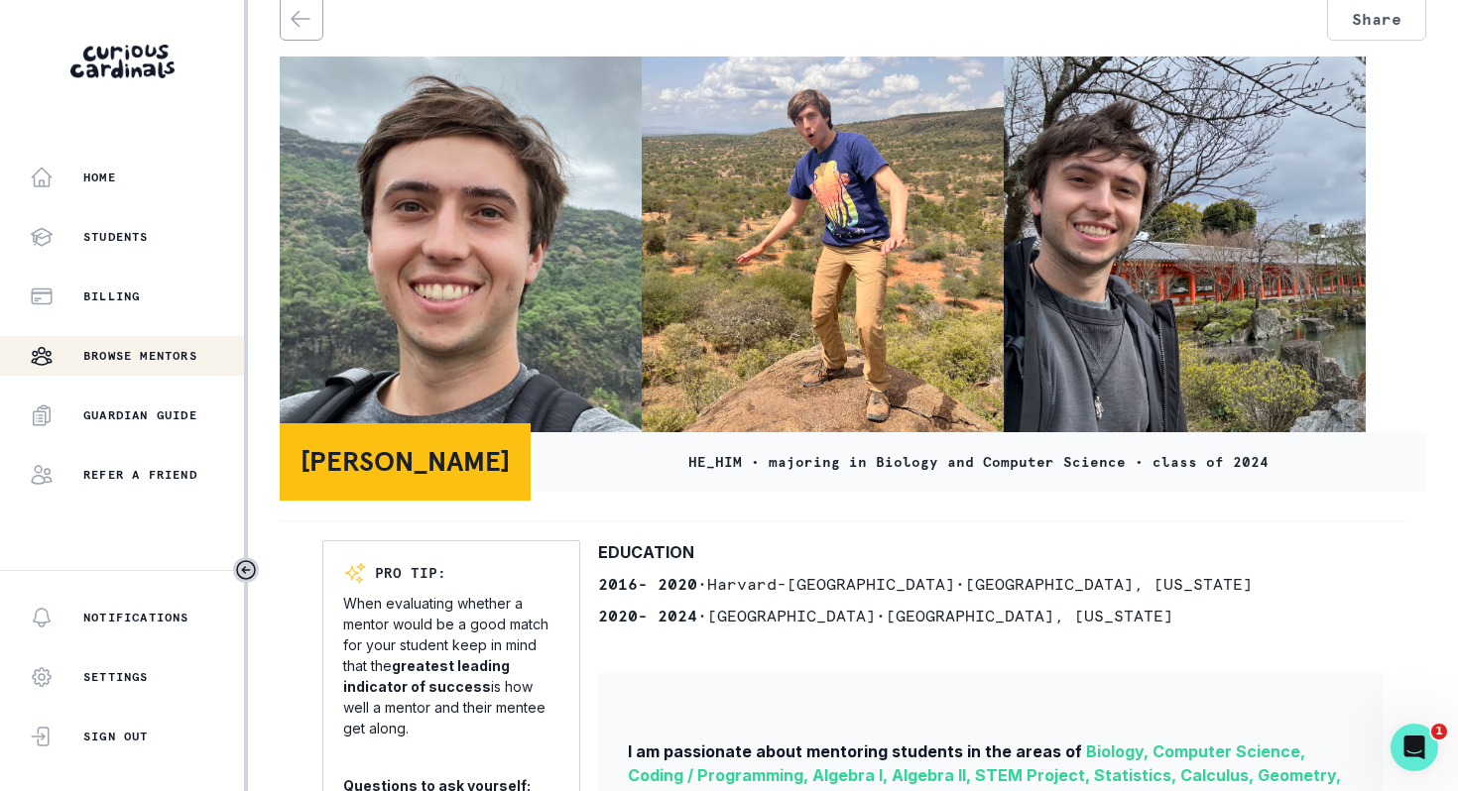
scroll to position [0, 0]
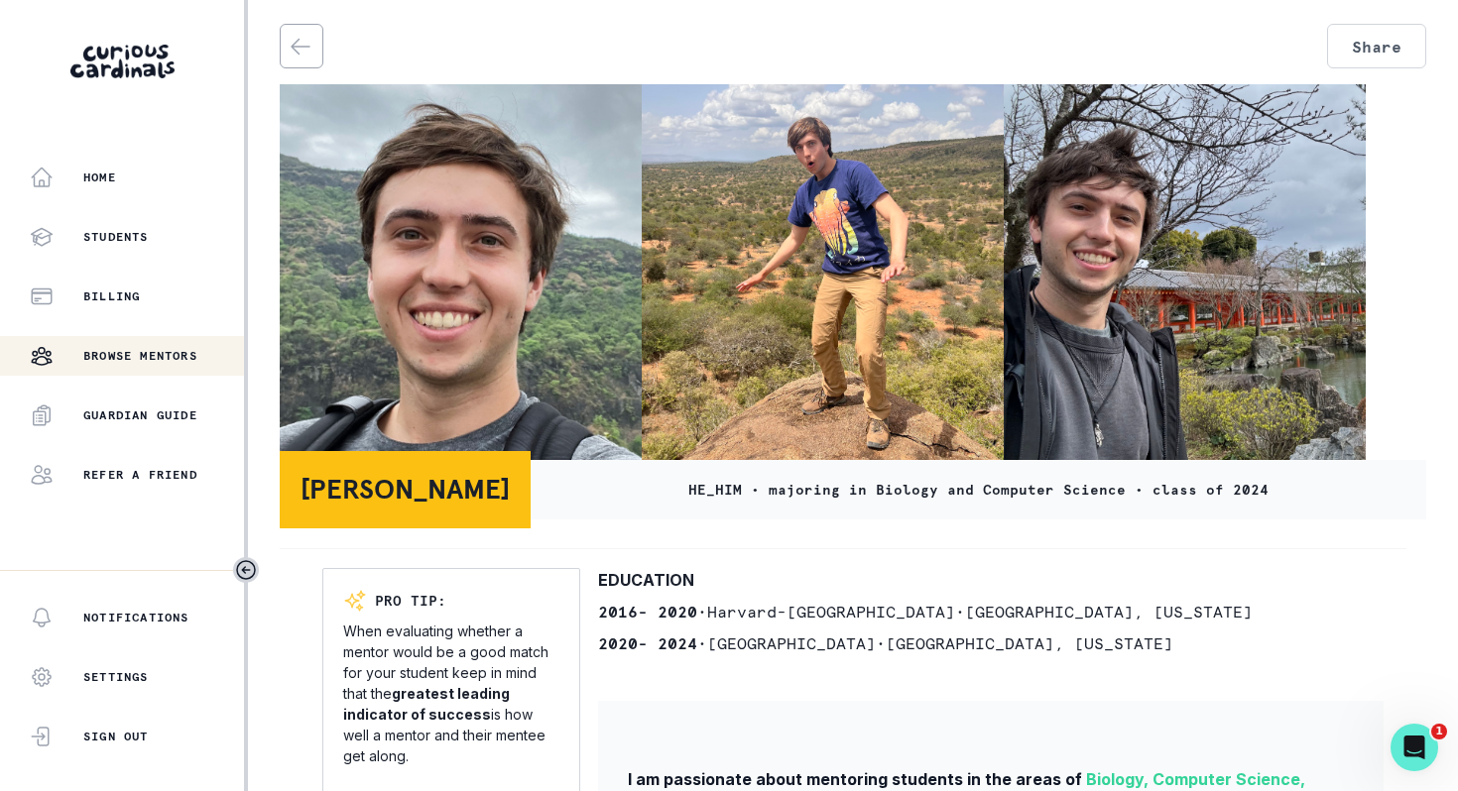
click at [289, 46] on icon "back" at bounding box center [301, 47] width 24 height 24
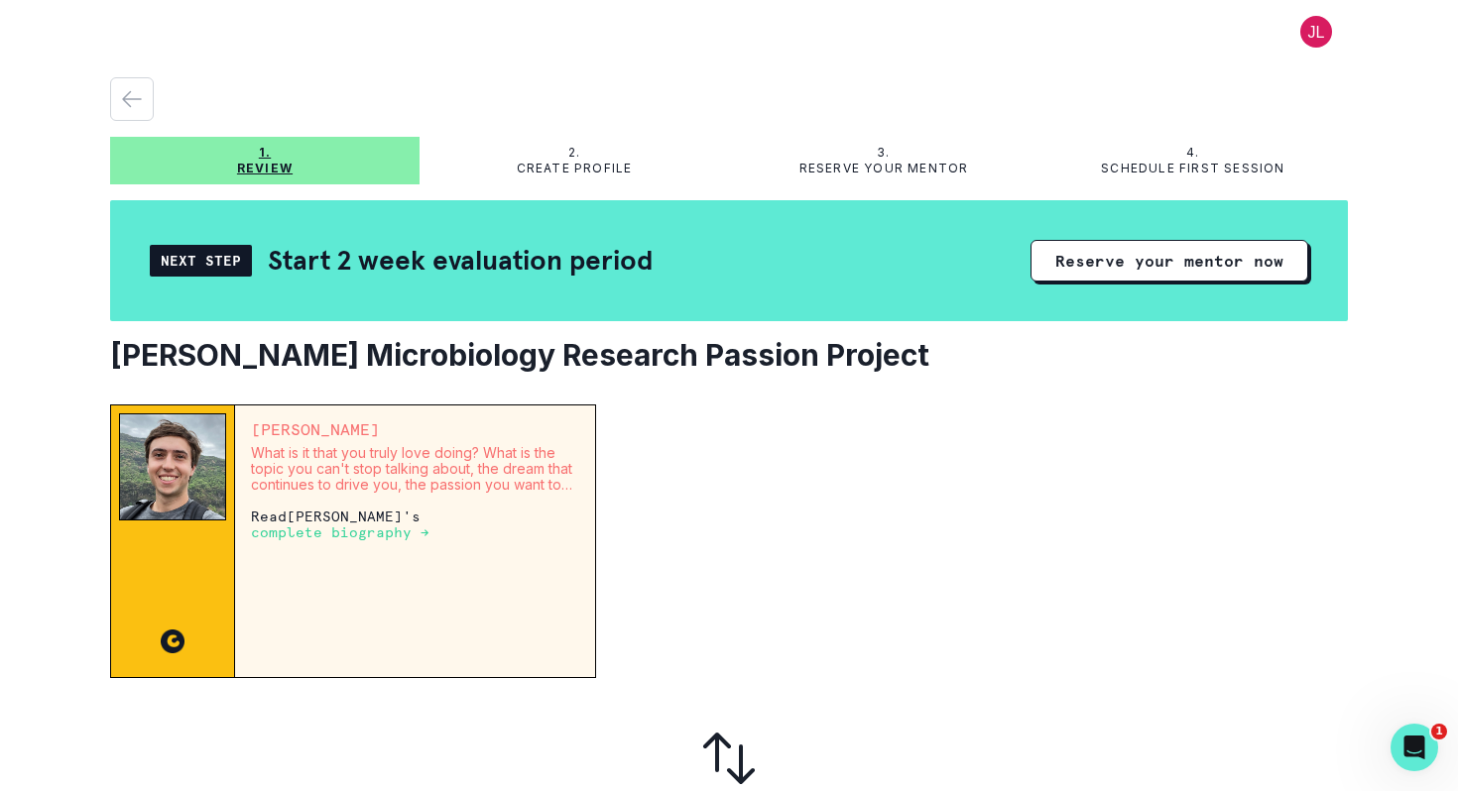
click at [444, 542] on div "[PERSON_NAME] What is it that you truly love doing? What is the topic you can't…" at bounding box center [415, 542] width 360 height 272
click at [1178, 260] on button "Reserve your mentor now" at bounding box center [1169, 261] width 278 height 42
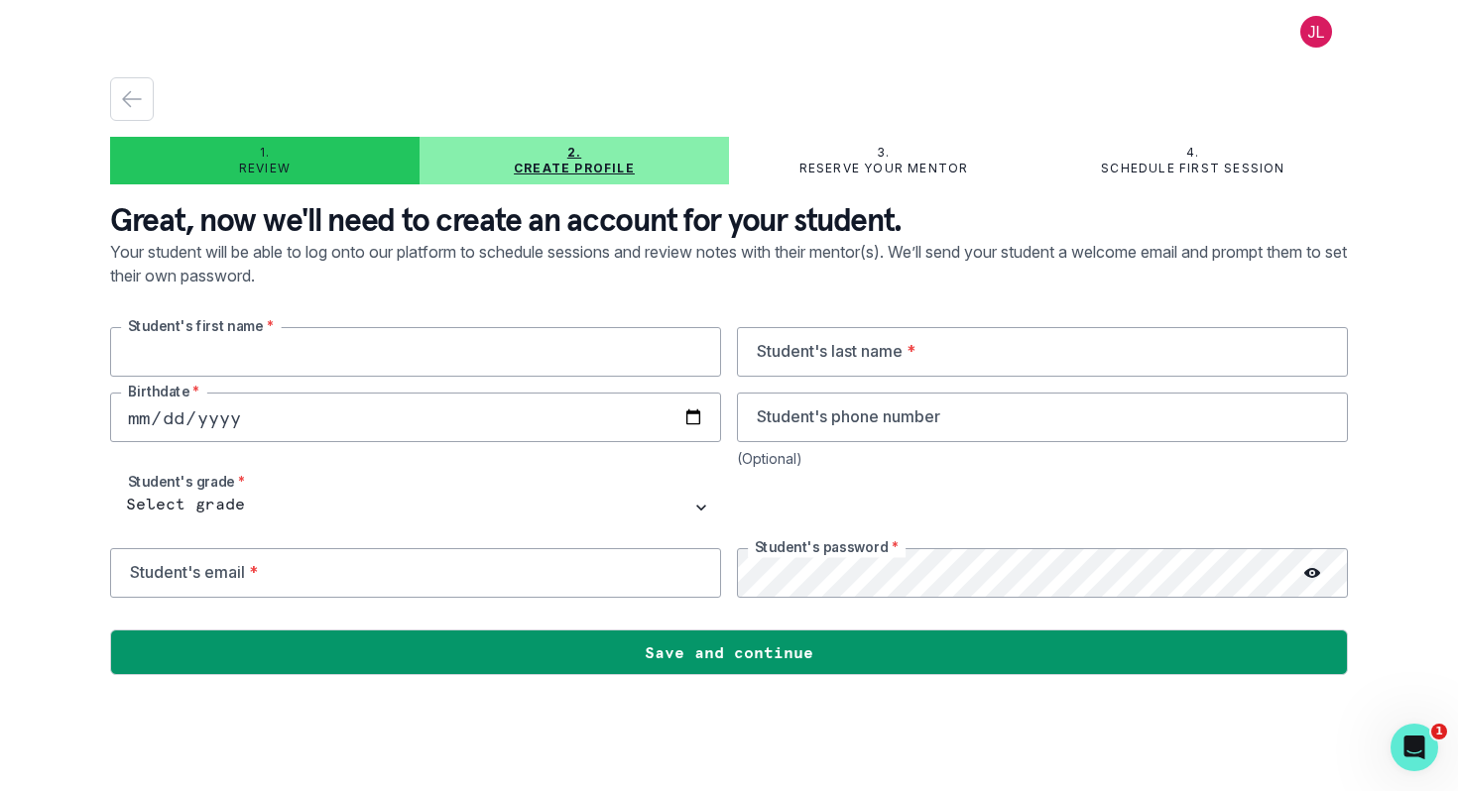
click at [444, 352] on input "text" at bounding box center [415, 352] width 611 height 50
type input "[PERSON_NAME]"
type input "[DATE]"
type input "6509065270"
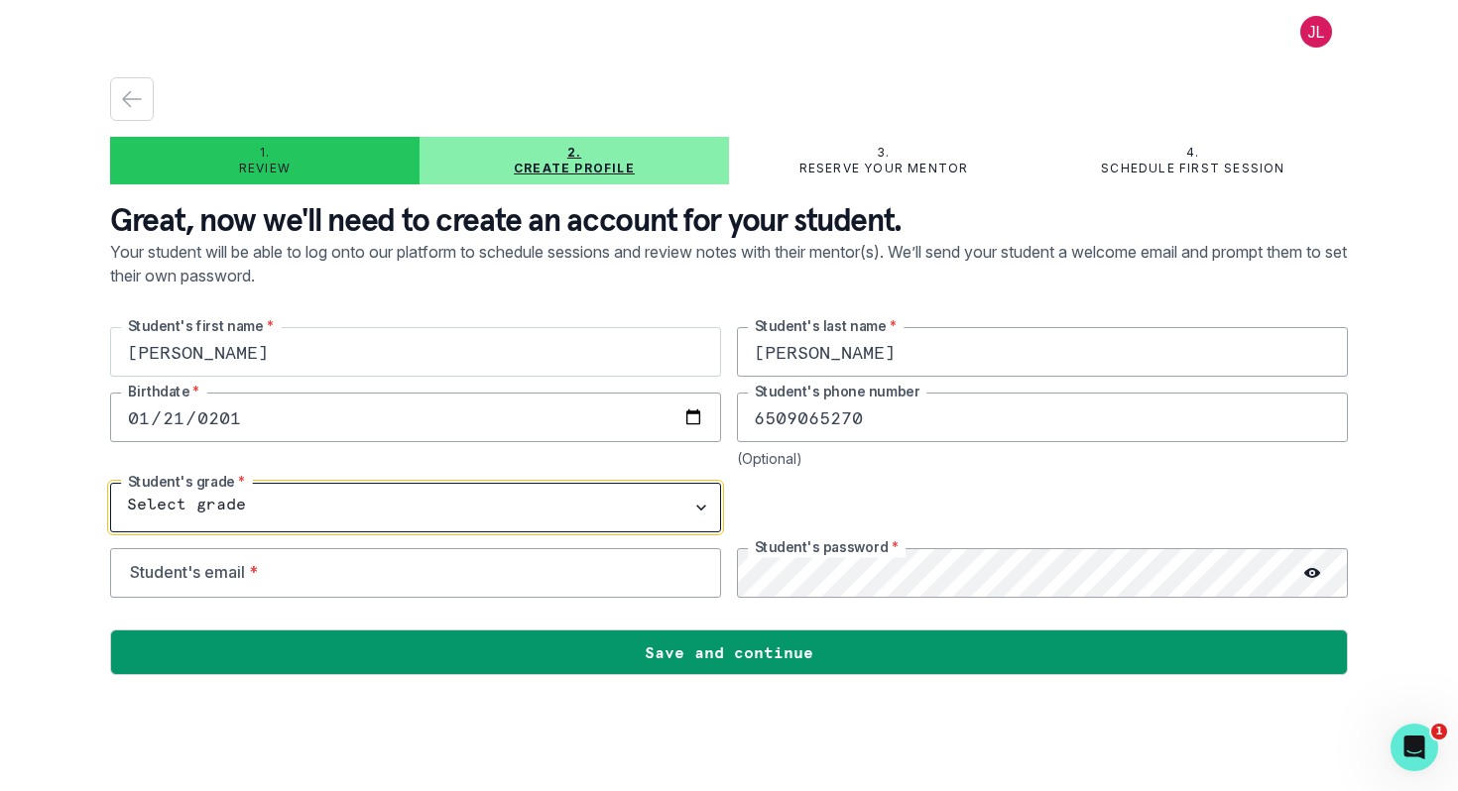
select select "8th Grade"
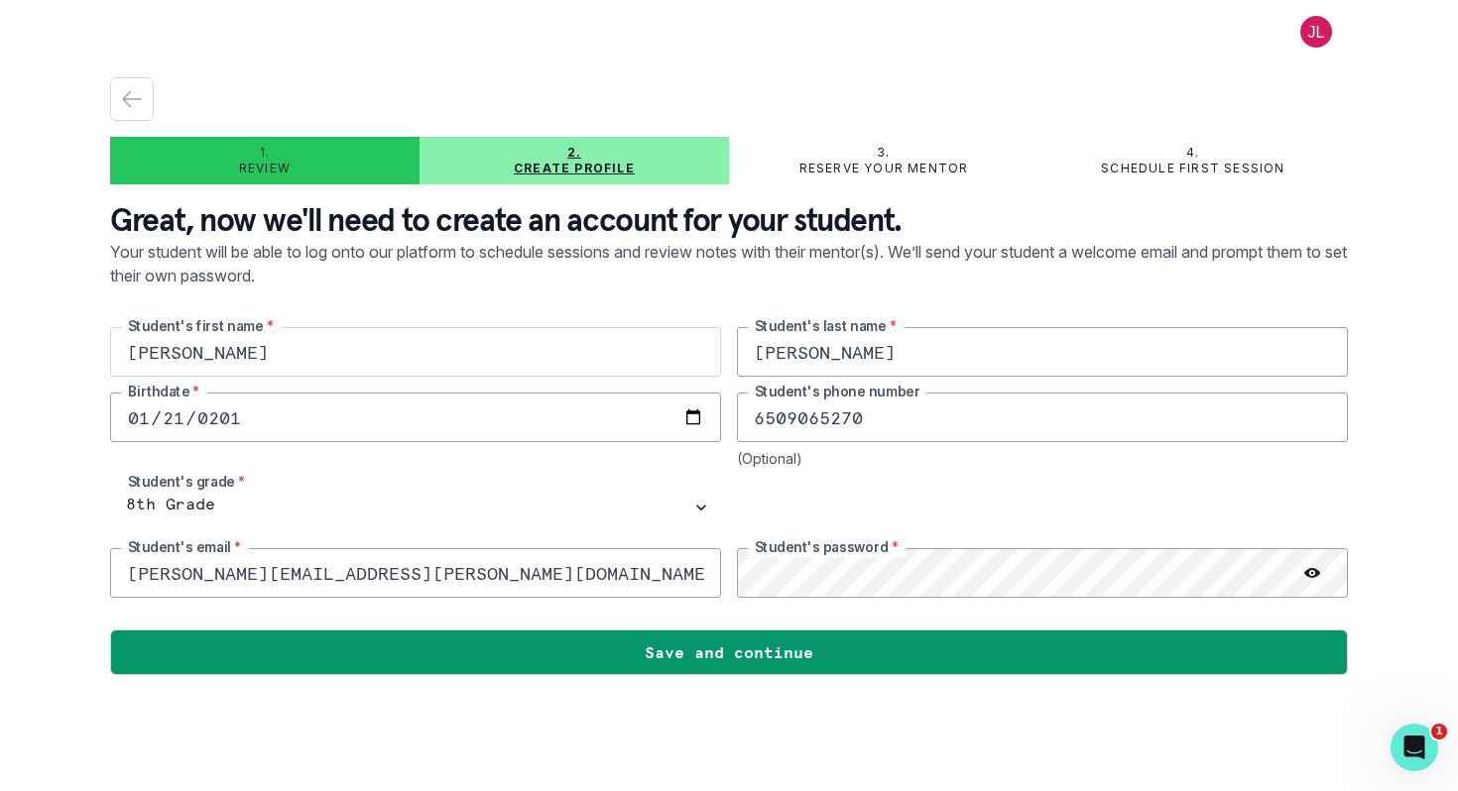
type input "[PERSON_NAME][EMAIL_ADDRESS][PERSON_NAME][DOMAIN_NAME]"
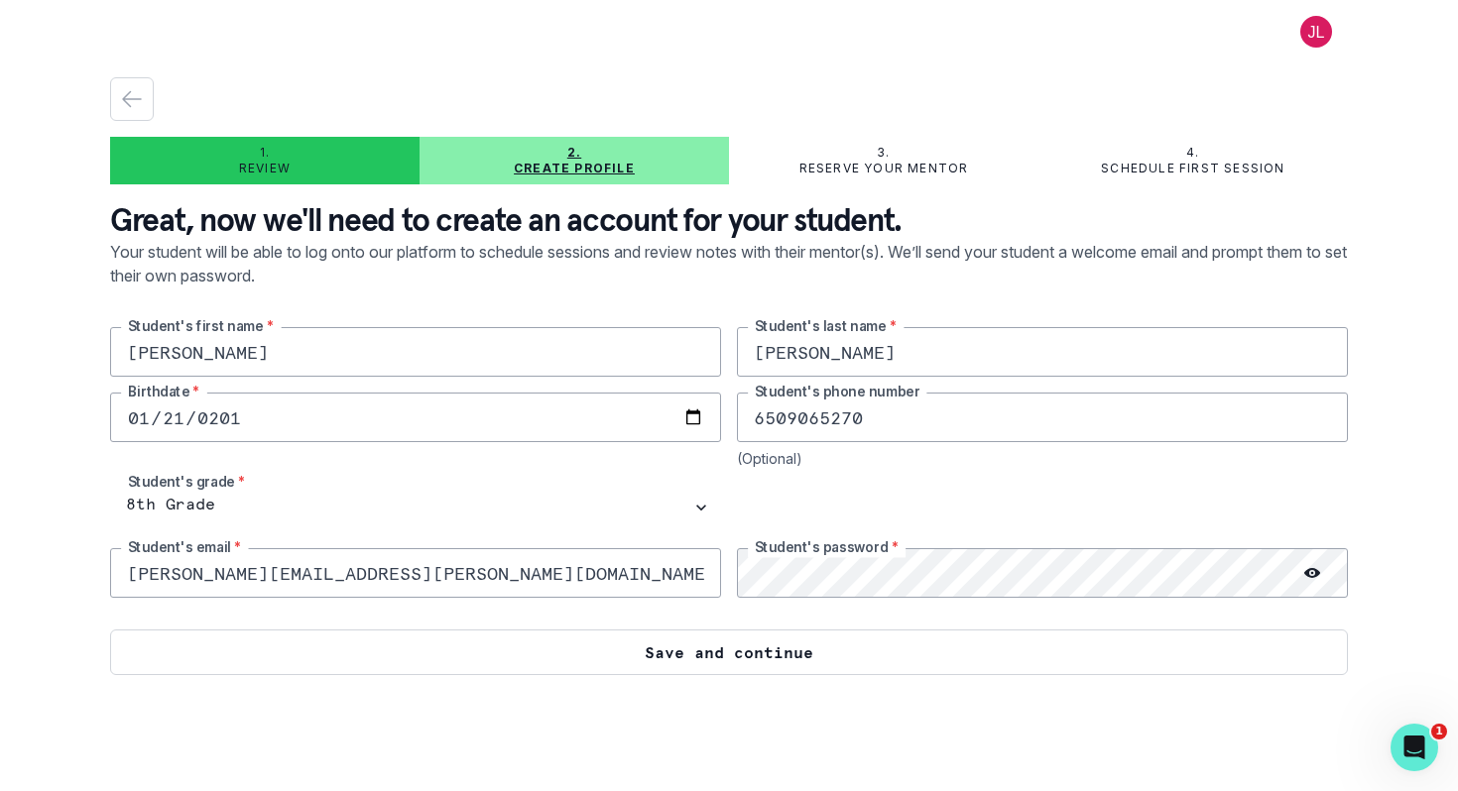
click at [688, 654] on button "Save and continue" at bounding box center [729, 653] width 1238 height 46
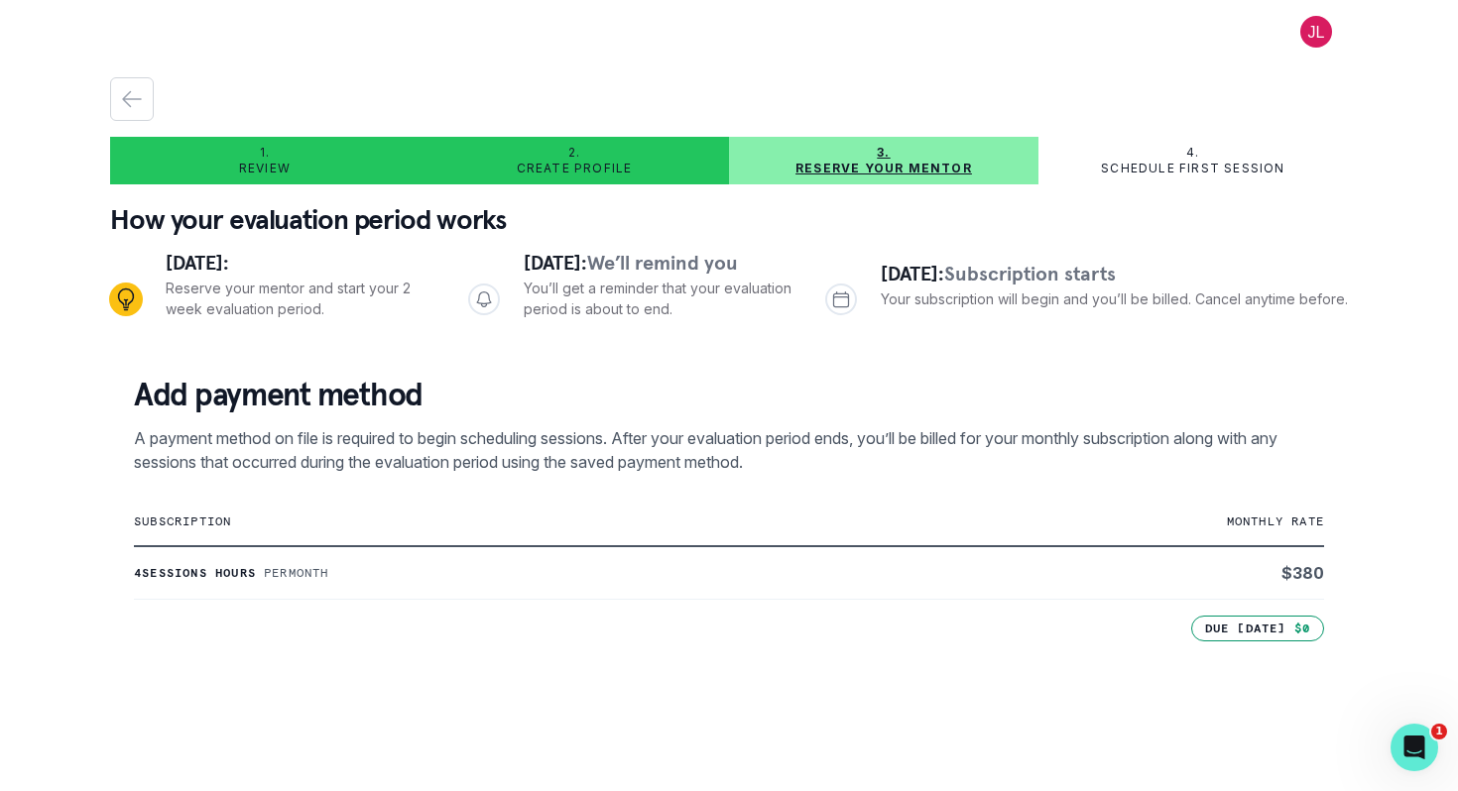
click at [532, 449] on p "A payment method on file is required to begin scheduling sessions. After your e…" at bounding box center [729, 450] width 1190 height 48
click at [281, 147] on div "1. Review" at bounding box center [264, 161] width 309 height 32
click at [264, 156] on p "1." at bounding box center [265, 153] width 10 height 16
click at [134, 107] on icon "button" at bounding box center [132, 99] width 24 height 24
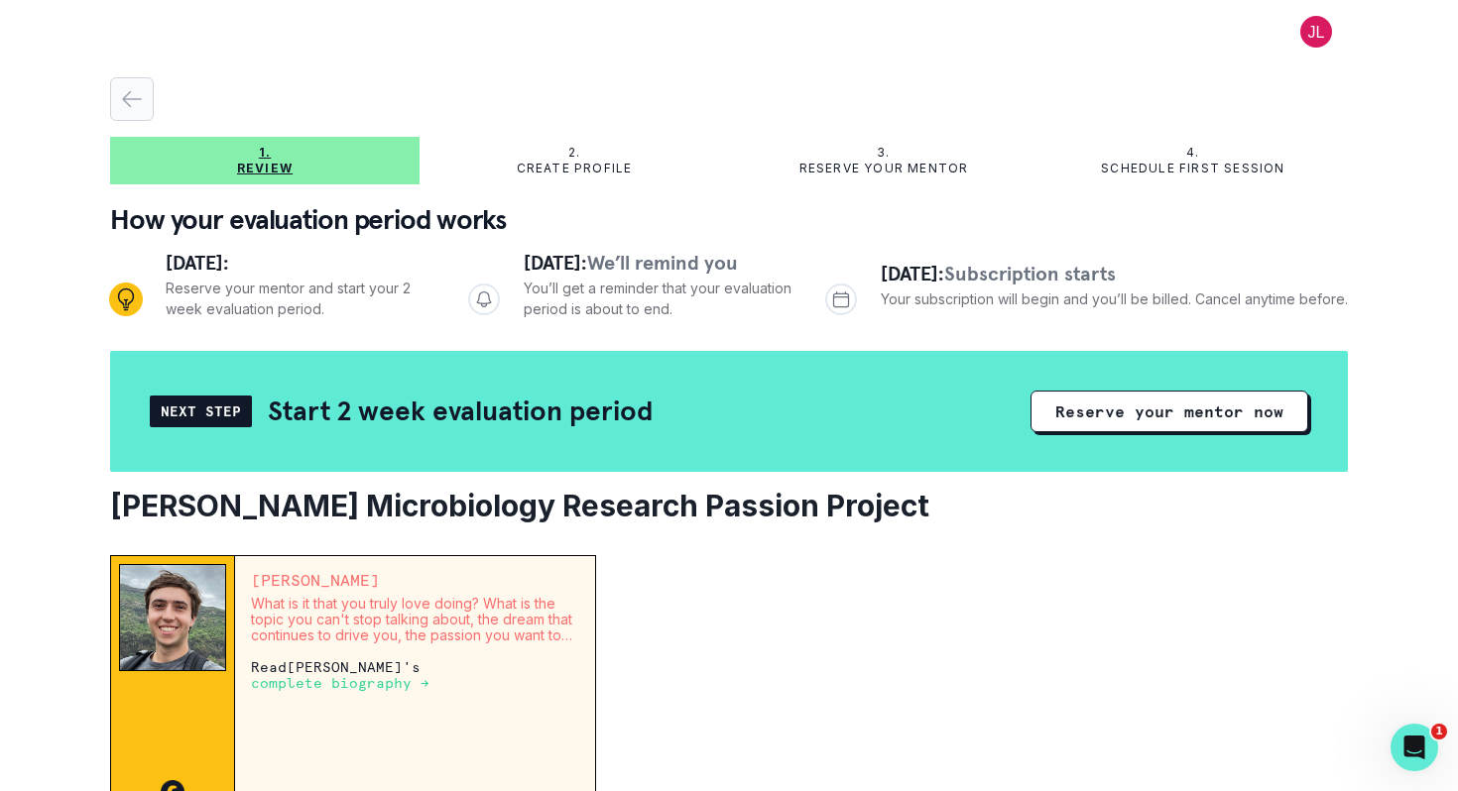
click at [124, 100] on icon "button" at bounding box center [132, 99] width 18 height 15
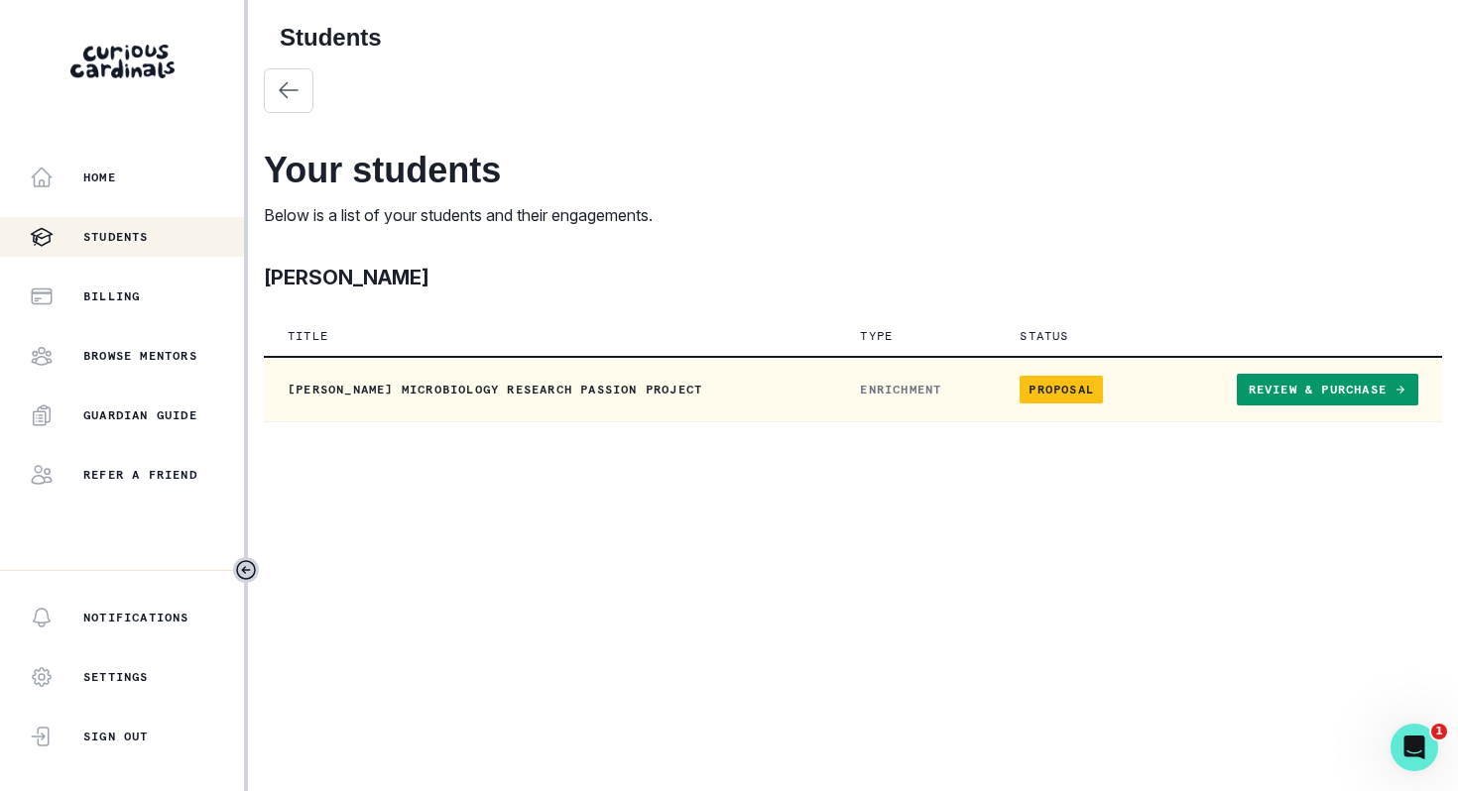
click at [1304, 397] on link "Review & Purchase" at bounding box center [1327, 390] width 181 height 32
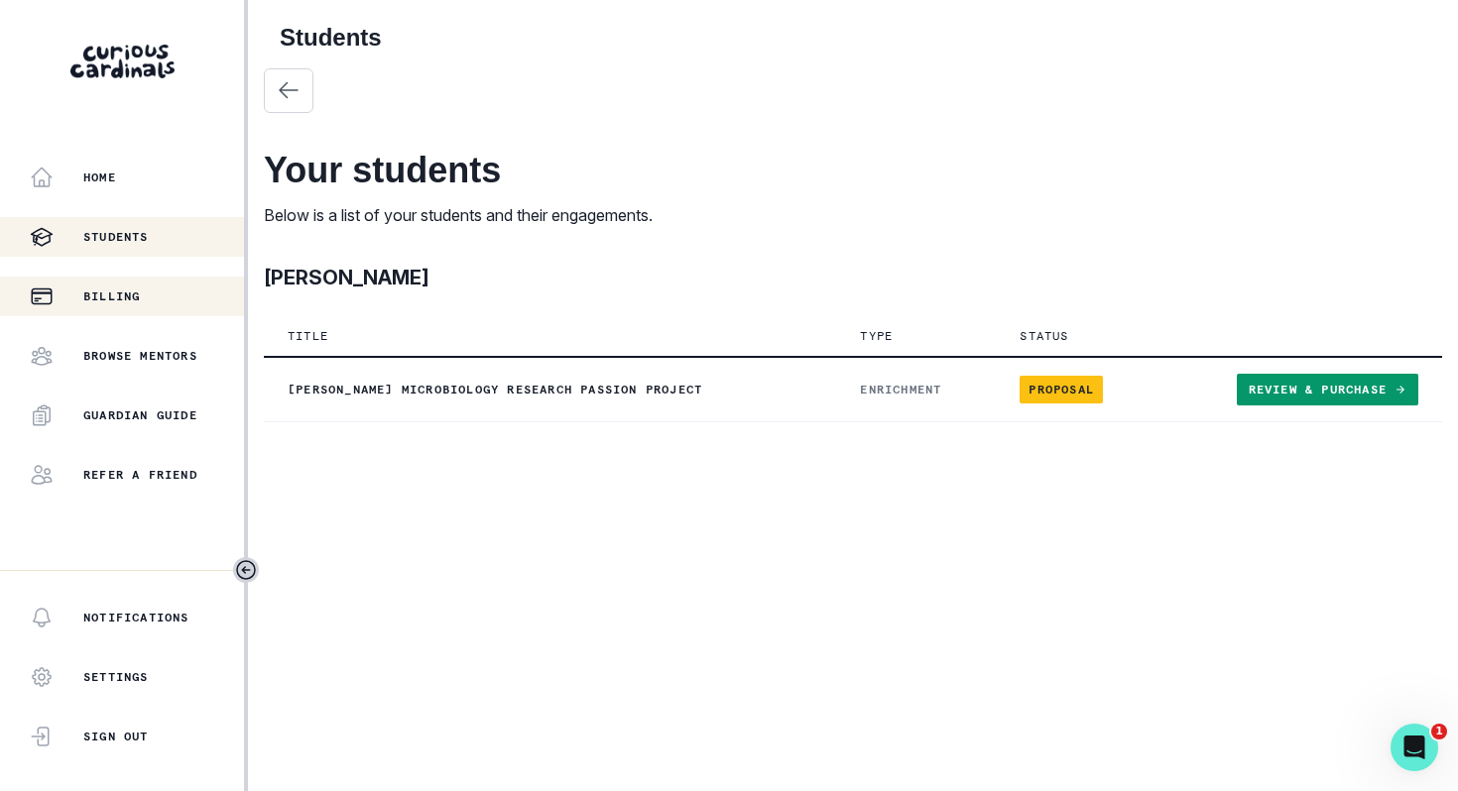
click at [101, 300] on p "Billing" at bounding box center [111, 297] width 57 height 16
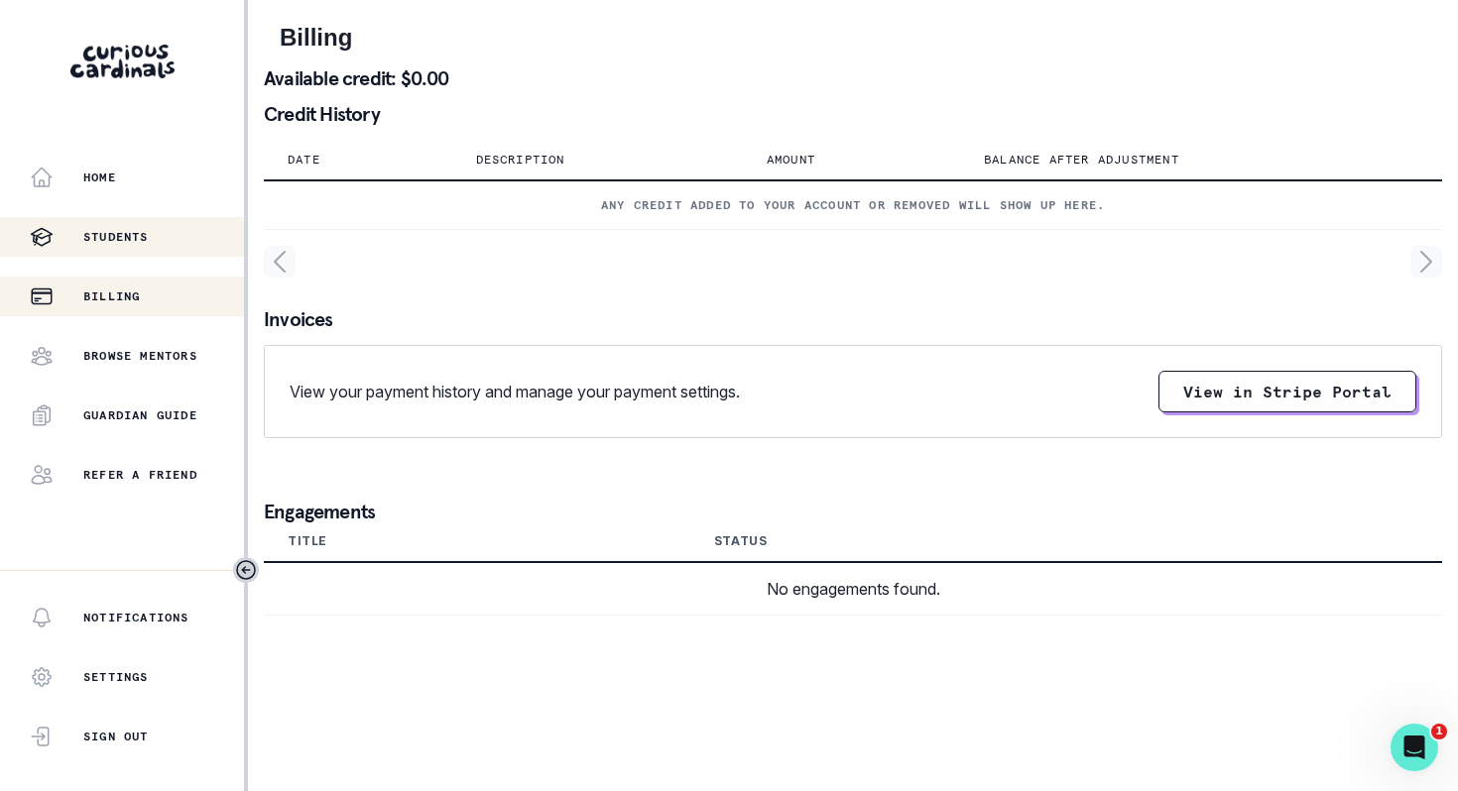
click at [122, 219] on button "Students" at bounding box center [122, 237] width 244 height 40
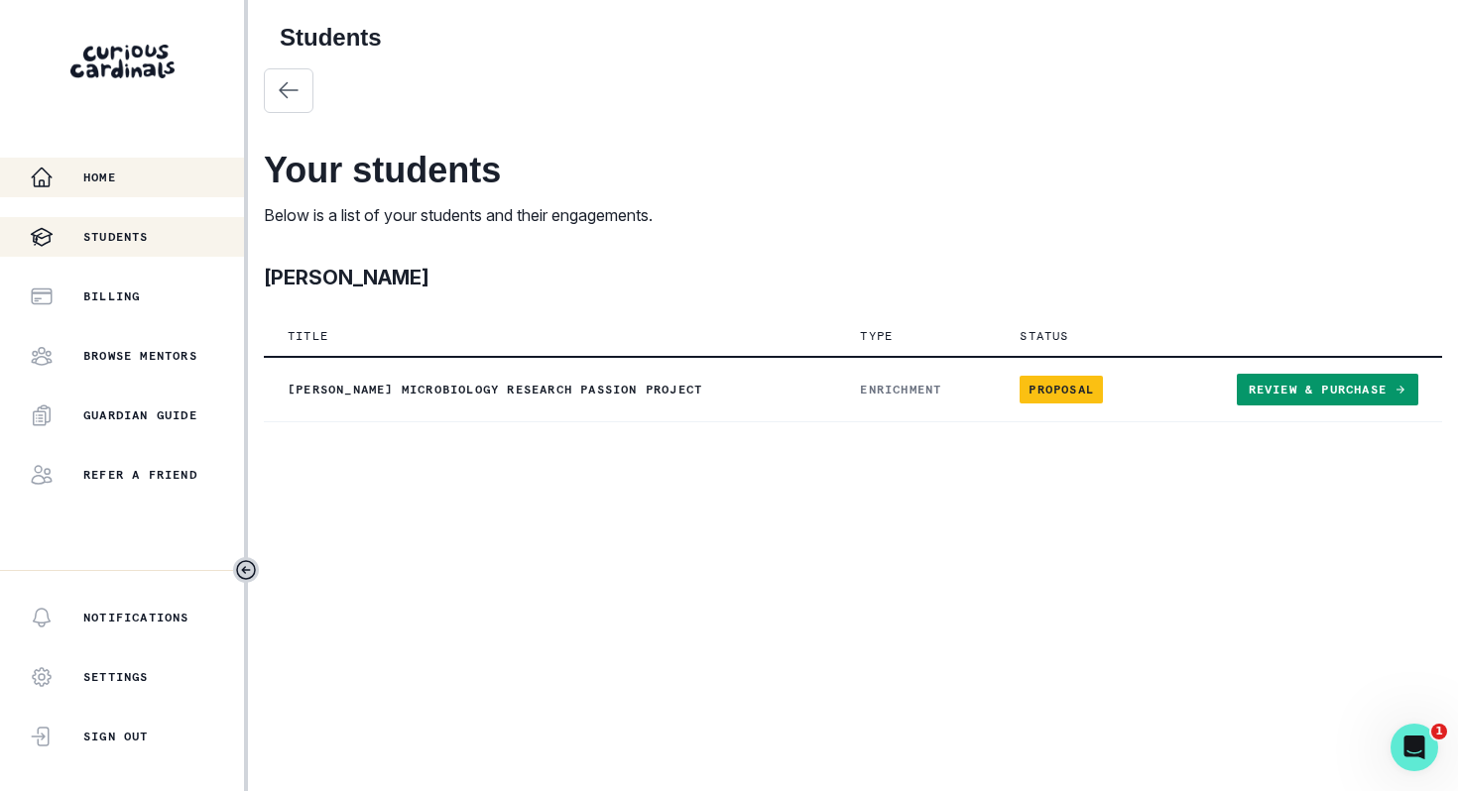
click at [104, 166] on div "Home" at bounding box center [137, 178] width 214 height 24
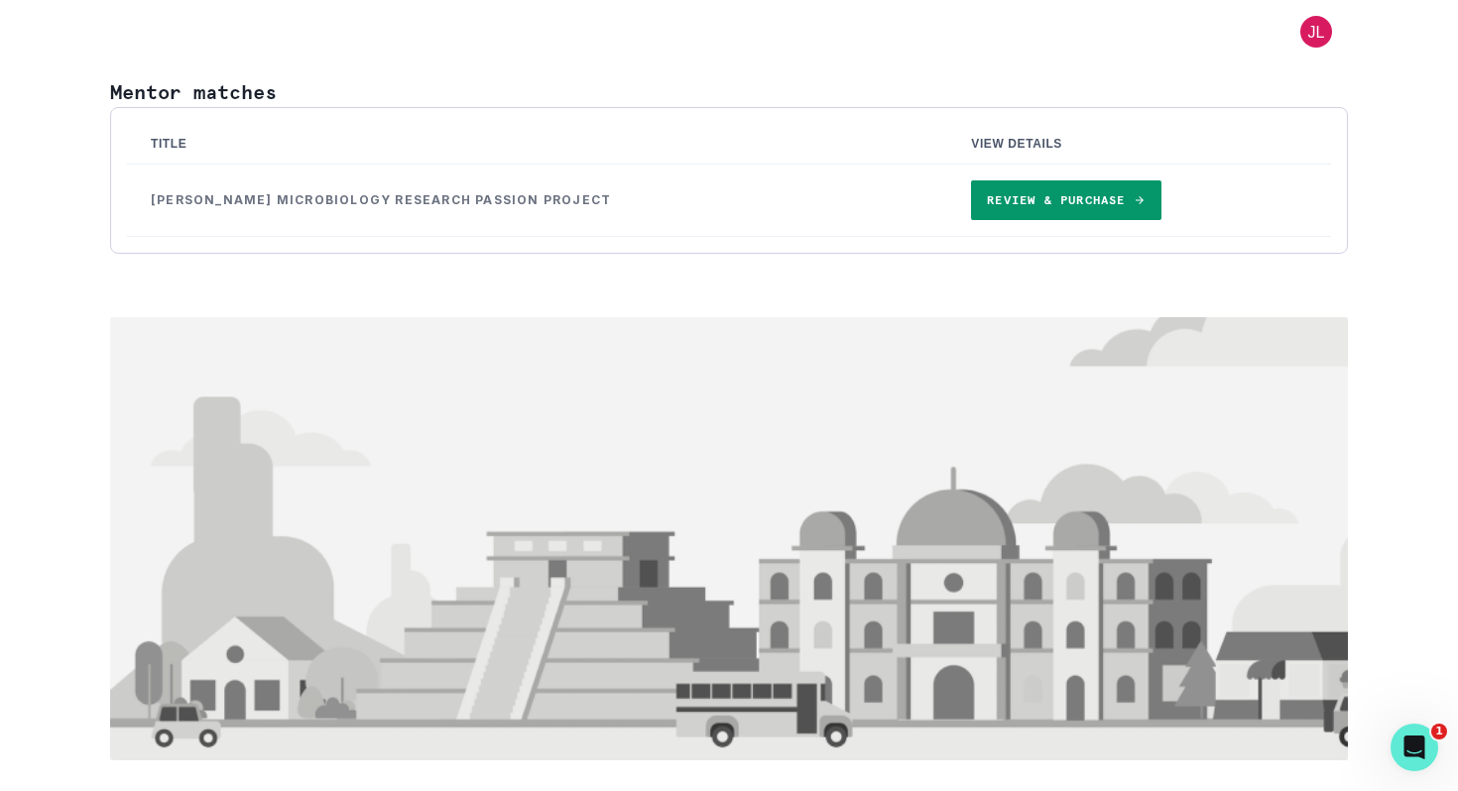
click at [1034, 212] on link "Review & Purchase" at bounding box center [1065, 201] width 189 height 40
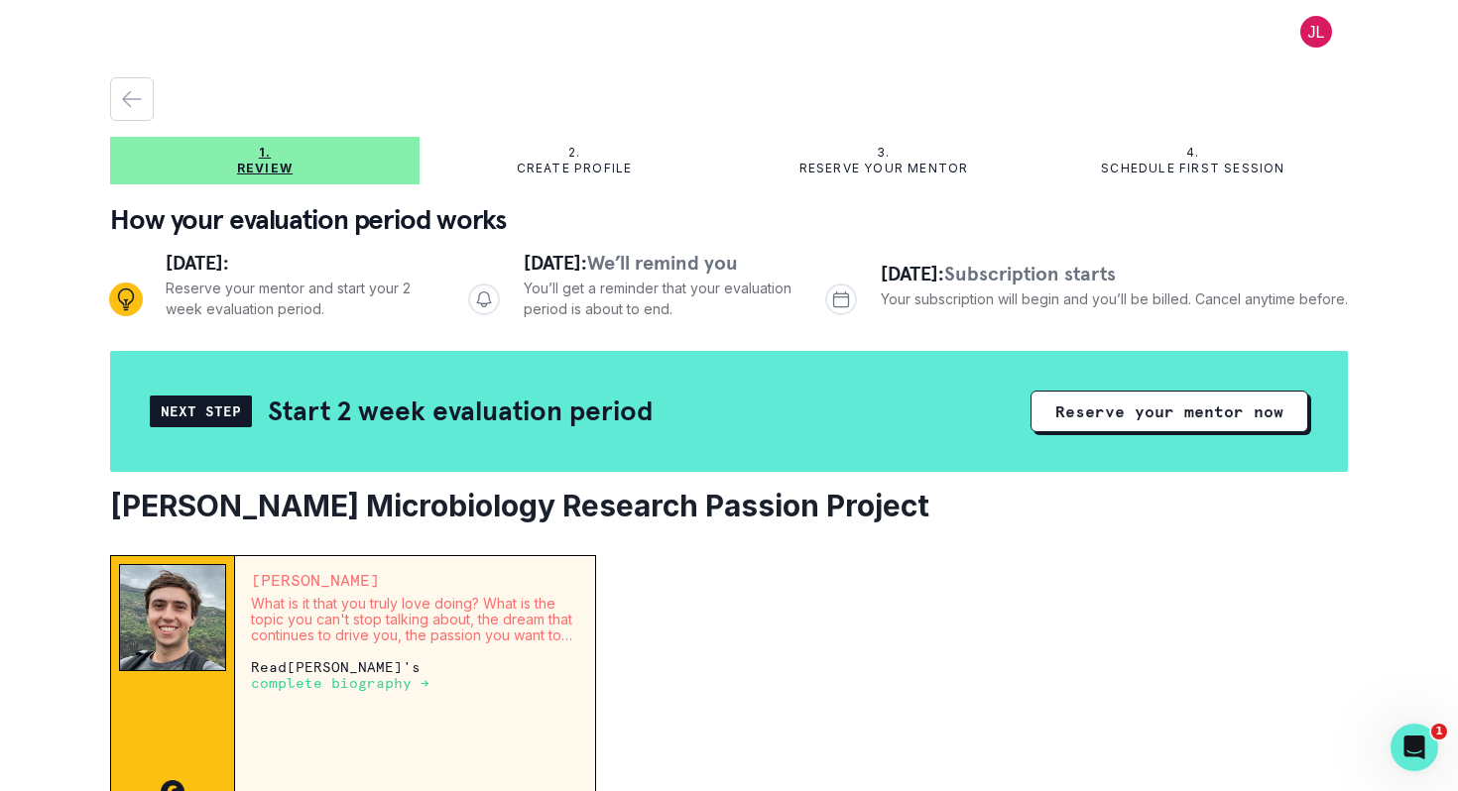
click at [954, 510] on h2 "[PERSON_NAME] Microbiology Research Passion Project" at bounding box center [729, 506] width 1238 height 36
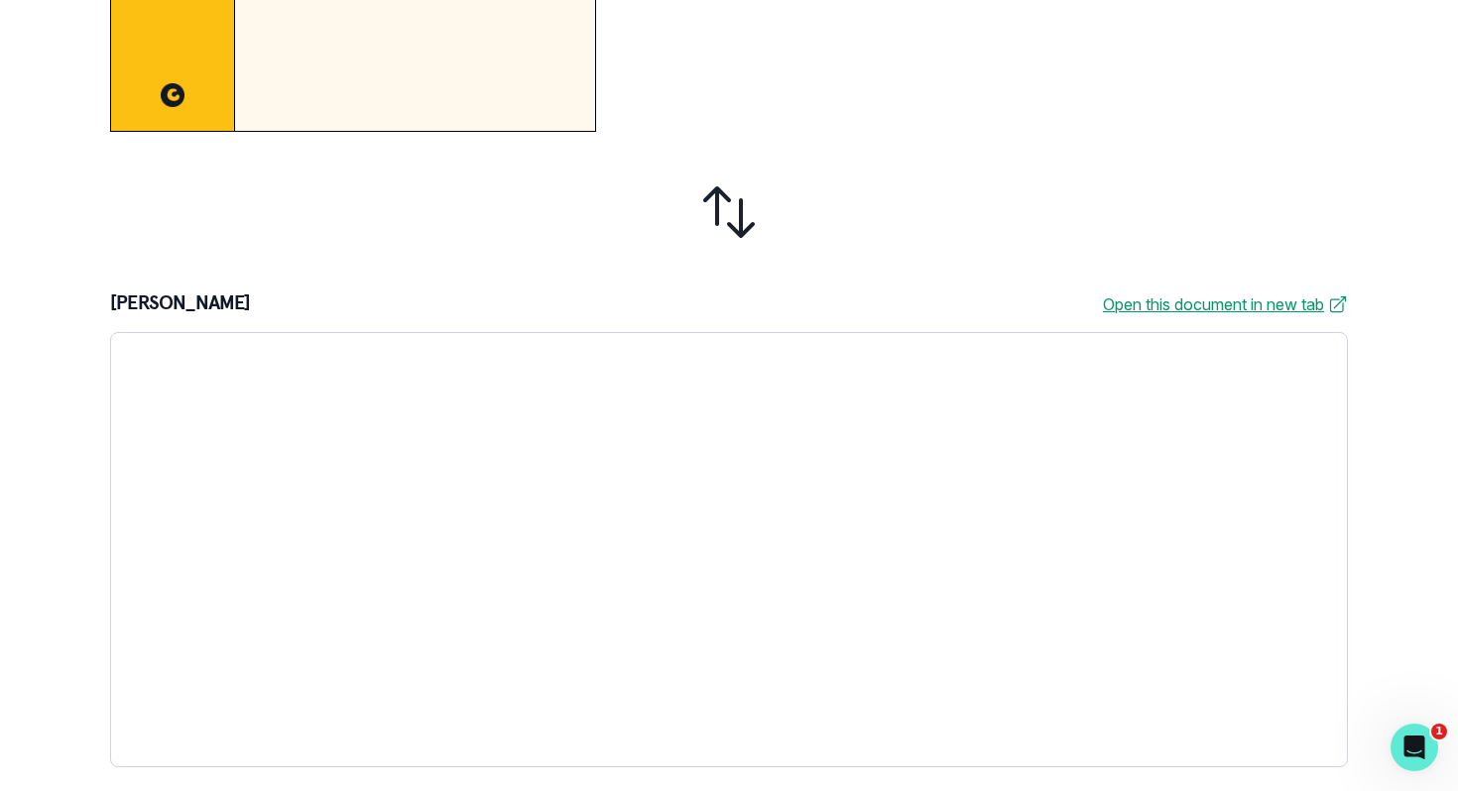
click at [508, 270] on div at bounding box center [729, 212] width 1238 height 129
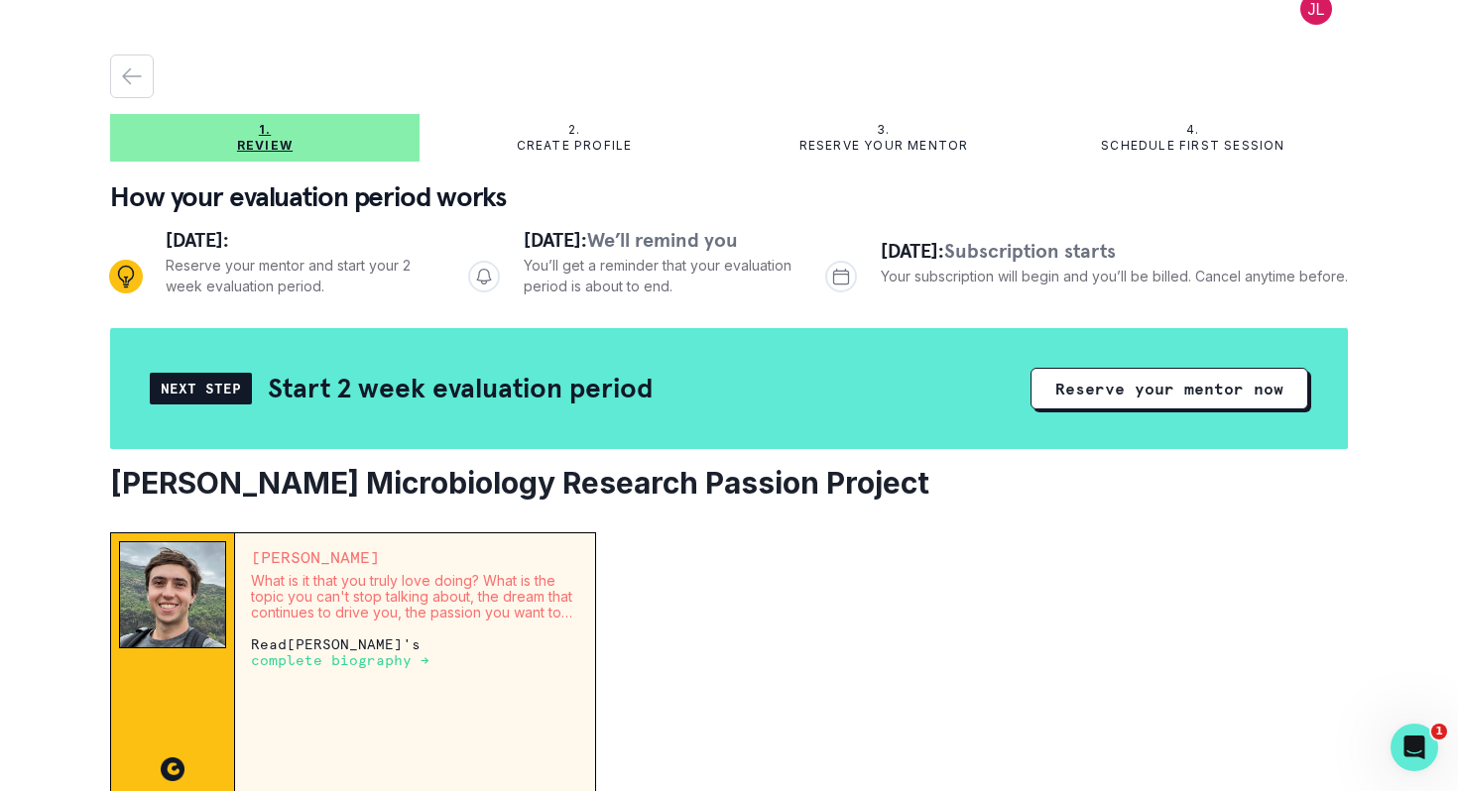
scroll to position [0, 0]
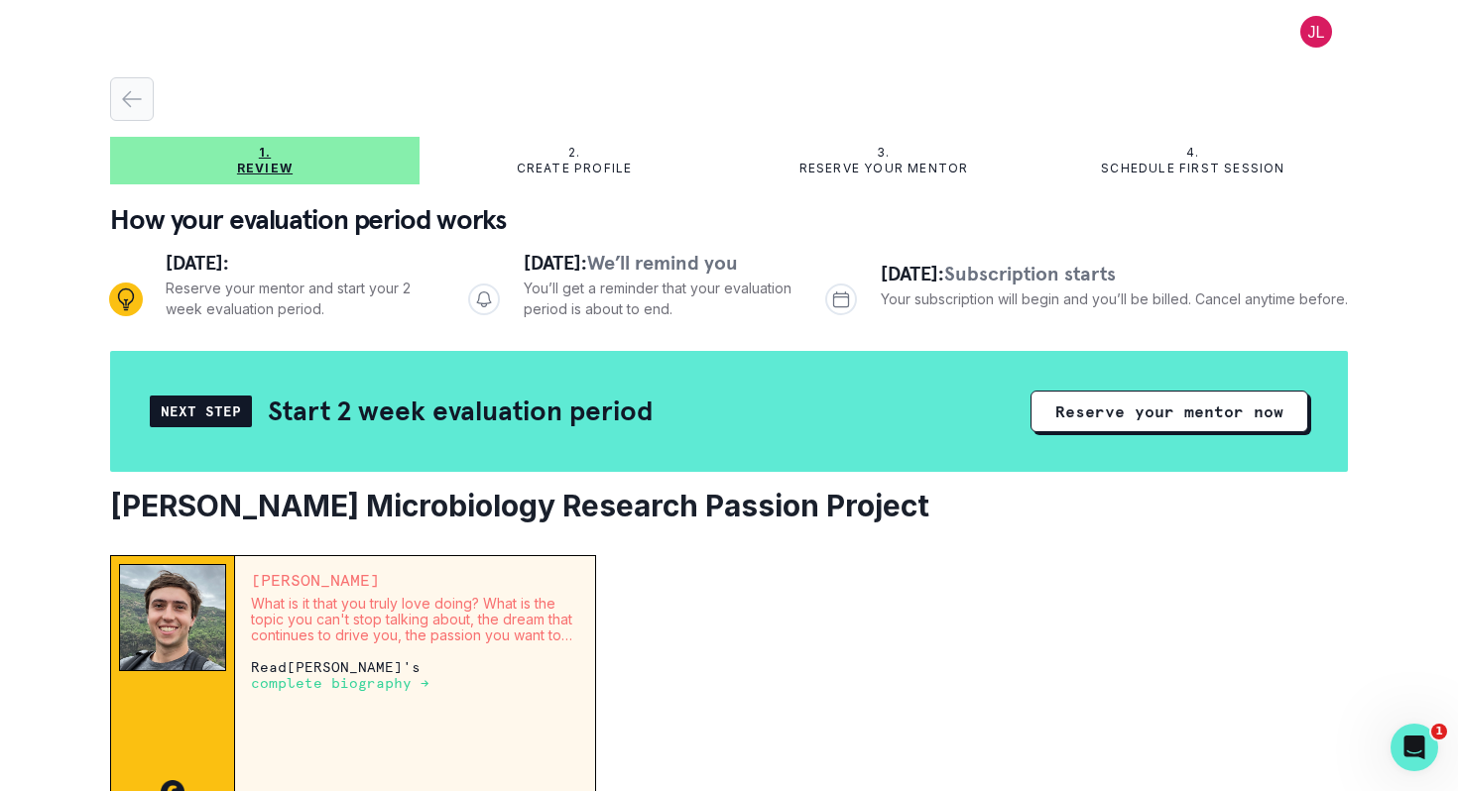
click at [125, 98] on icon "button" at bounding box center [132, 99] width 24 height 24
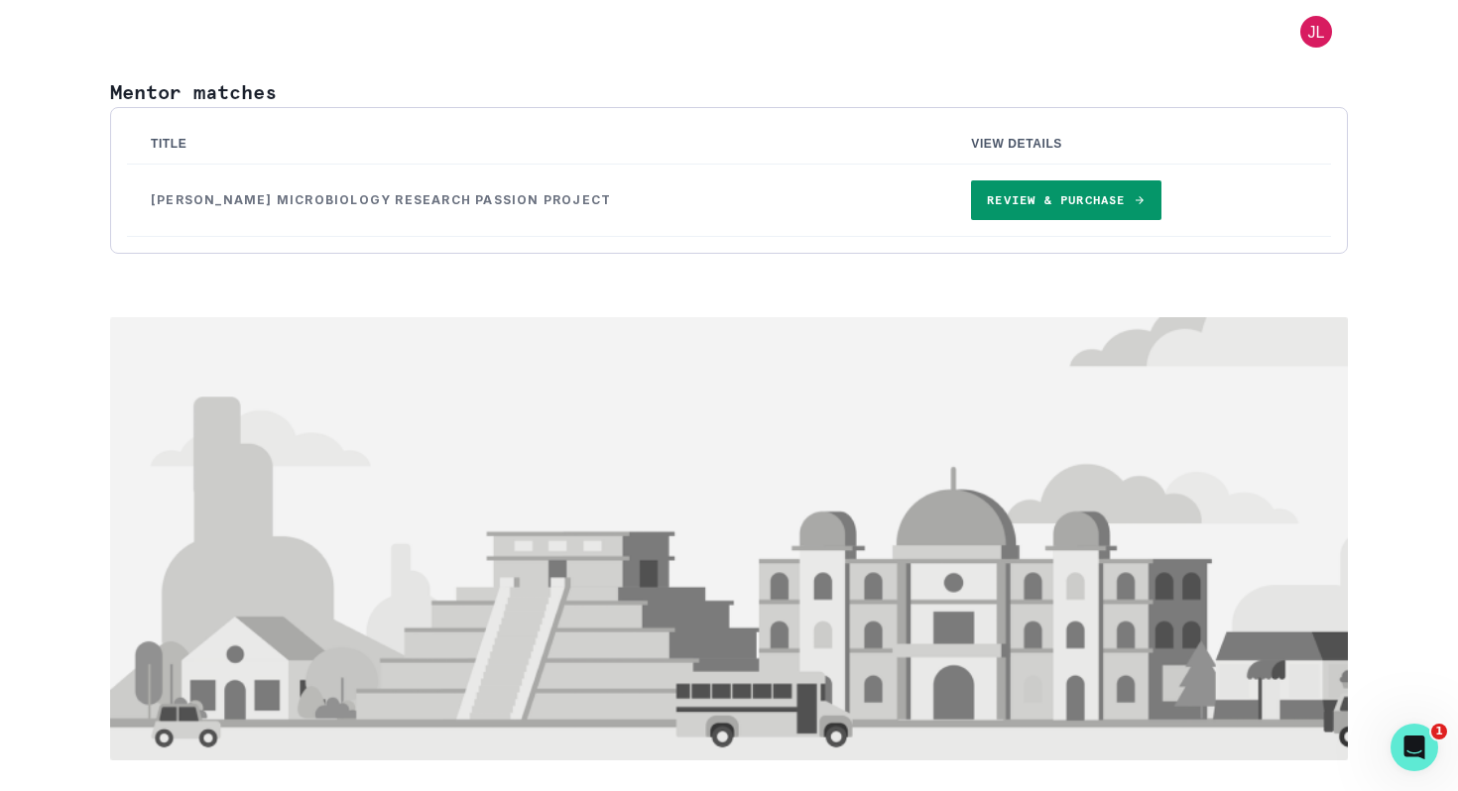
click at [1005, 211] on link "Review & Purchase" at bounding box center [1065, 201] width 189 height 40
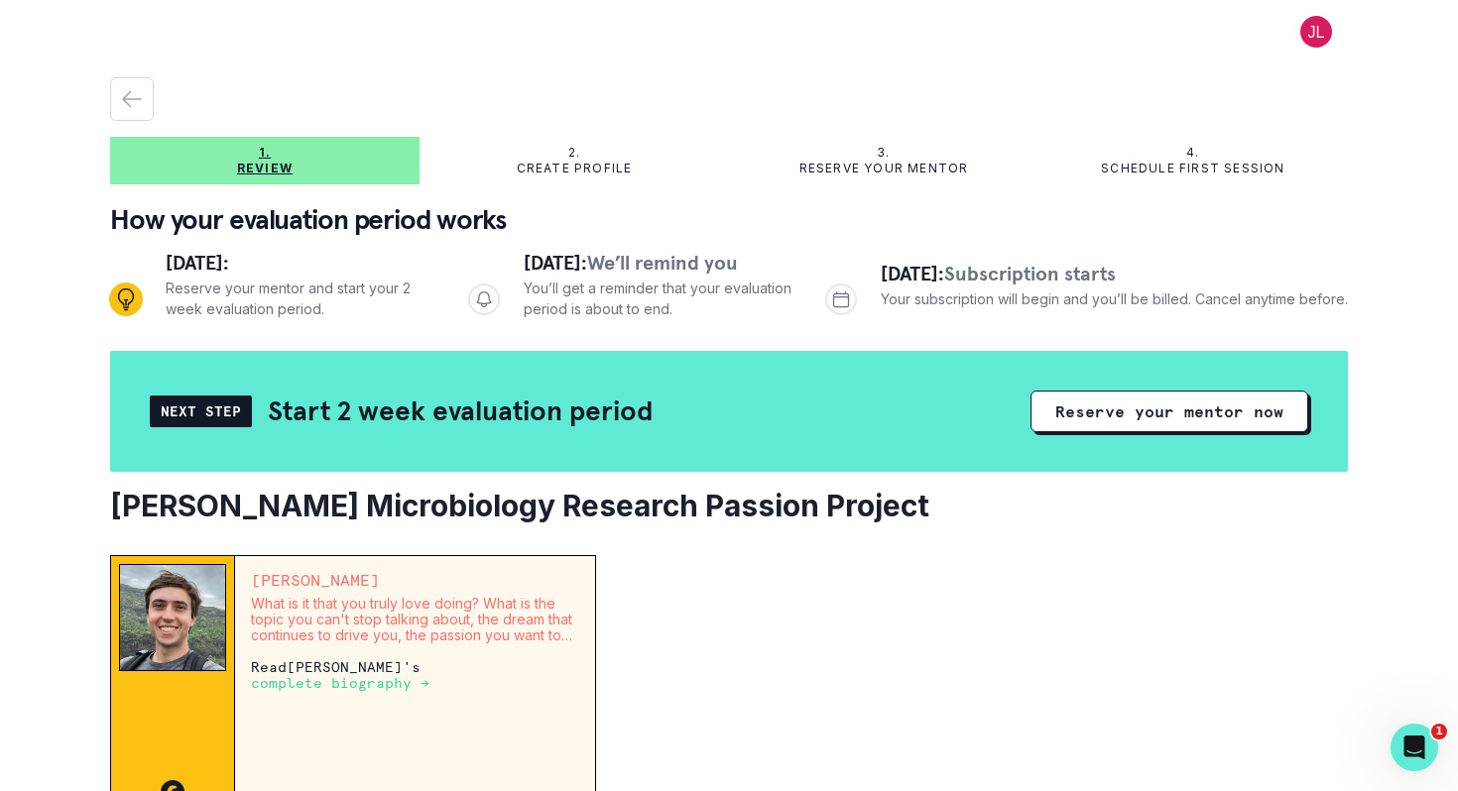
click at [933, 461] on div "Next Step Start 2 week evaluation period Reserve your mentor now" at bounding box center [729, 411] width 1238 height 121
click at [594, 154] on div "2. Create profile" at bounding box center [574, 161] width 309 height 32
click at [895, 167] on p "Reserve your mentor" at bounding box center [884, 169] width 170 height 16
click at [1086, 411] on button "Reserve your mentor now" at bounding box center [1169, 412] width 278 height 42
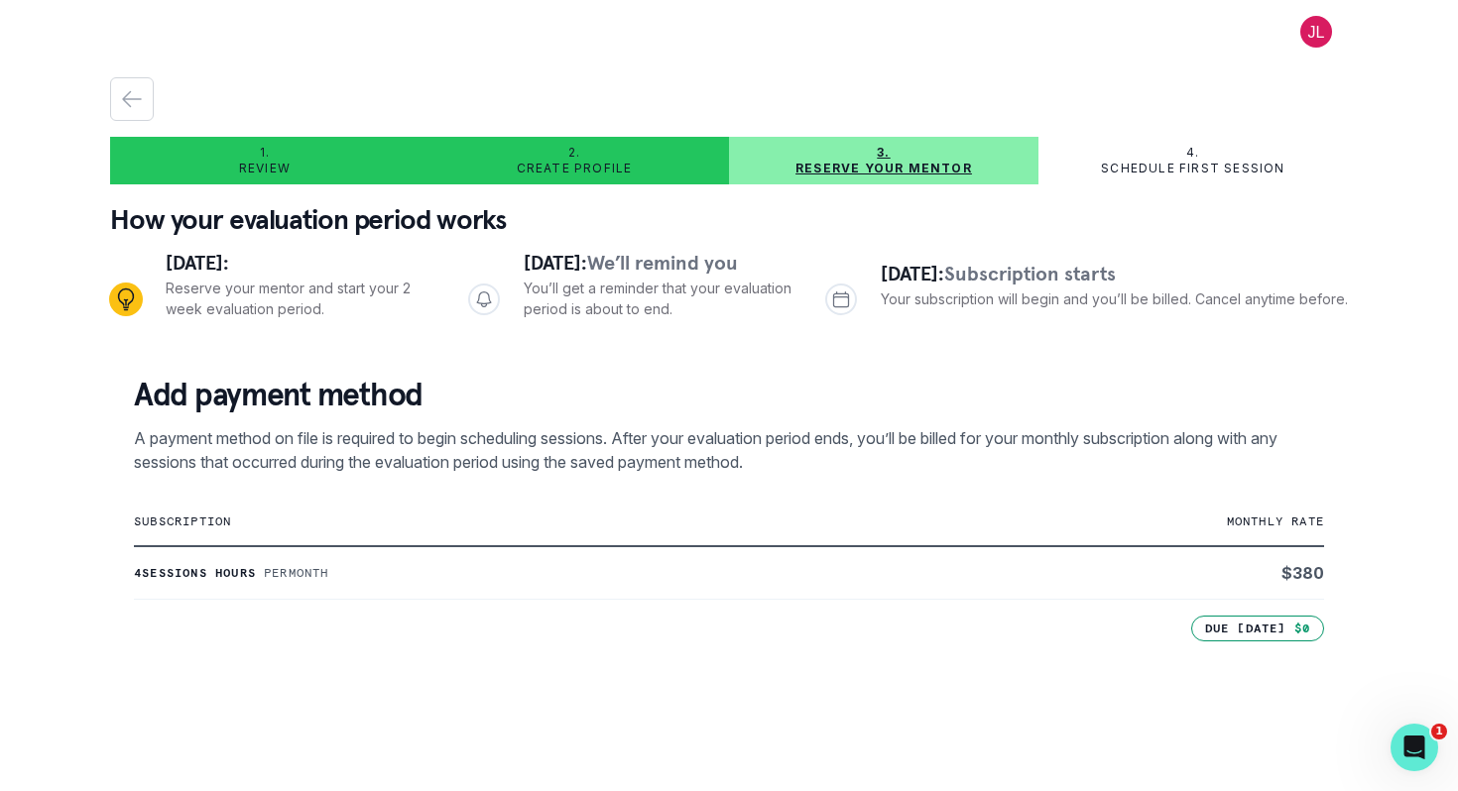
click at [949, 415] on p "Add payment method" at bounding box center [729, 395] width 1190 height 40
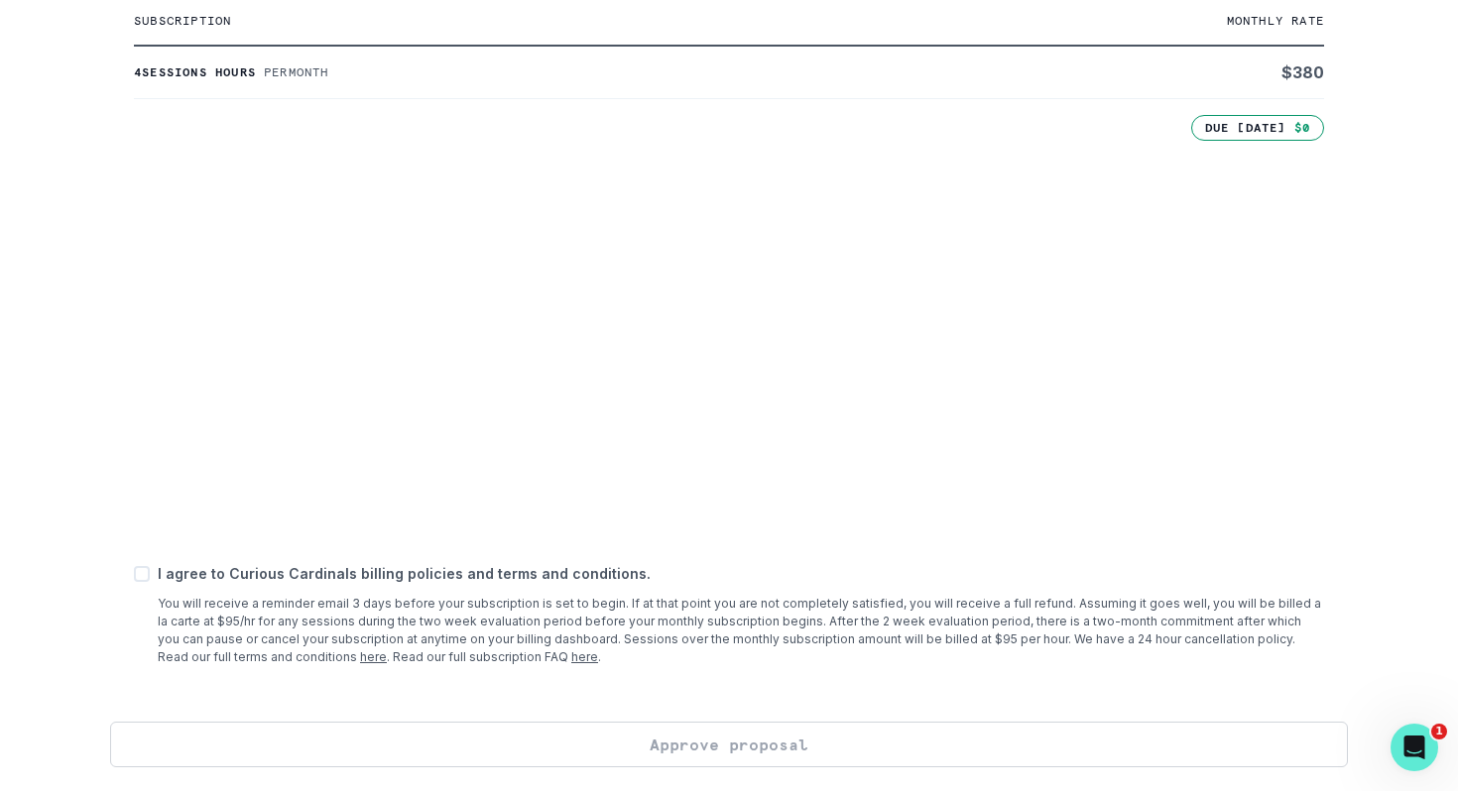
scroll to position [501, 0]
click at [142, 580] on span at bounding box center [142, 574] width 16 height 16
click at [134, 574] on input "checkbox" at bounding box center [133, 573] width 1 height 1
checkbox input "true"
click at [696, 736] on button "Approve proposal" at bounding box center [729, 745] width 1238 height 46
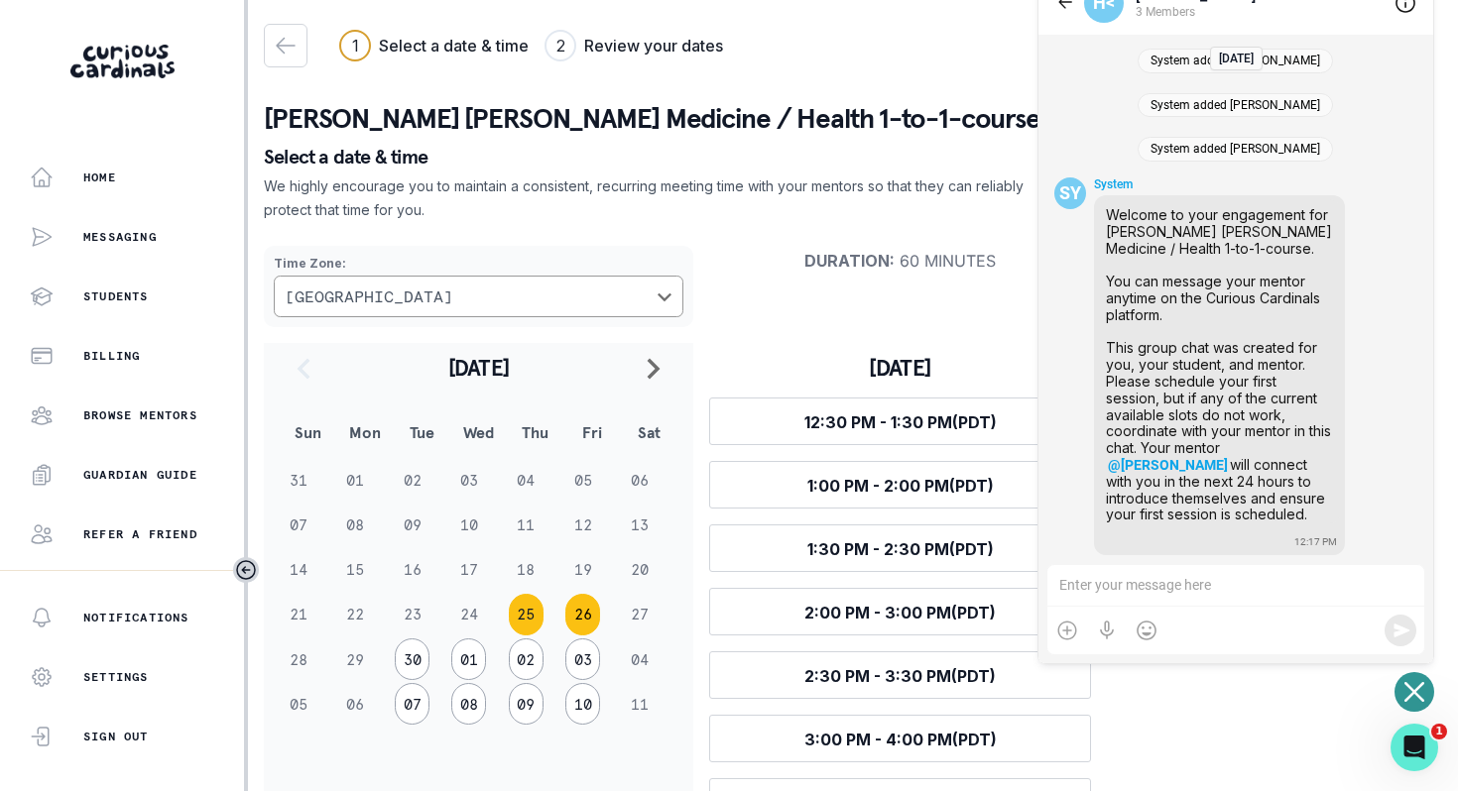
click at [575, 635] on button "26" at bounding box center [582, 615] width 35 height 42
click at [856, 607] on span "3:30 PM - 4:30 PM (PDT)" at bounding box center [900, 613] width 192 height 20
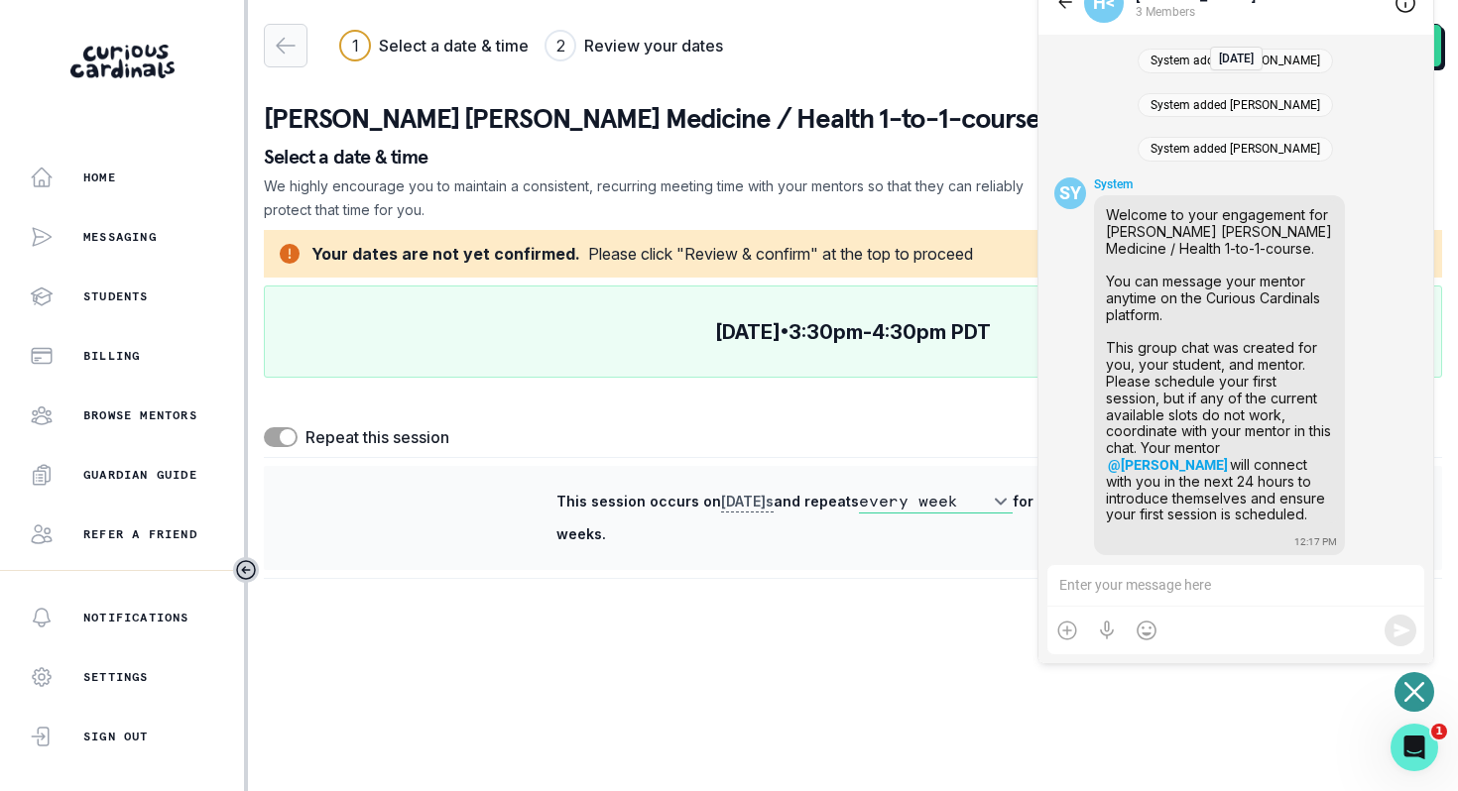
click at [294, 46] on icon "button" at bounding box center [286, 46] width 18 height 15
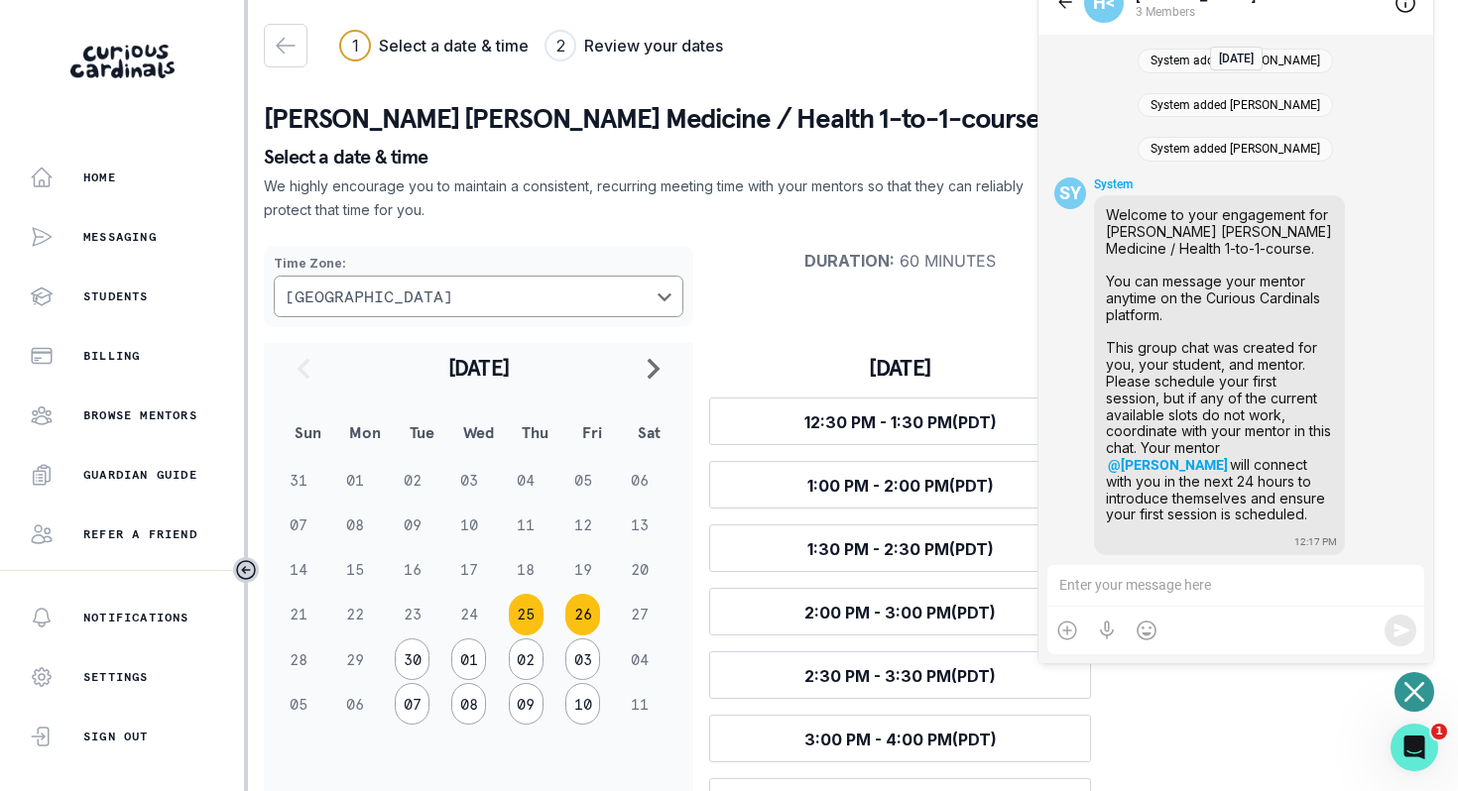
click at [584, 608] on button "26" at bounding box center [582, 615] width 35 height 42
click at [1166, 739] on div "Time Zone : [GEOGRAPHIC_DATA] Duration : 60 minutes [DATE] Sun Mon Tue Wed Thu …" at bounding box center [853, 655] width 1178 height 850
click at [1068, 9] on div at bounding box center [1065, 3] width 22 height 24
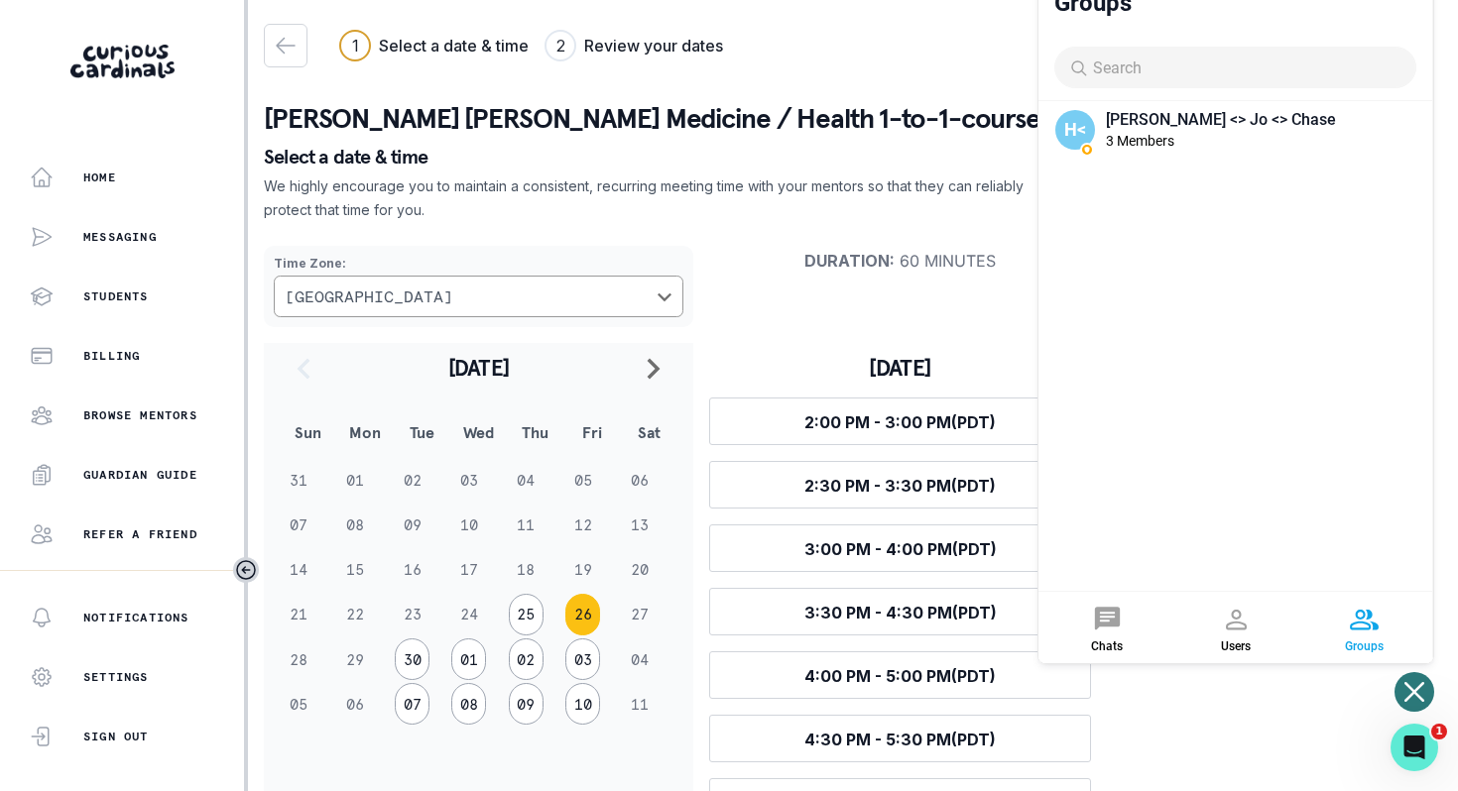
click at [1418, 706] on button "Open or close messaging widget" at bounding box center [1414, 692] width 40 height 40
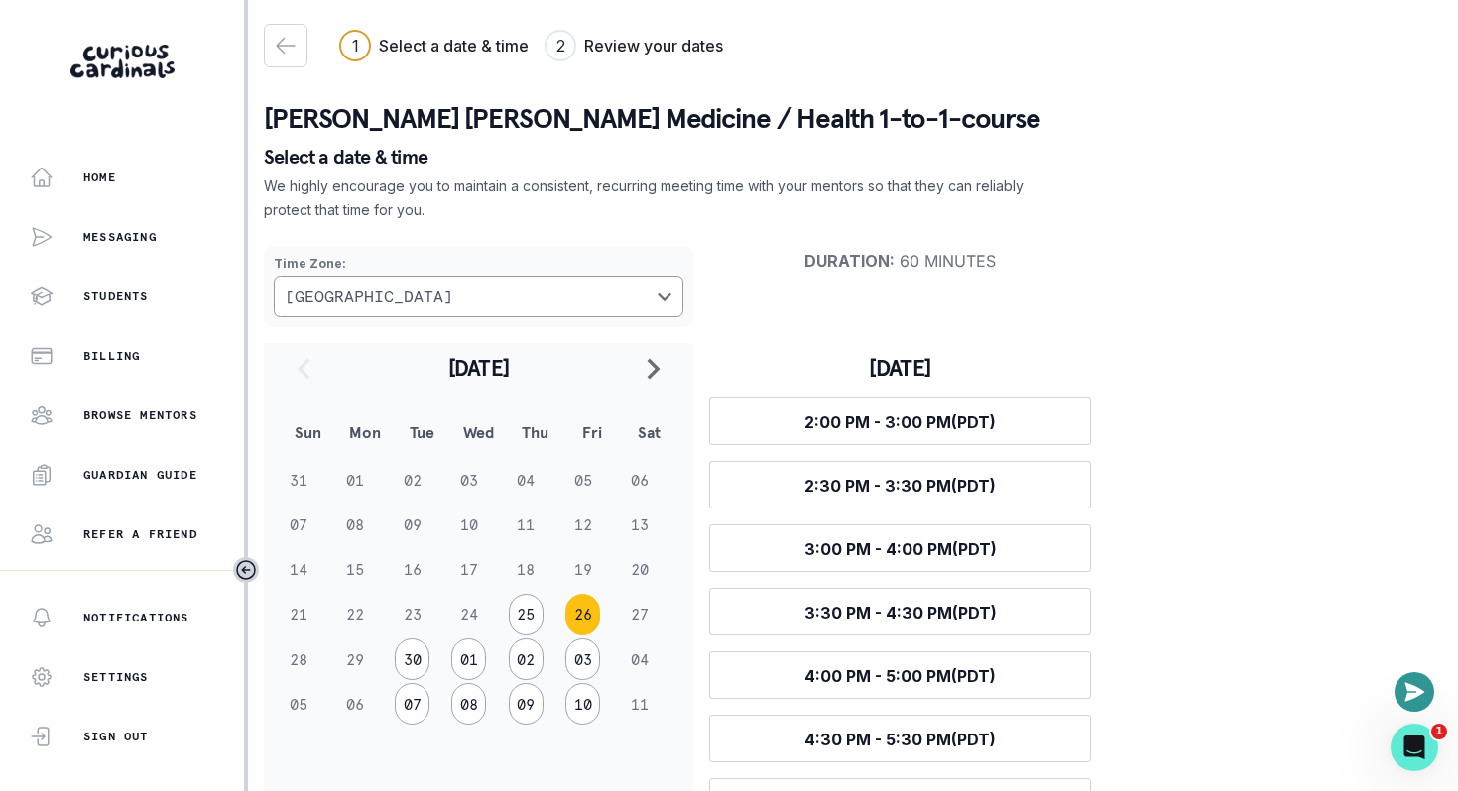
click at [1125, 661] on div "Time Zone : [GEOGRAPHIC_DATA] Duration : 60 minutes [DATE] Sun Mon Tue Wed Thu …" at bounding box center [853, 655] width 1178 height 850
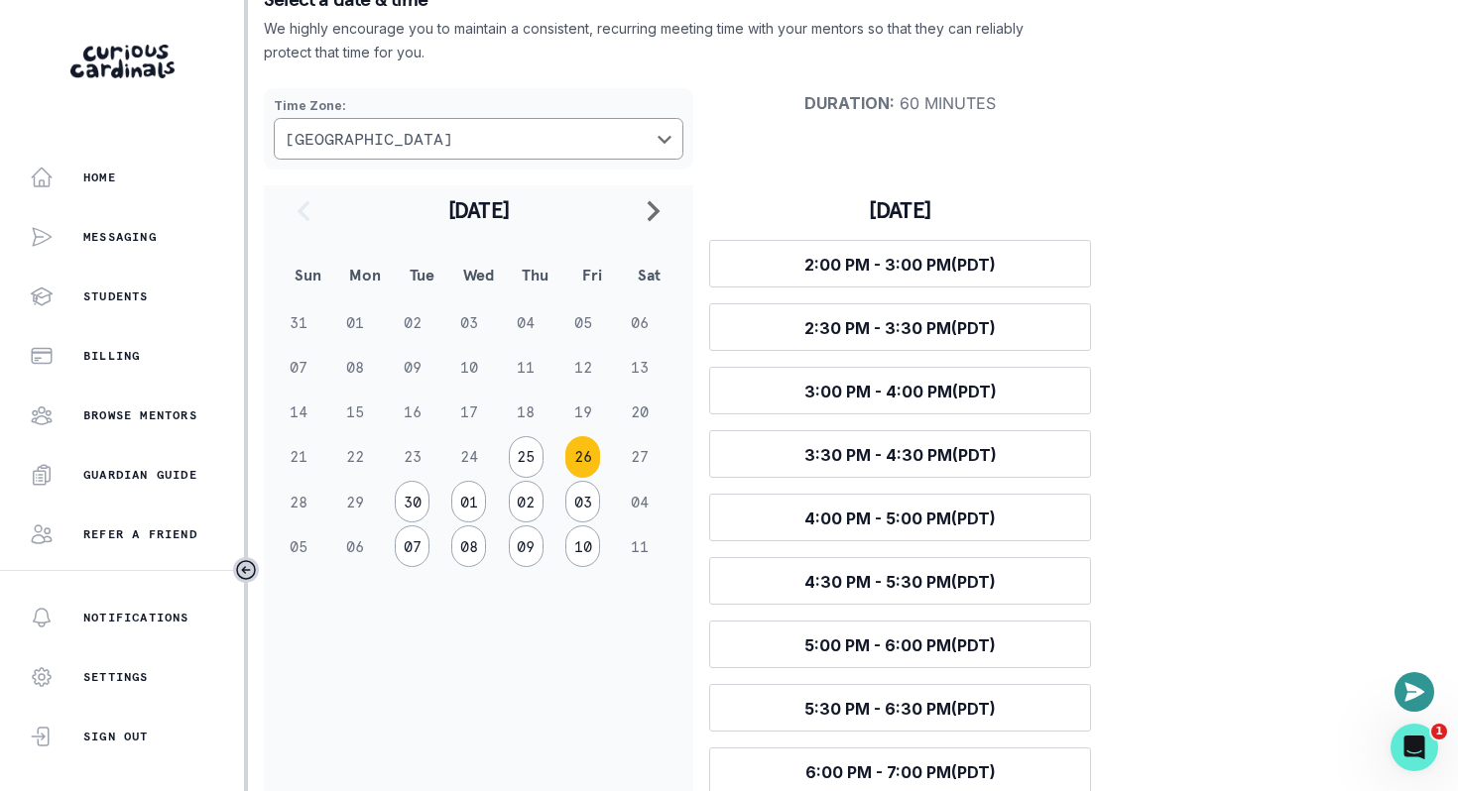
scroll to position [159, 0]
click at [656, 223] on button "navigate to next month" at bounding box center [654, 209] width 48 height 50
click at [302, 202] on icon "navigate to previous month" at bounding box center [304, 210] width 24 height 24
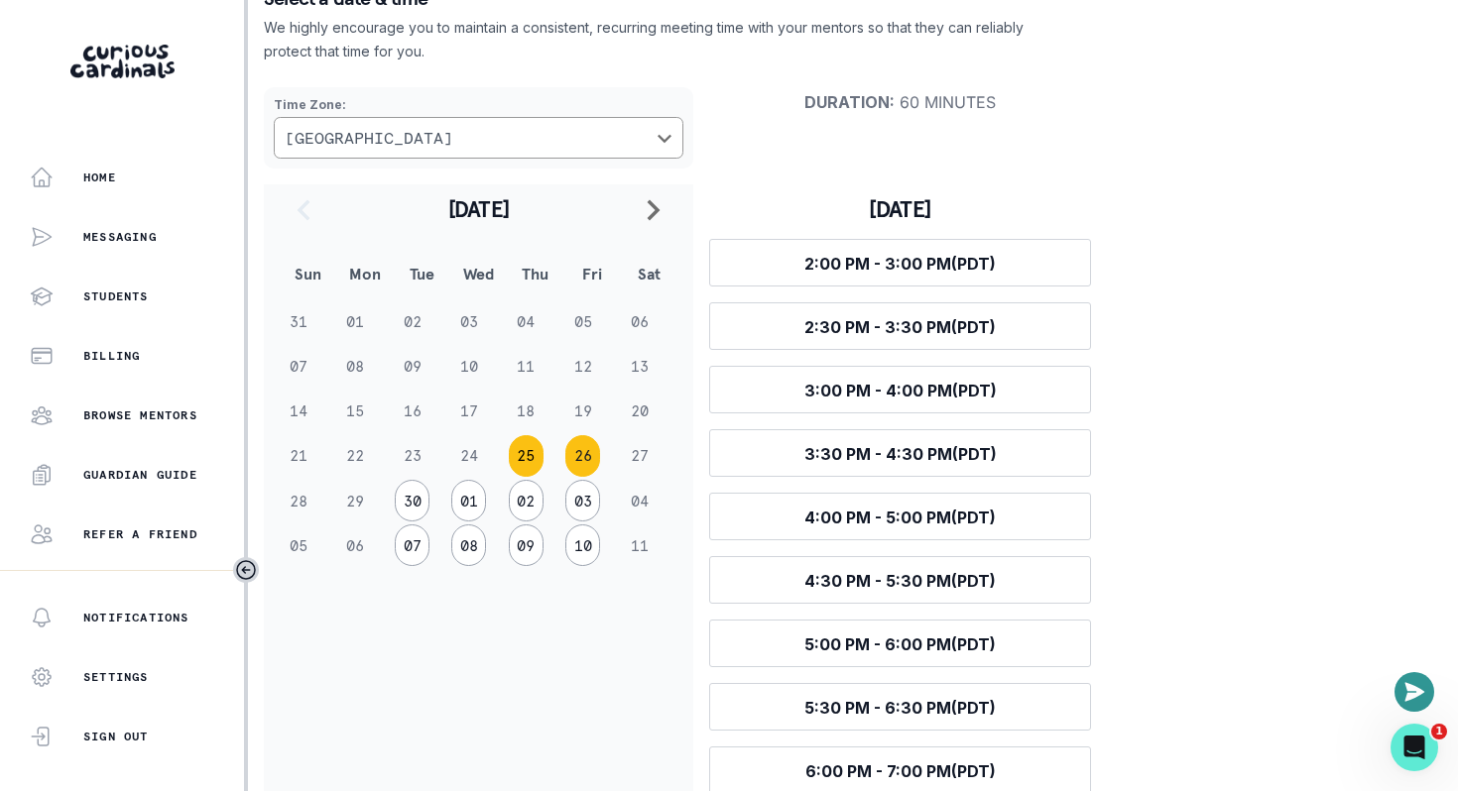
click at [523, 457] on button "25" at bounding box center [526, 456] width 35 height 42
click at [1276, 570] on div "Time Zone : [GEOGRAPHIC_DATA] Duration : 60 minutes [DATE] Sun Mon Tue Wed Thu …" at bounding box center [853, 591] width 1178 height 1040
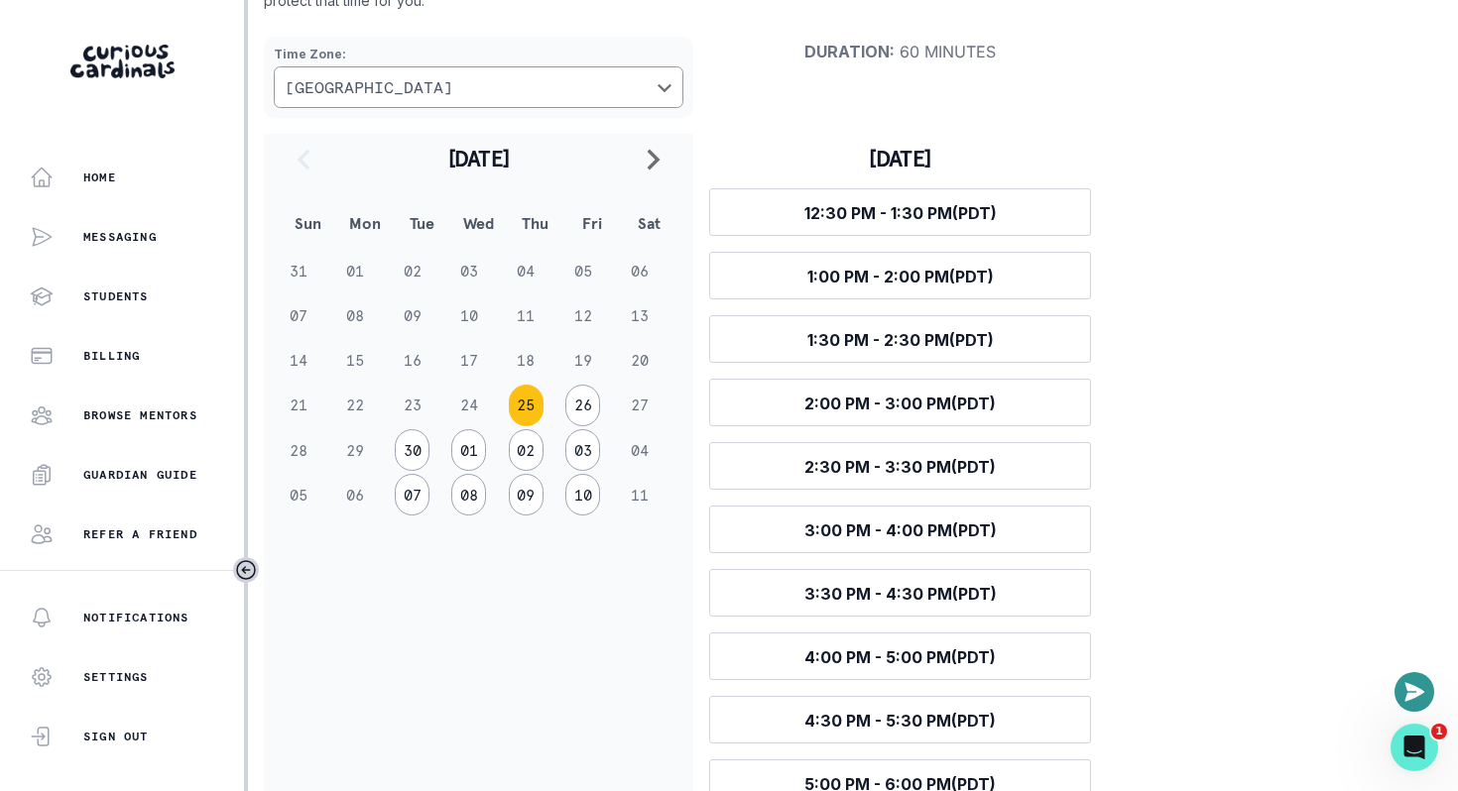
scroll to position [186, 0]
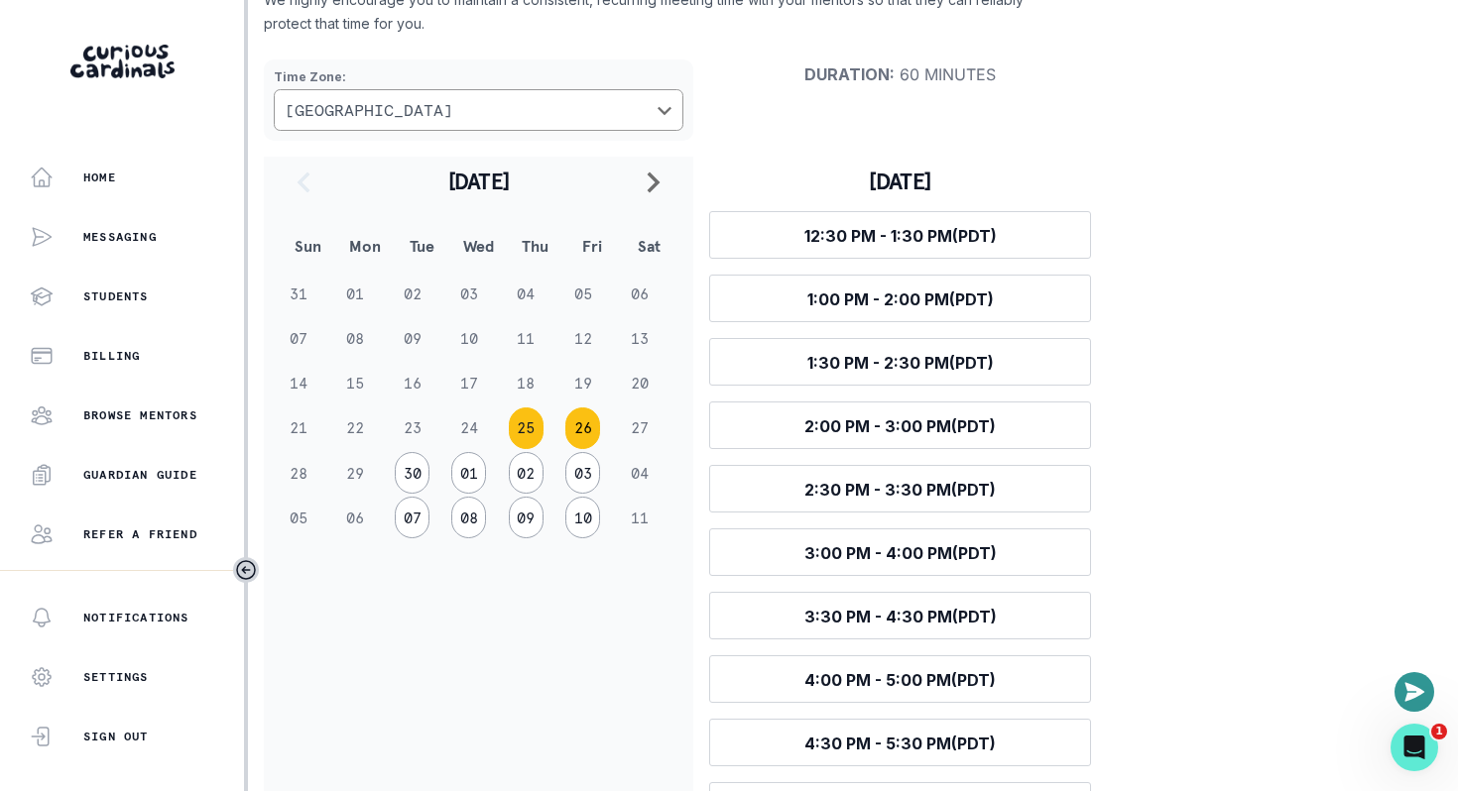
click at [581, 422] on button "26" at bounding box center [582, 429] width 35 height 42
click at [1255, 407] on div "Time Zone : [GEOGRAPHIC_DATA] Duration : 60 minutes [DATE] Sun Mon Tue Wed Thu …" at bounding box center [853, 469] width 1178 height 850
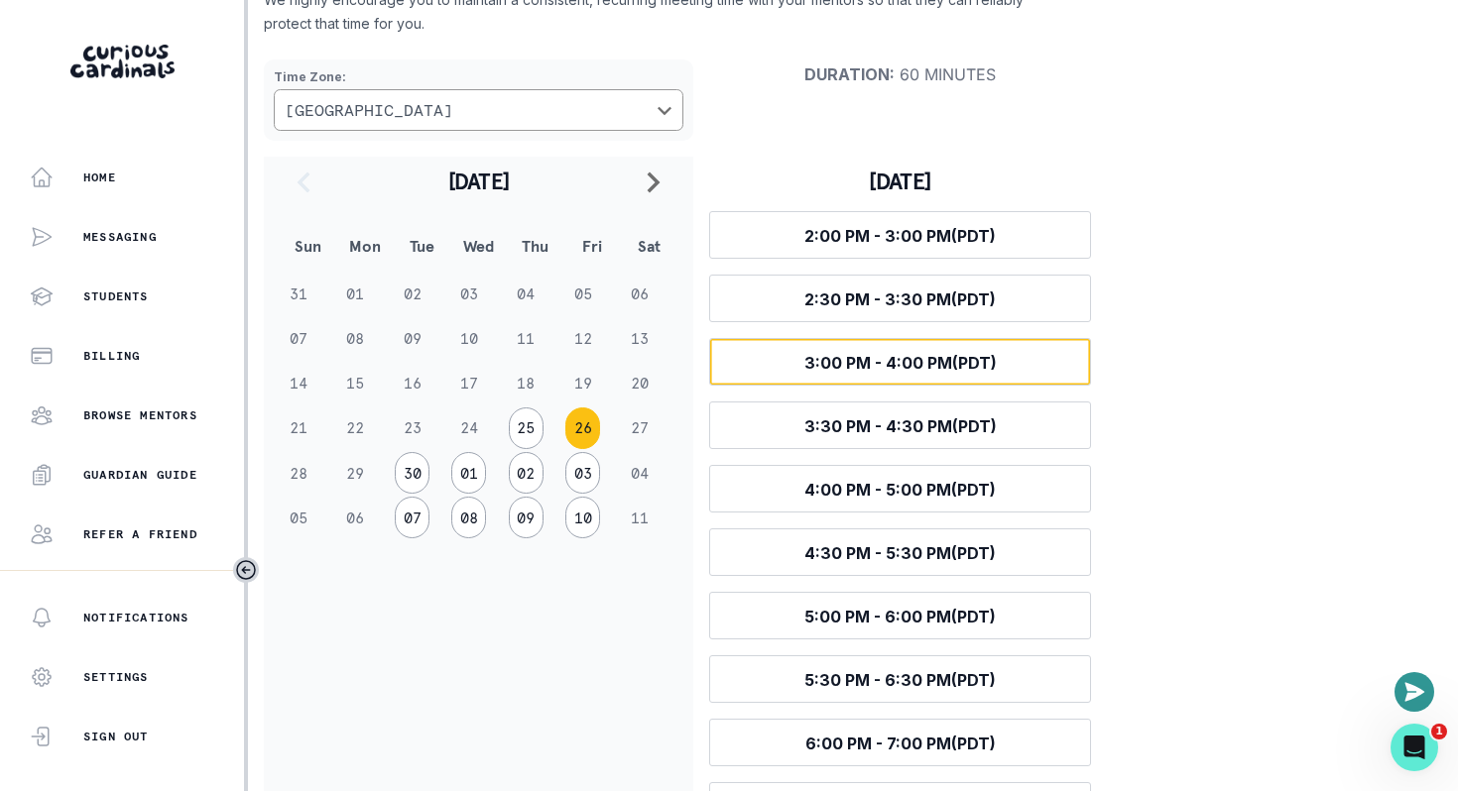
click at [886, 352] on button "Select time 3:00 PM - 4:00 PM (PDT)" at bounding box center [900, 362] width 382 height 48
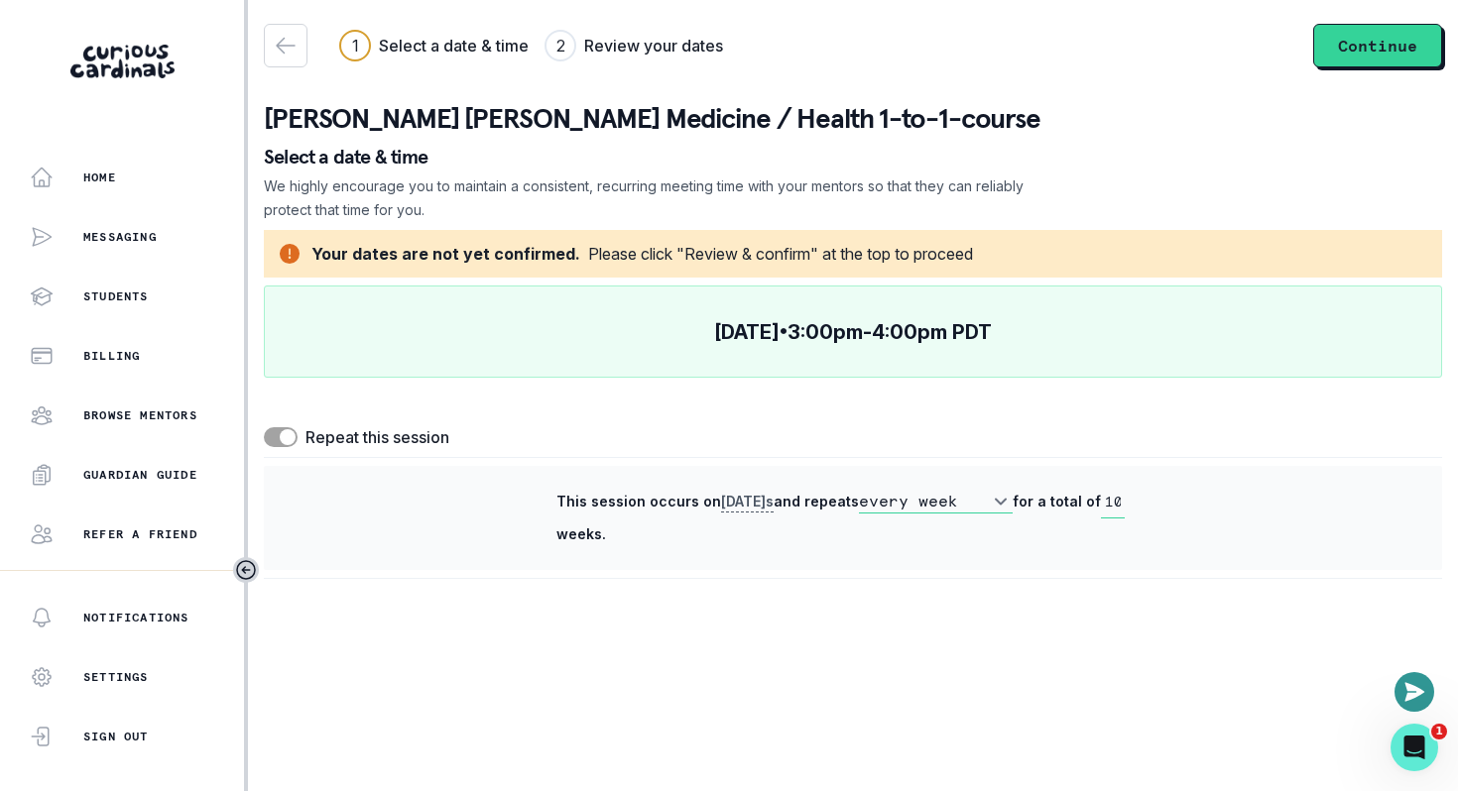
scroll to position [0, 0]
click at [271, 437] on span at bounding box center [281, 437] width 34 height 20
click at [264, 427] on input "checkbox" at bounding box center [263, 426] width 1 height 1
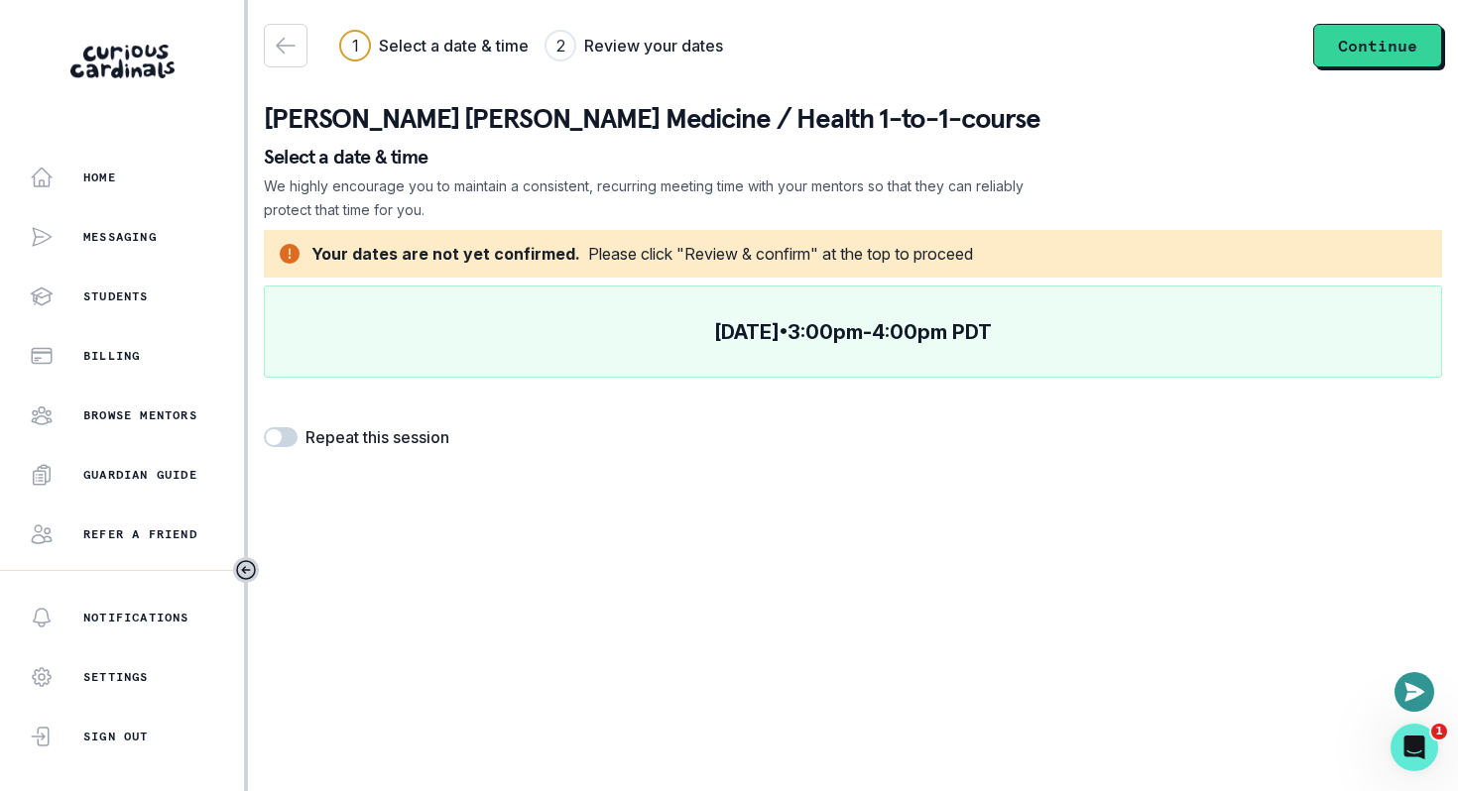
click at [294, 435] on span at bounding box center [281, 437] width 34 height 20
click at [264, 427] on input "checkbox" at bounding box center [263, 426] width 1 height 1
checkbox input "true"
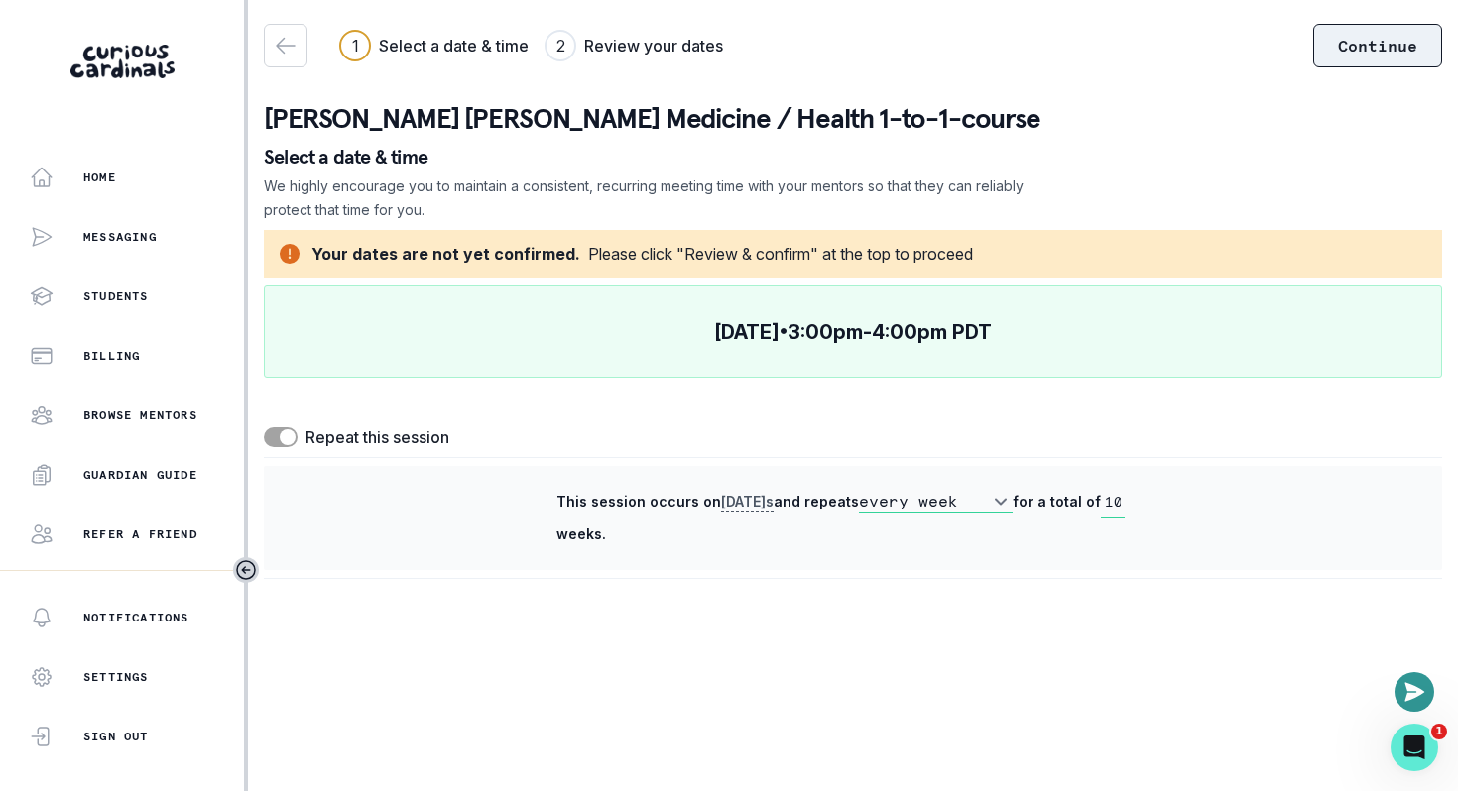
click at [1377, 38] on button "Continue" at bounding box center [1377, 46] width 129 height 44
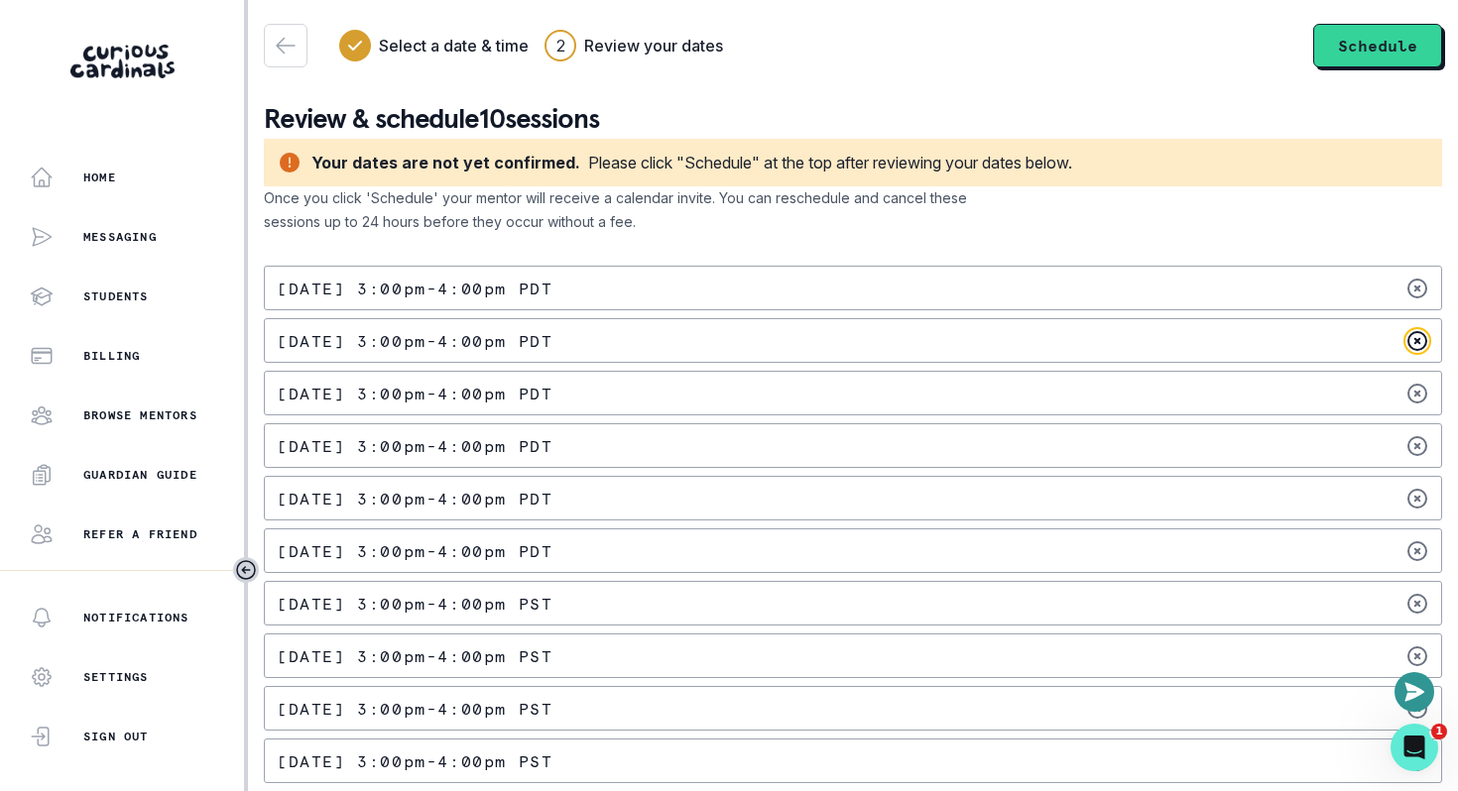
click at [1412, 344] on icon at bounding box center [1417, 341] width 24 height 24
click at [1418, 494] on icon at bounding box center [1417, 499] width 24 height 24
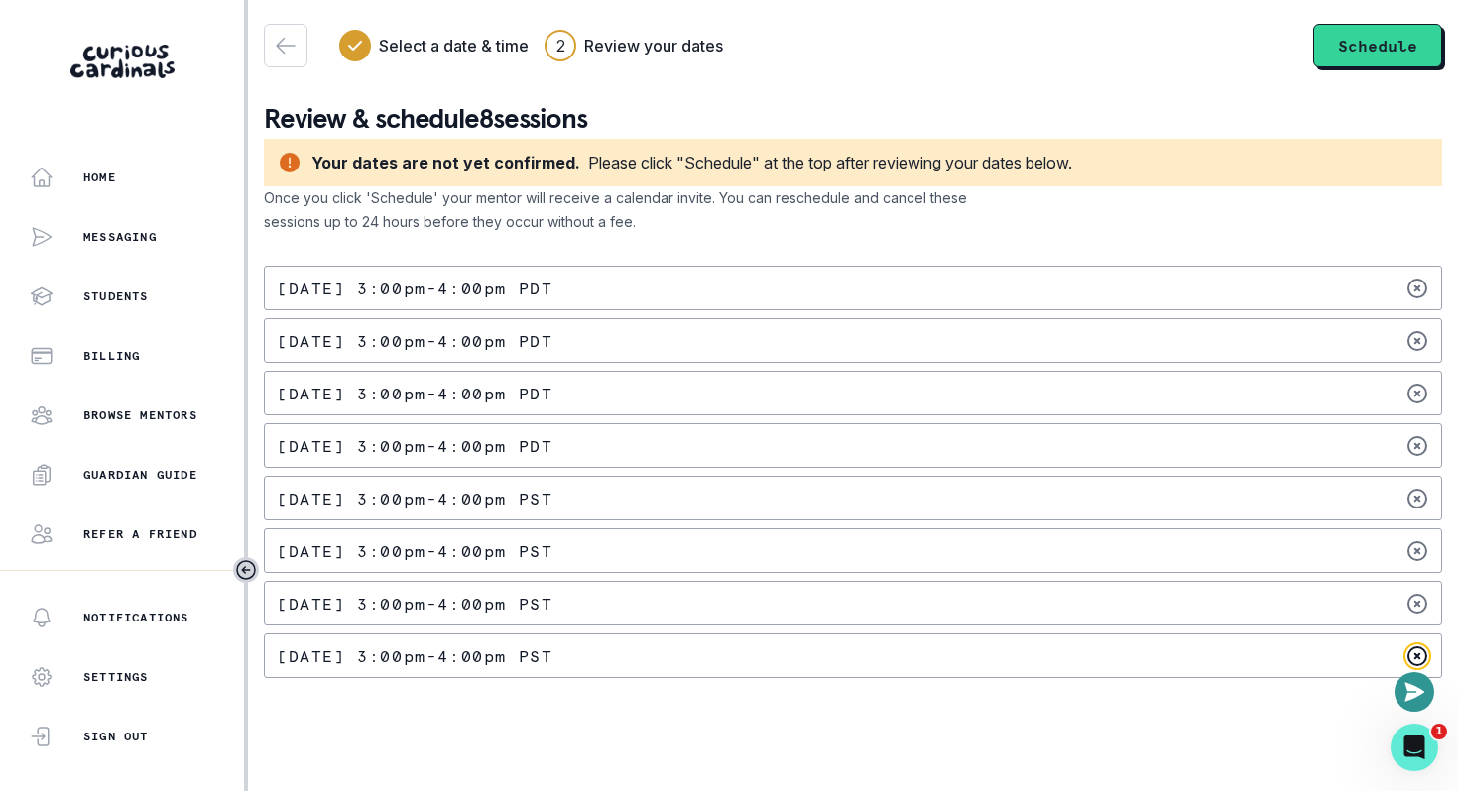
click at [1415, 650] on icon at bounding box center [1417, 657] width 24 height 24
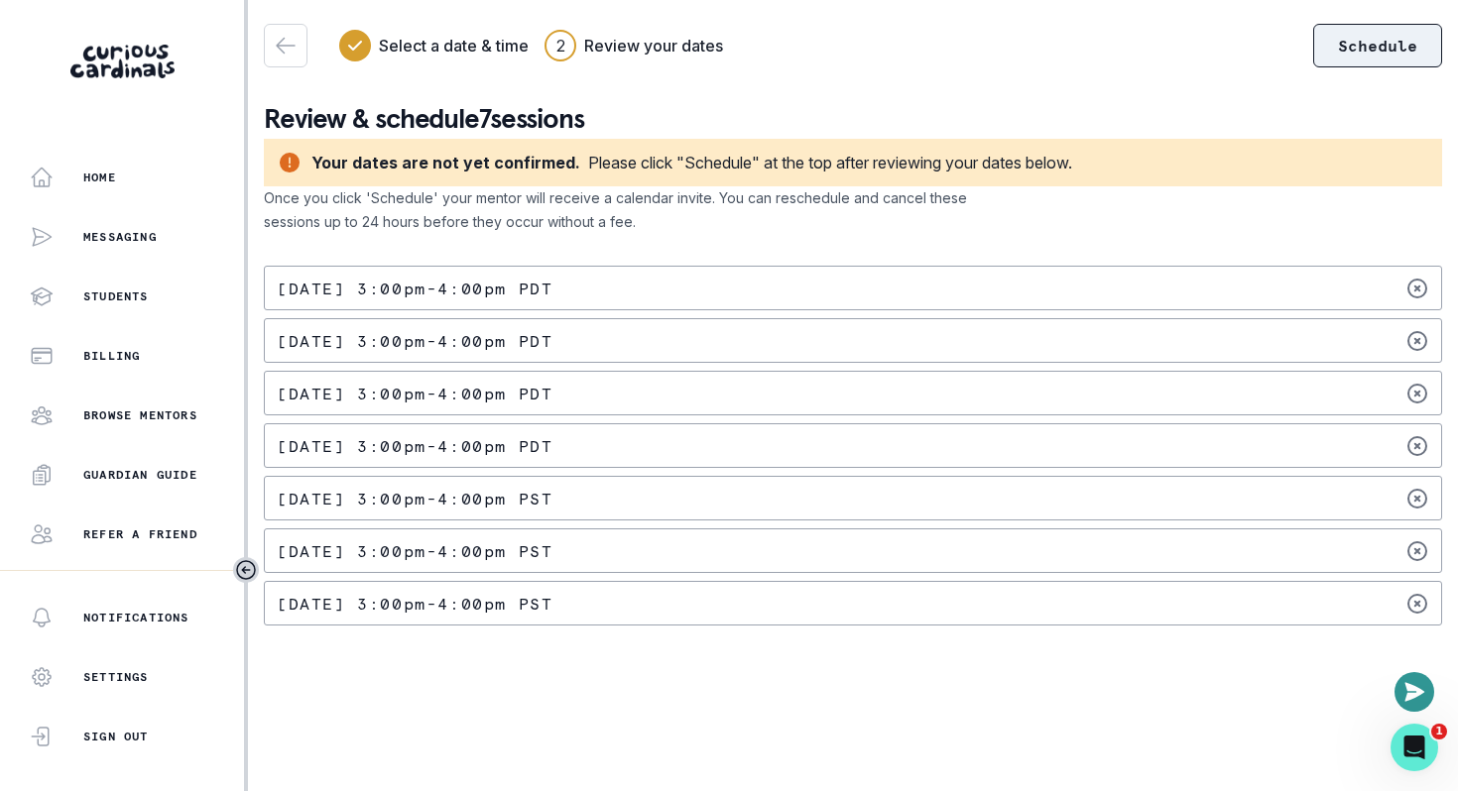
click at [1345, 52] on button "Schedule" at bounding box center [1377, 46] width 129 height 44
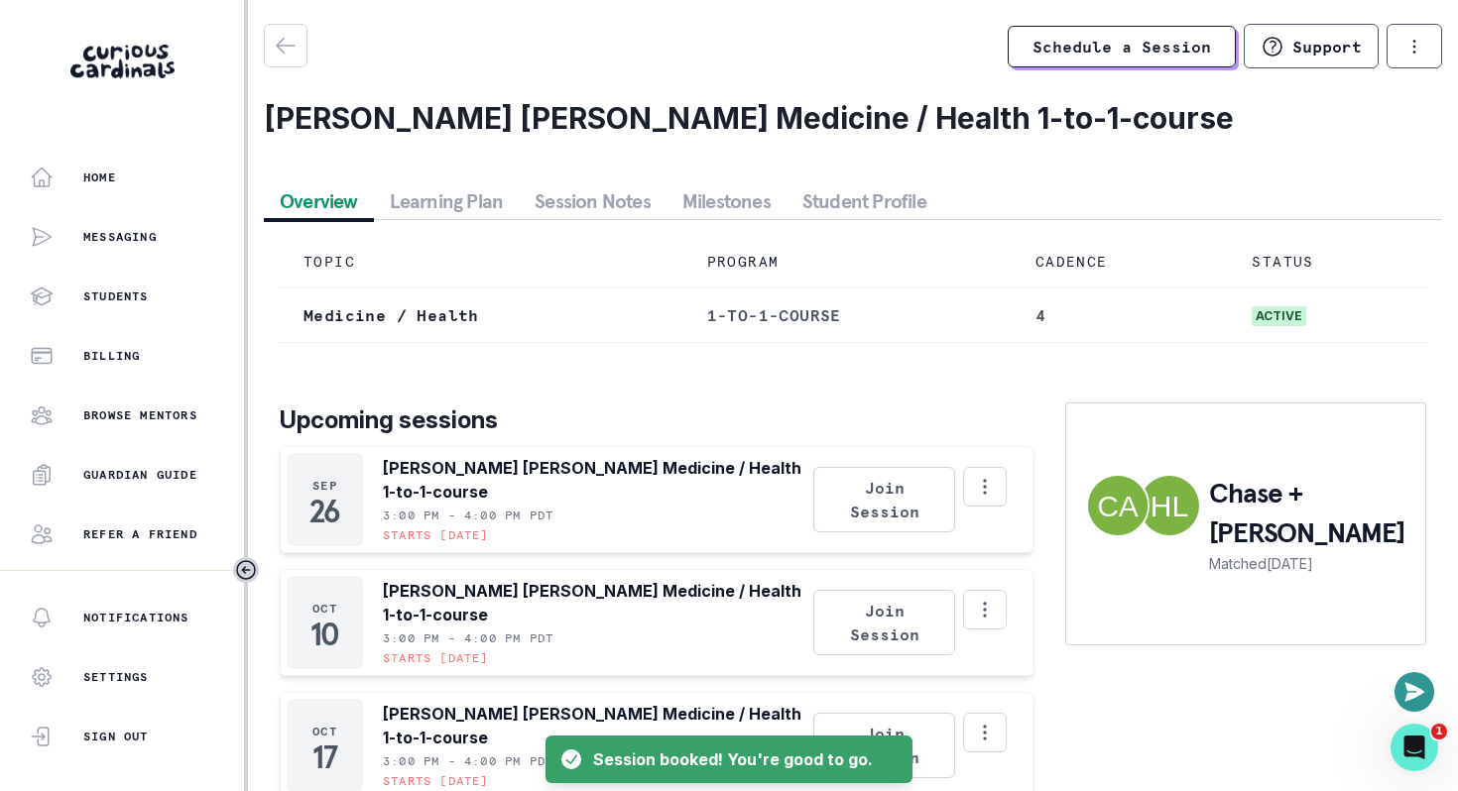
click at [929, 412] on p "Upcoming sessions" at bounding box center [657, 421] width 754 height 36
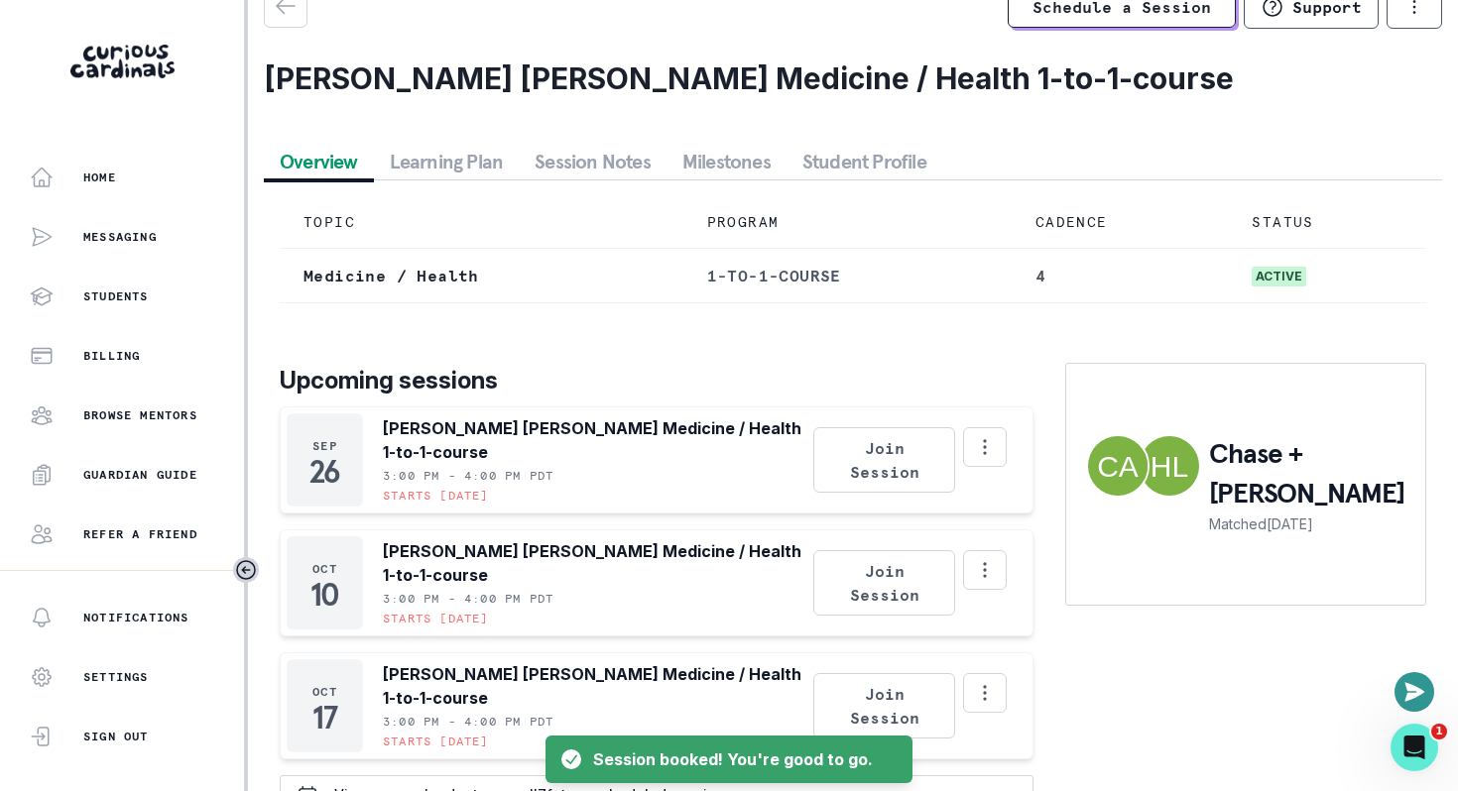
scroll to position [102, 0]
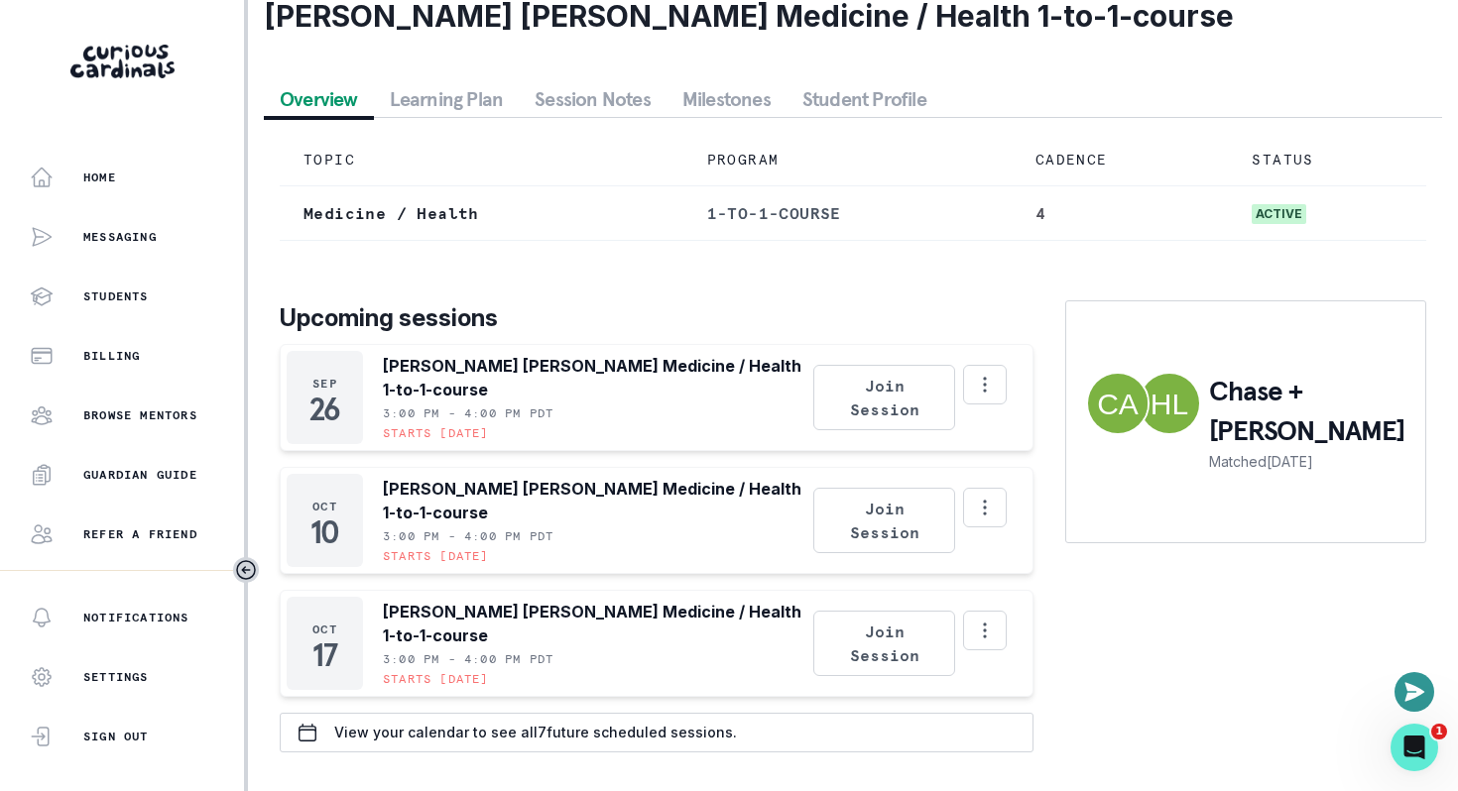
click at [453, 112] on div "Schedule a Session Support Request engagement pause Cancel subscription [PERSON…" at bounding box center [853, 345] width 1178 height 847
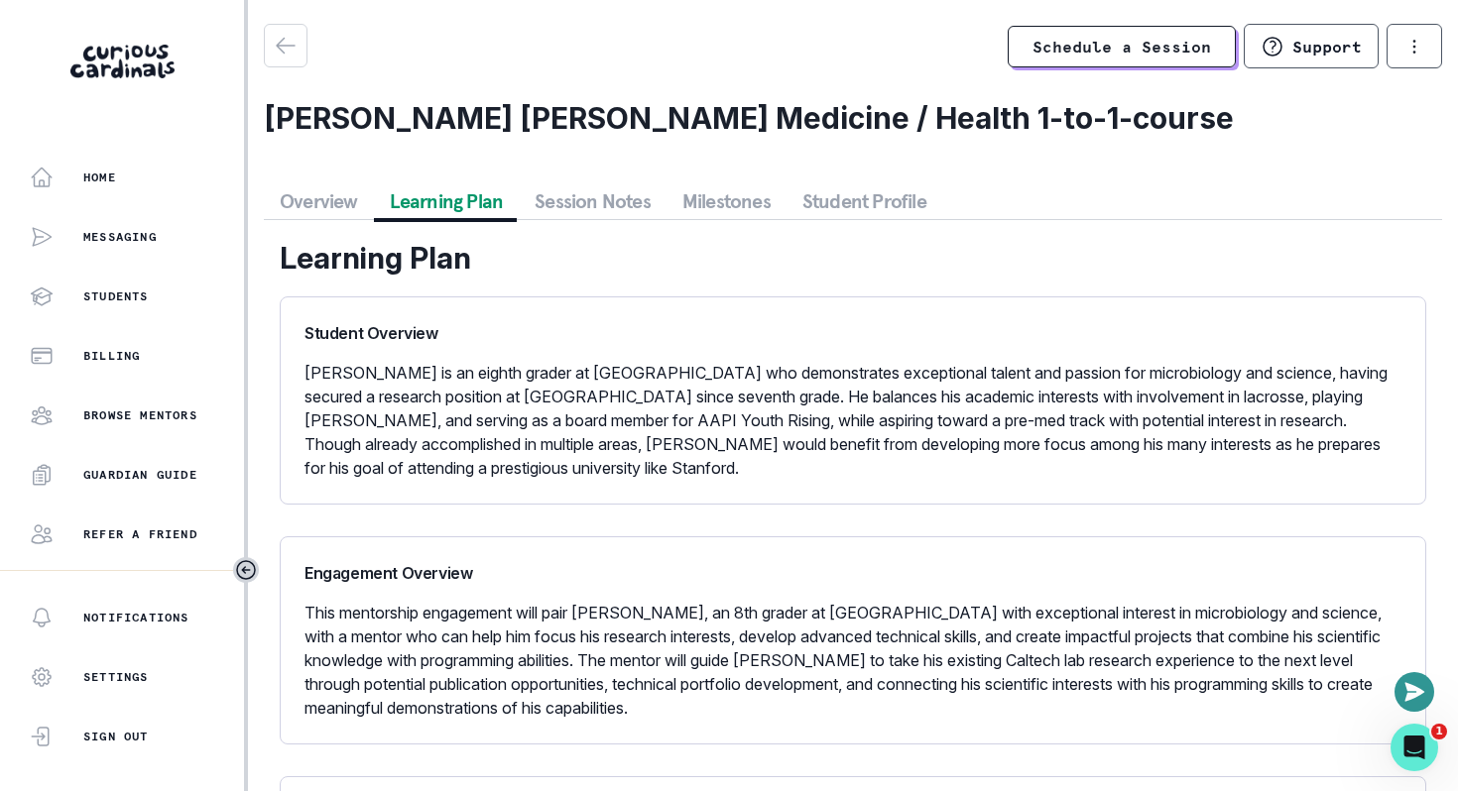
click at [458, 436] on p "[PERSON_NAME] is an eighth grader at [GEOGRAPHIC_DATA] who demonstrates excepti…" at bounding box center [852, 420] width 1097 height 119
click at [581, 203] on button "Session Notes" at bounding box center [593, 201] width 148 height 36
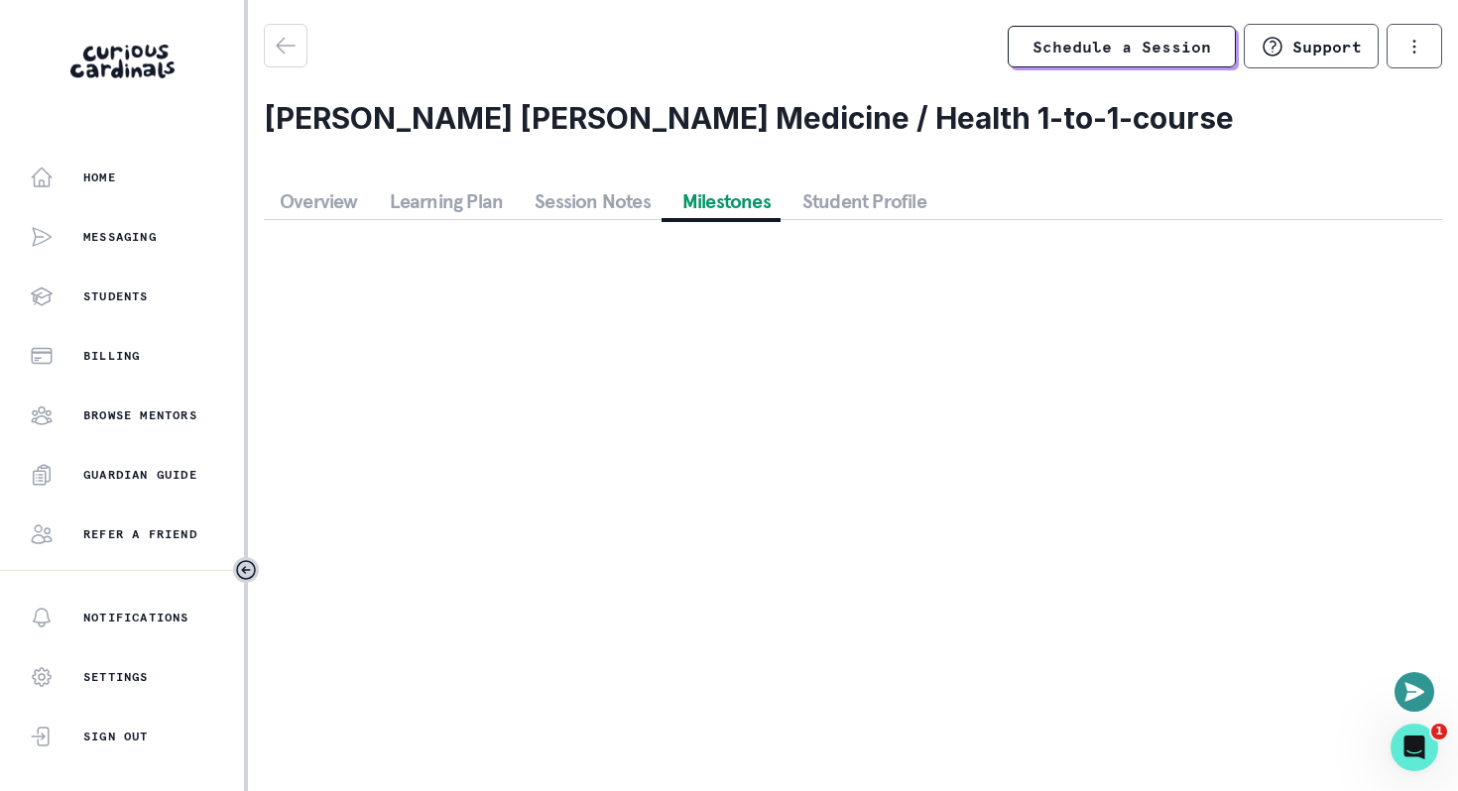
click at [684, 204] on button "Milestones" at bounding box center [726, 201] width 120 height 36
click at [825, 204] on button "Student Profile" at bounding box center [864, 201] width 156 height 36
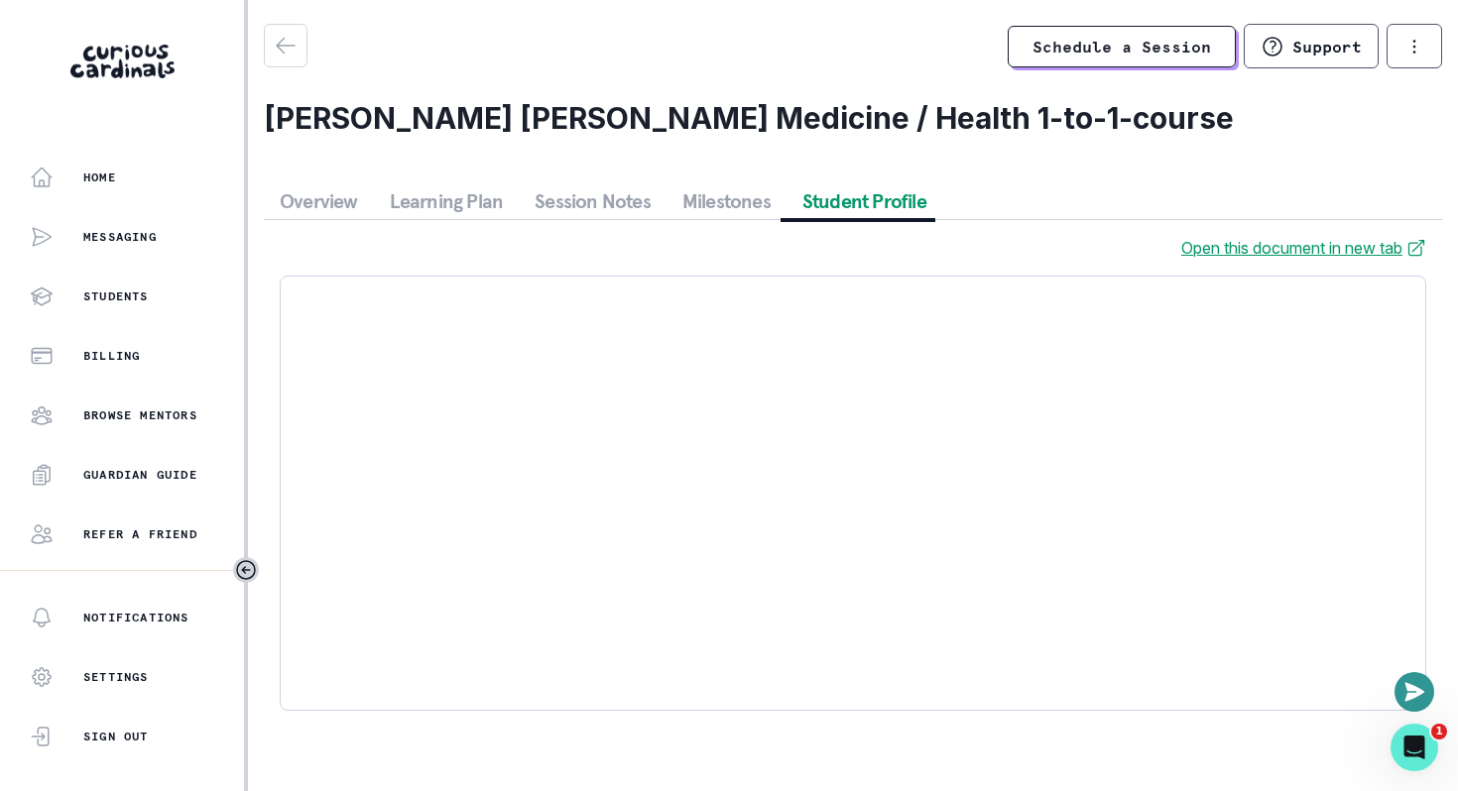
click at [333, 206] on button "Overview" at bounding box center [319, 201] width 110 height 36
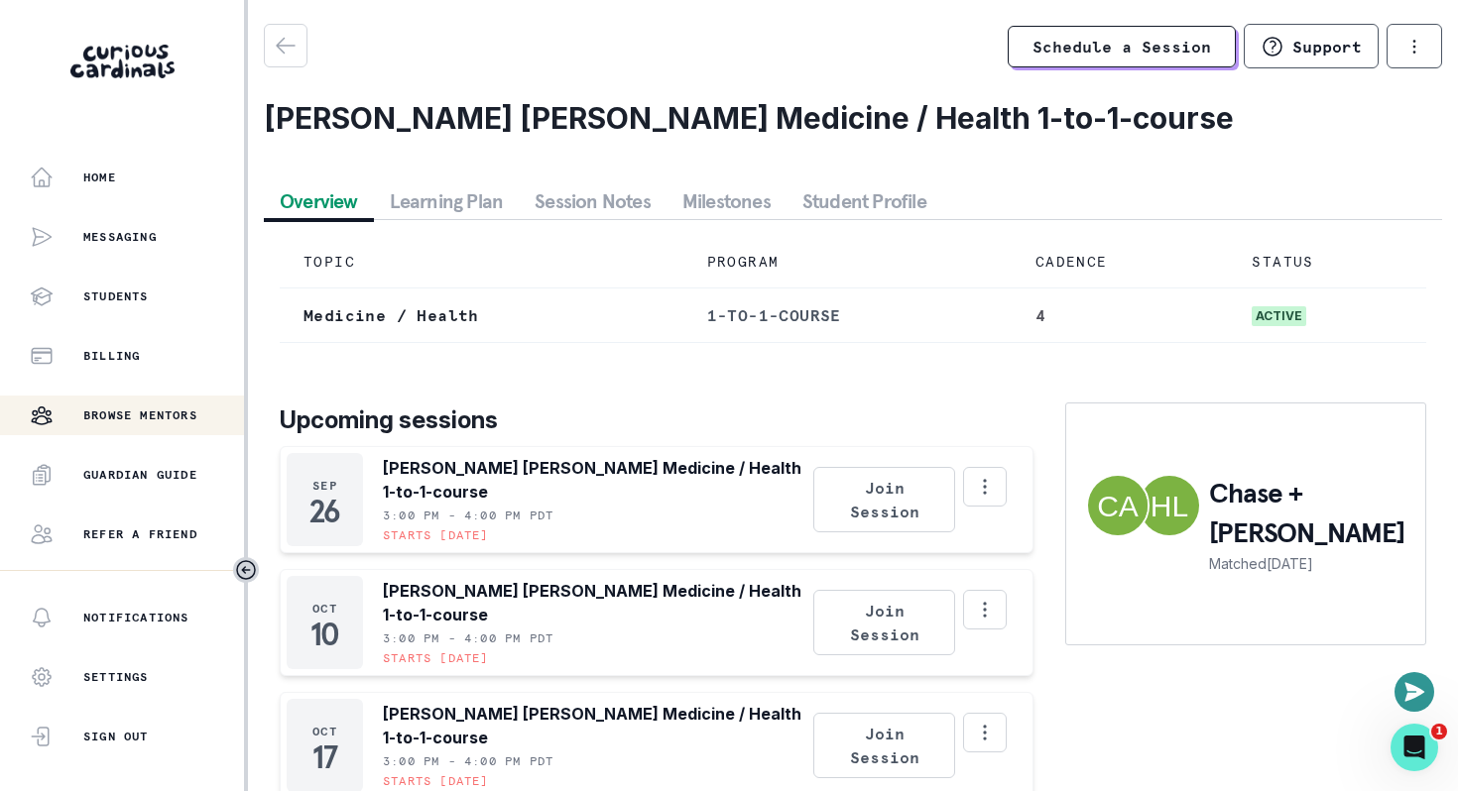
click at [120, 409] on p "Browse Mentors" at bounding box center [140, 416] width 114 height 16
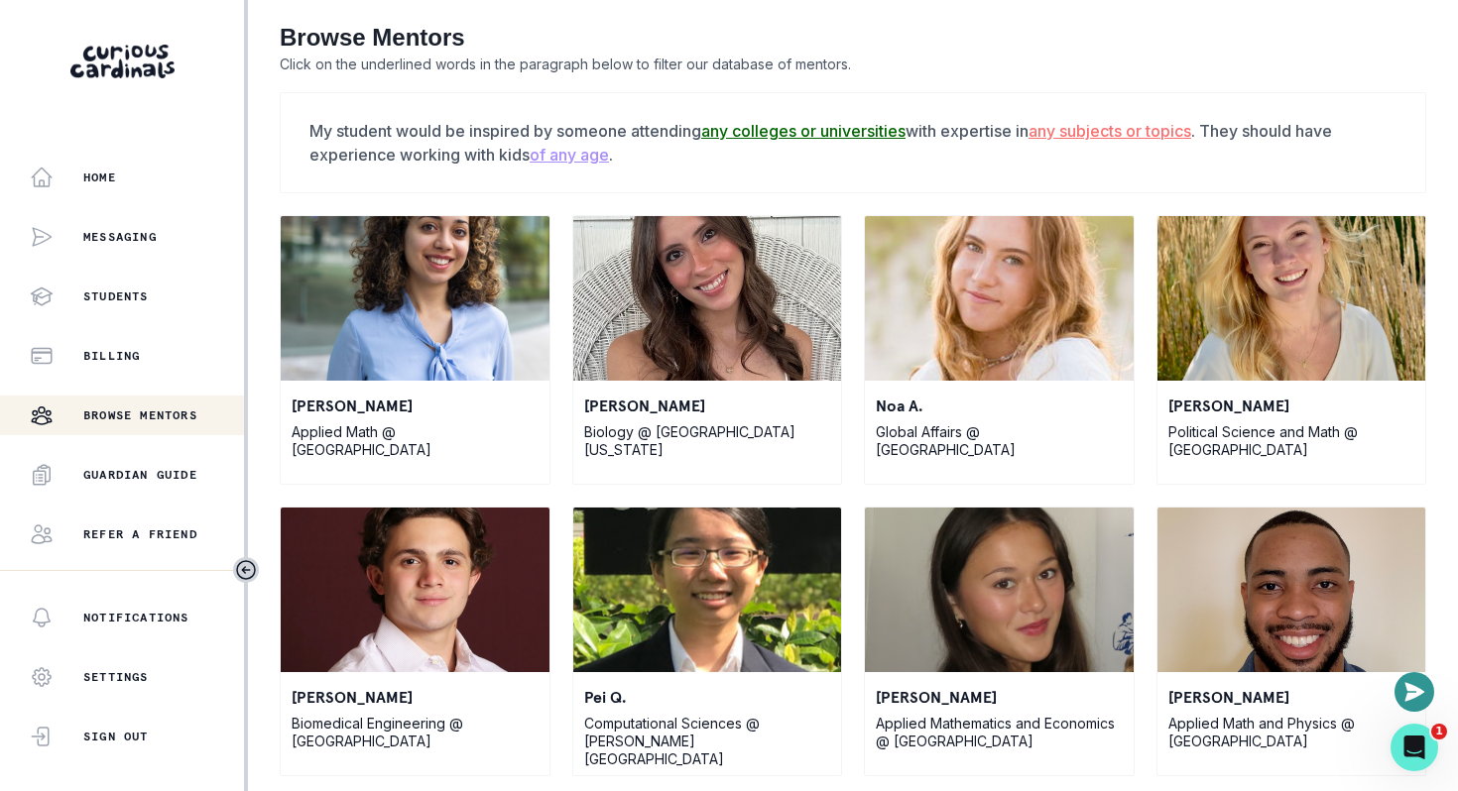
click at [745, 131] on u "any colleges or universities" at bounding box center [803, 131] width 204 height 20
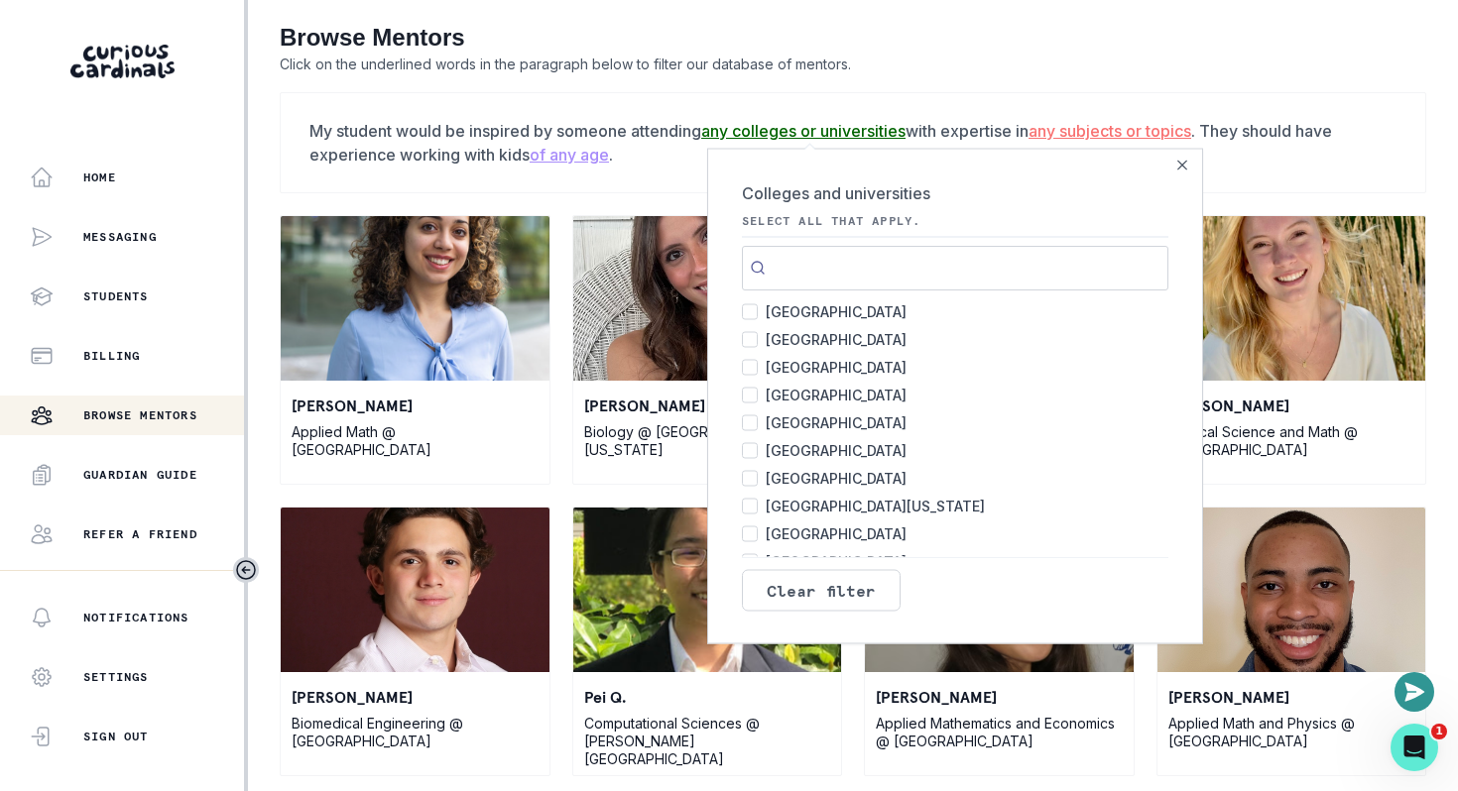
click at [754, 309] on input "[GEOGRAPHIC_DATA] 146" at bounding box center [750, 311] width 16 height 16
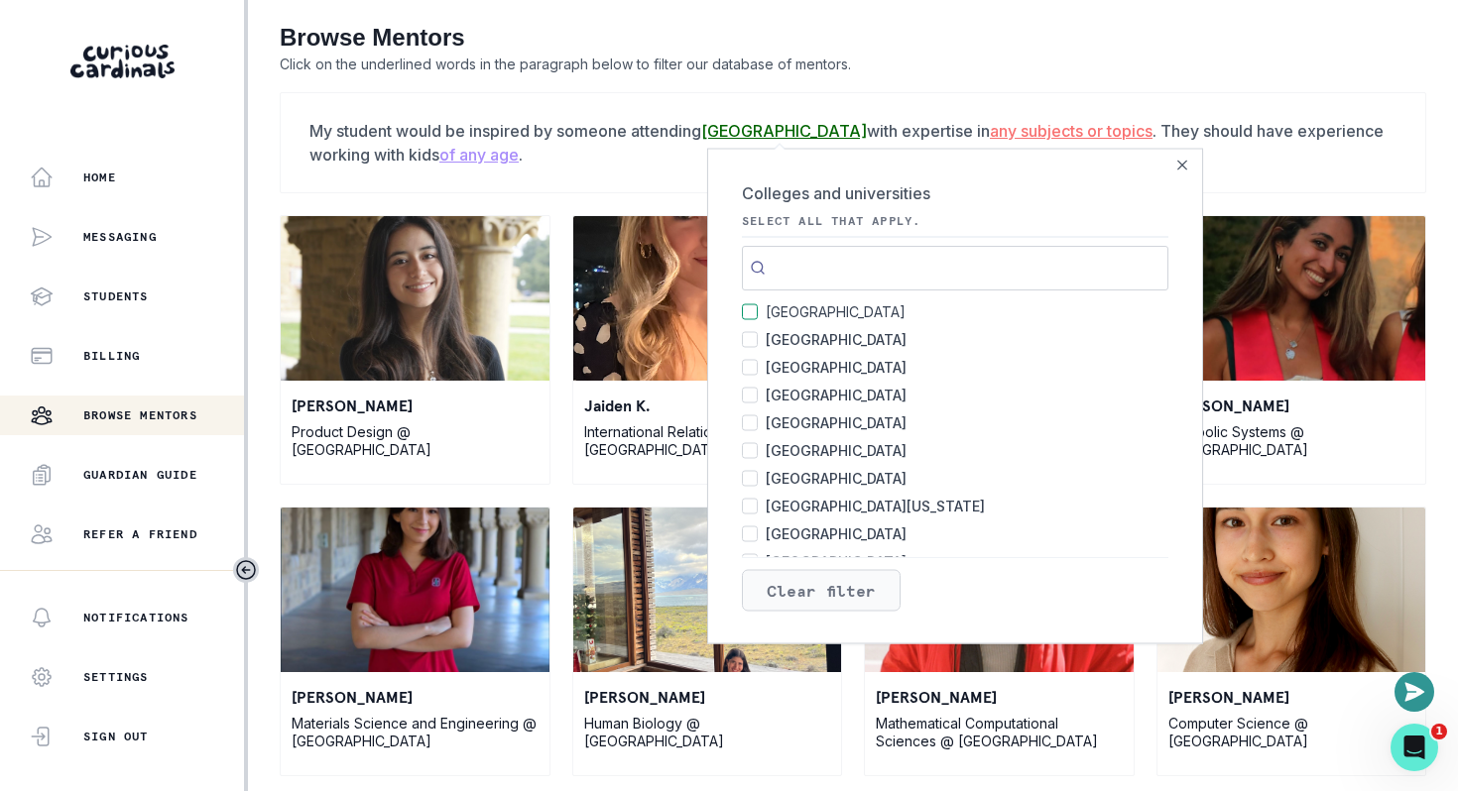
click at [810, 571] on button "Clear filter" at bounding box center [821, 590] width 159 height 42
checkbox input "false"
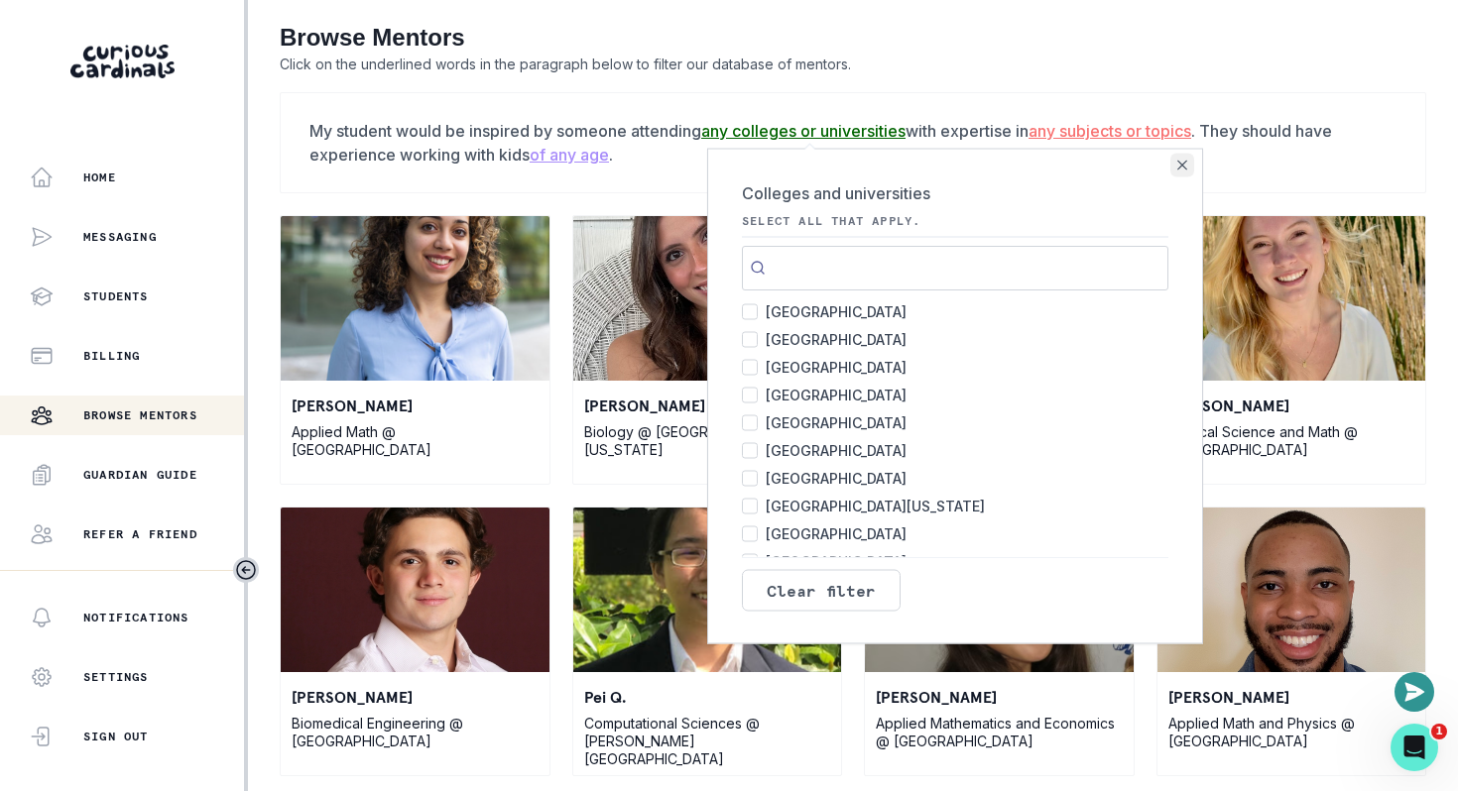
click at [1172, 167] on button "Close" at bounding box center [1182, 165] width 24 height 24
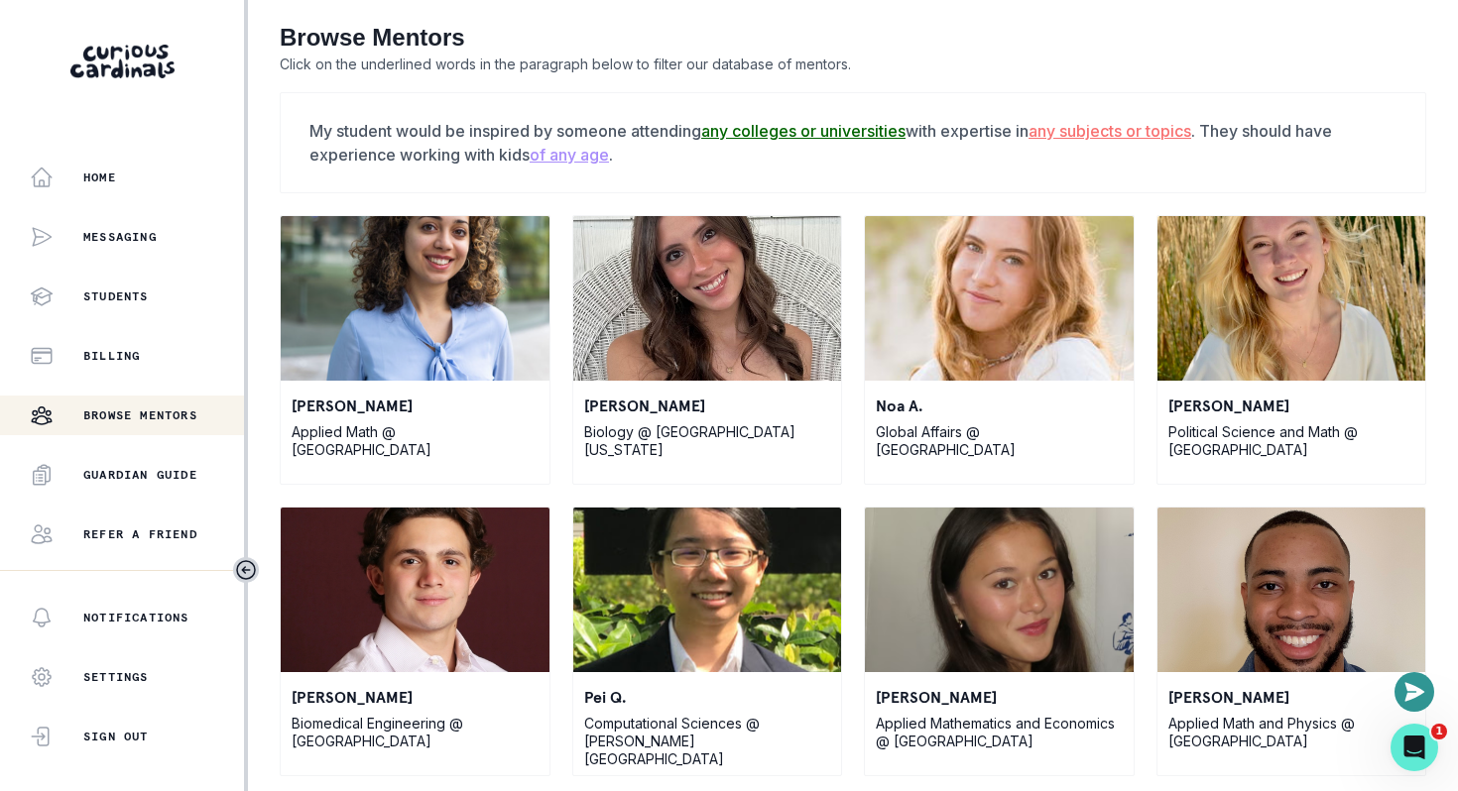
click at [1118, 124] on u "any subjects or topics" at bounding box center [1109, 131] width 163 height 20
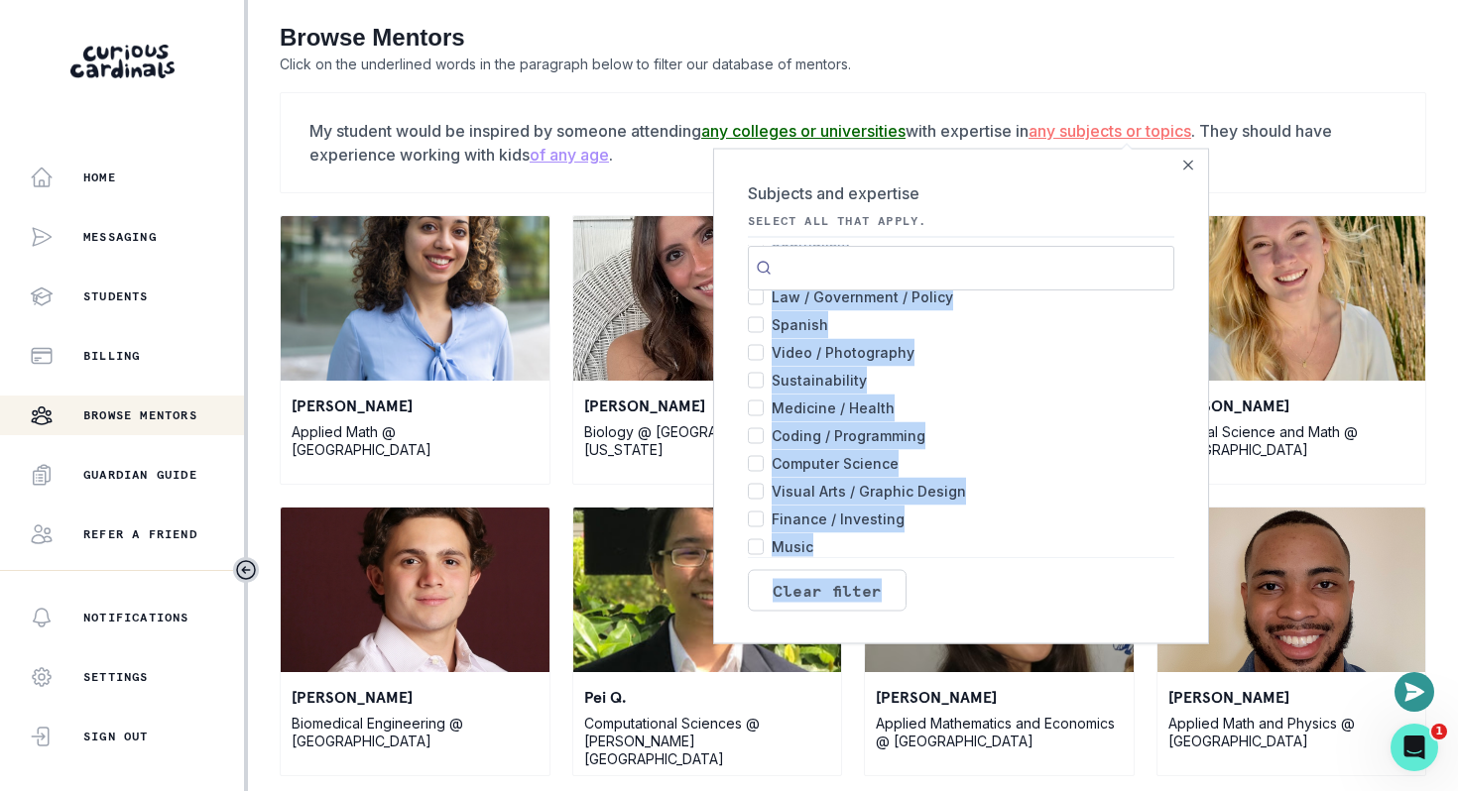
drag, startPoint x: 944, startPoint y: 388, endPoint x: 927, endPoint y: 583, distance: 196.1
click at [926, 583] on section "Subjects and expertise Select all that apply. Algebra I 537 Writing 497 Pre-Alg…" at bounding box center [961, 396] width 496 height 496
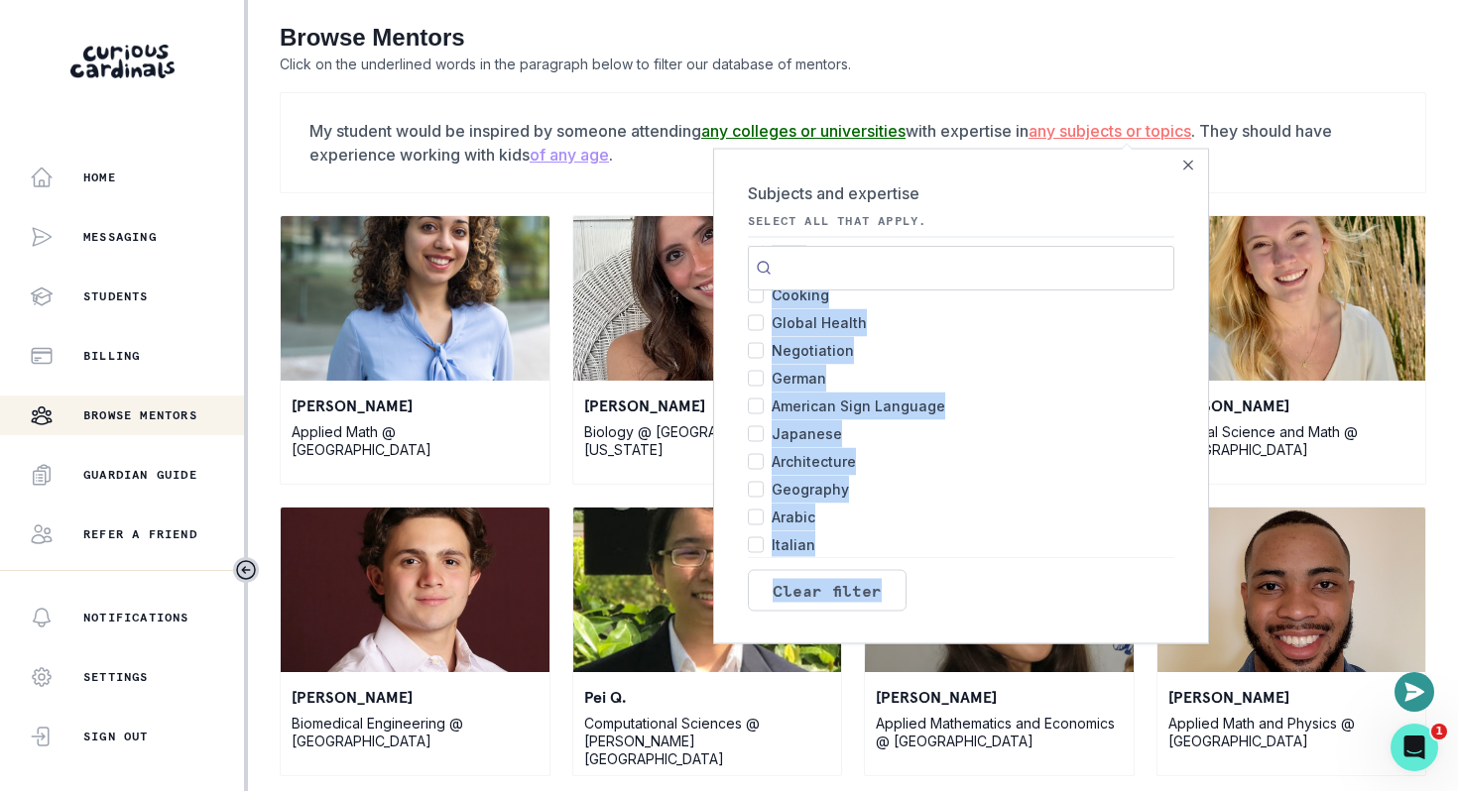
scroll to position [1598, 0]
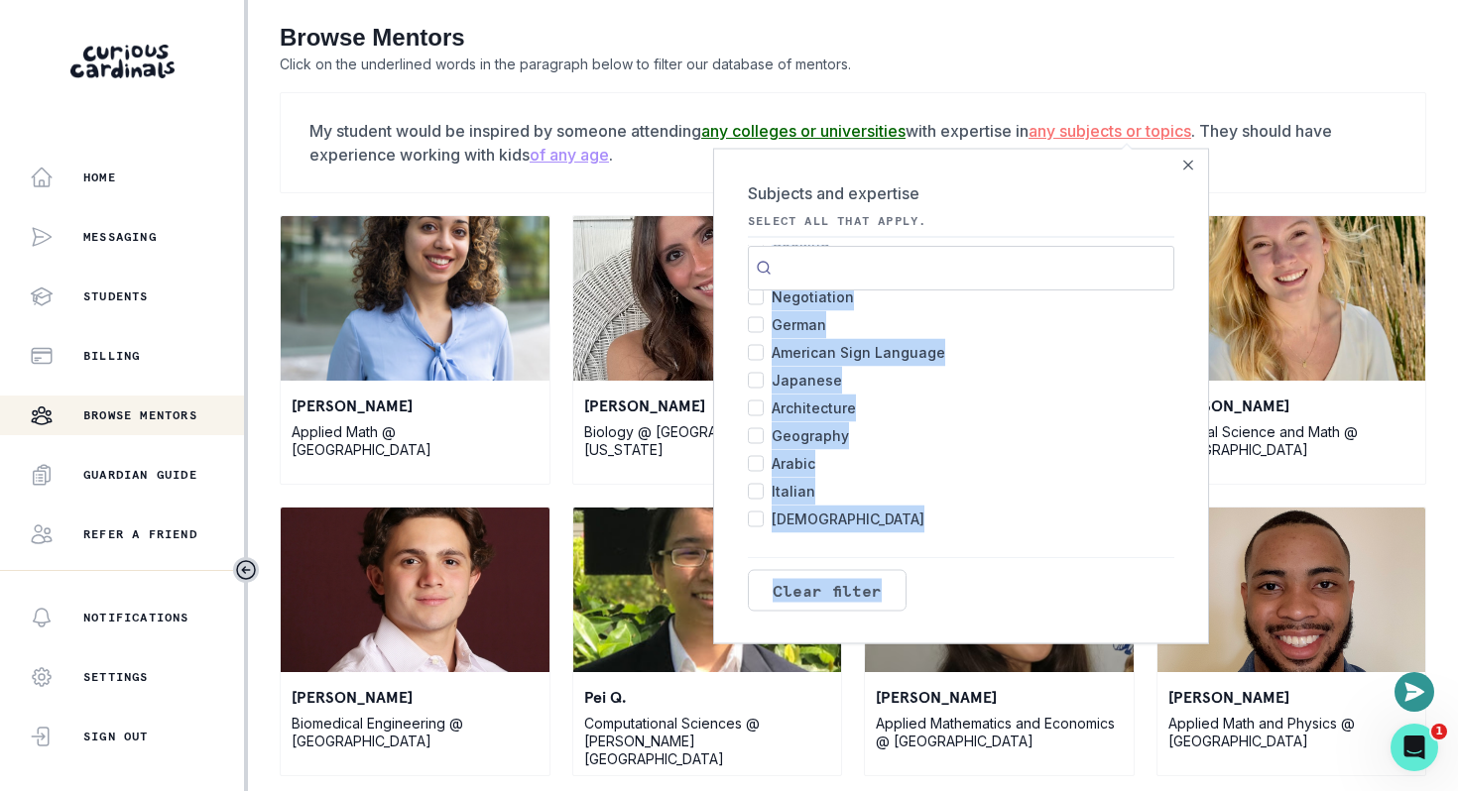
click at [1156, 525] on label "Korean 2" at bounding box center [961, 519] width 426 height 28
click at [764, 525] on input "Korean 2" at bounding box center [756, 519] width 16 height 16
checkbox input "true"
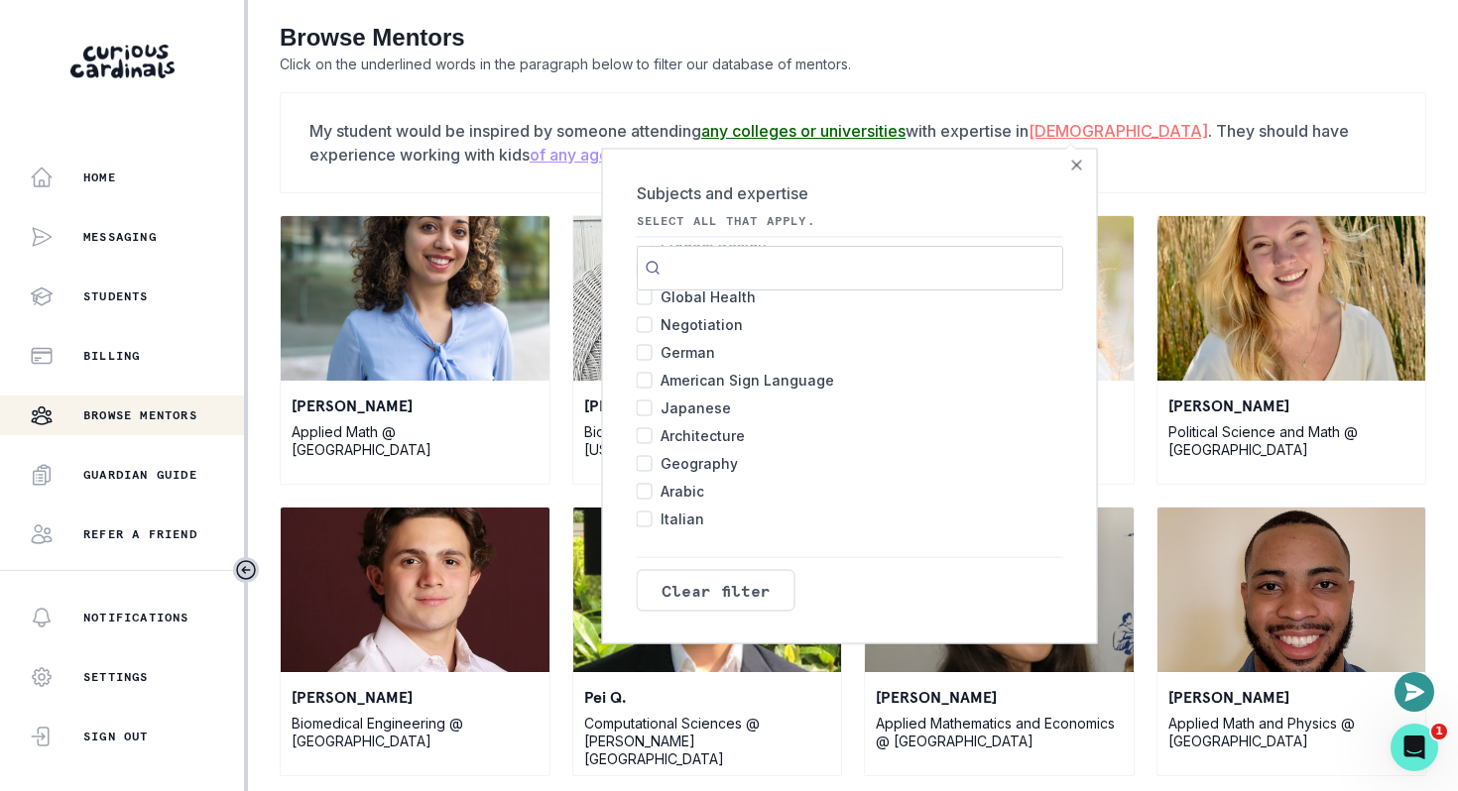
scroll to position [0, 0]
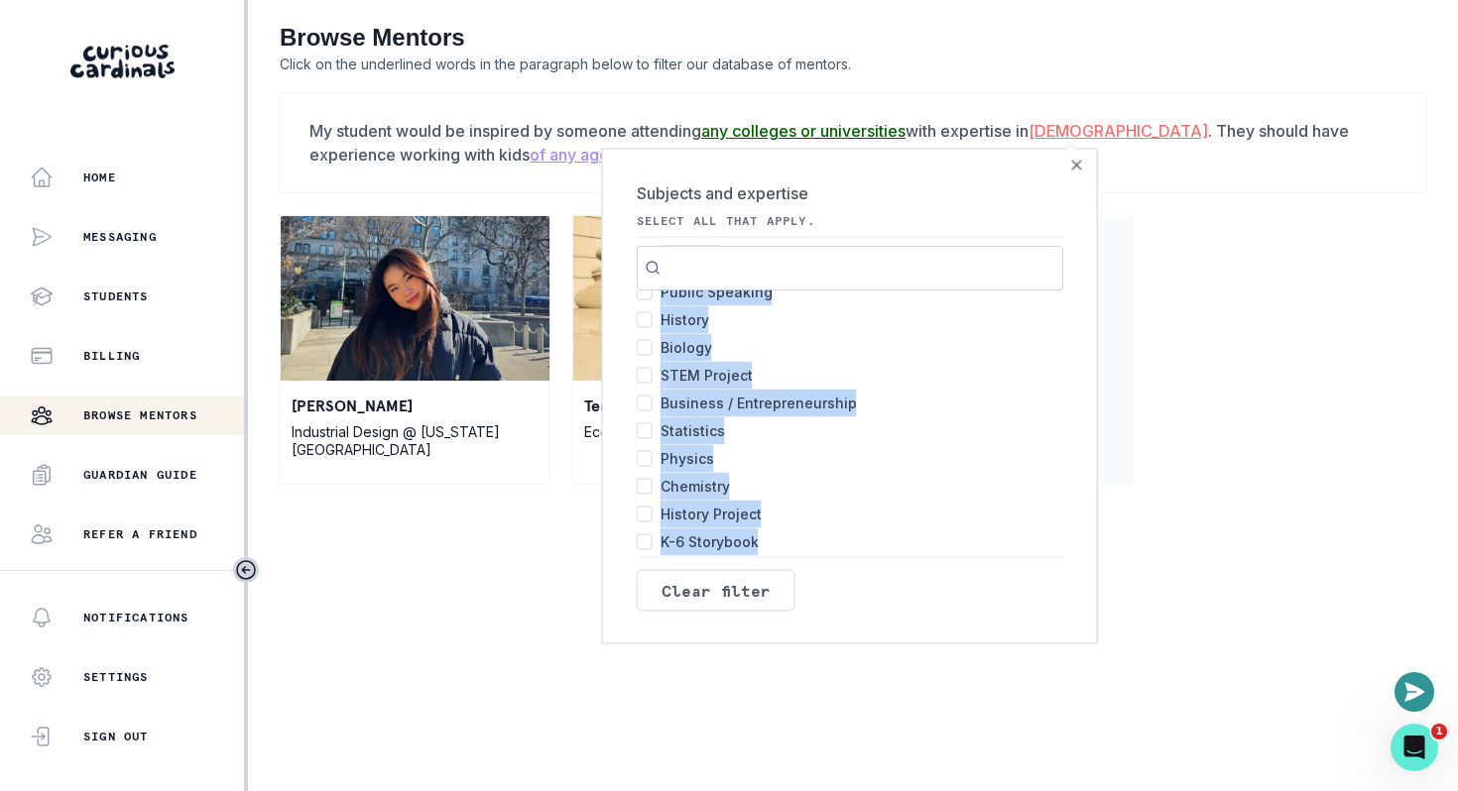
scroll to position [469, 0]
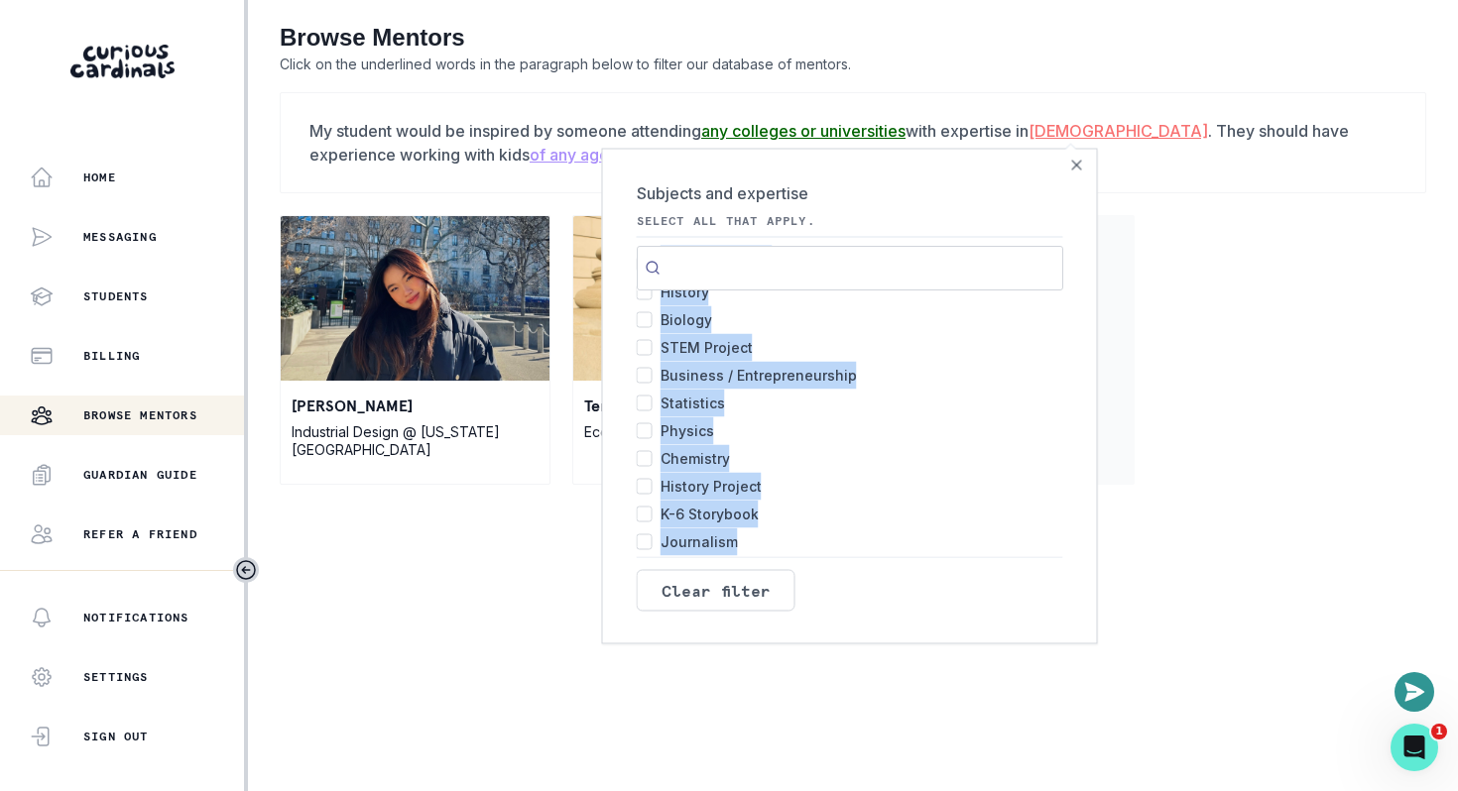
drag, startPoint x: 1021, startPoint y: 354, endPoint x: 995, endPoint y: 551, distance: 199.0
click at [995, 551] on ul "Korean 2 Algebra I 537 Writing 497 Pre-Algebra 493 Academic Coaching 477 K-5 Gr…" at bounding box center [850, 749] width 426 height 1833
click at [646, 343] on input "STEM Project 256" at bounding box center [645, 342] width 16 height 16
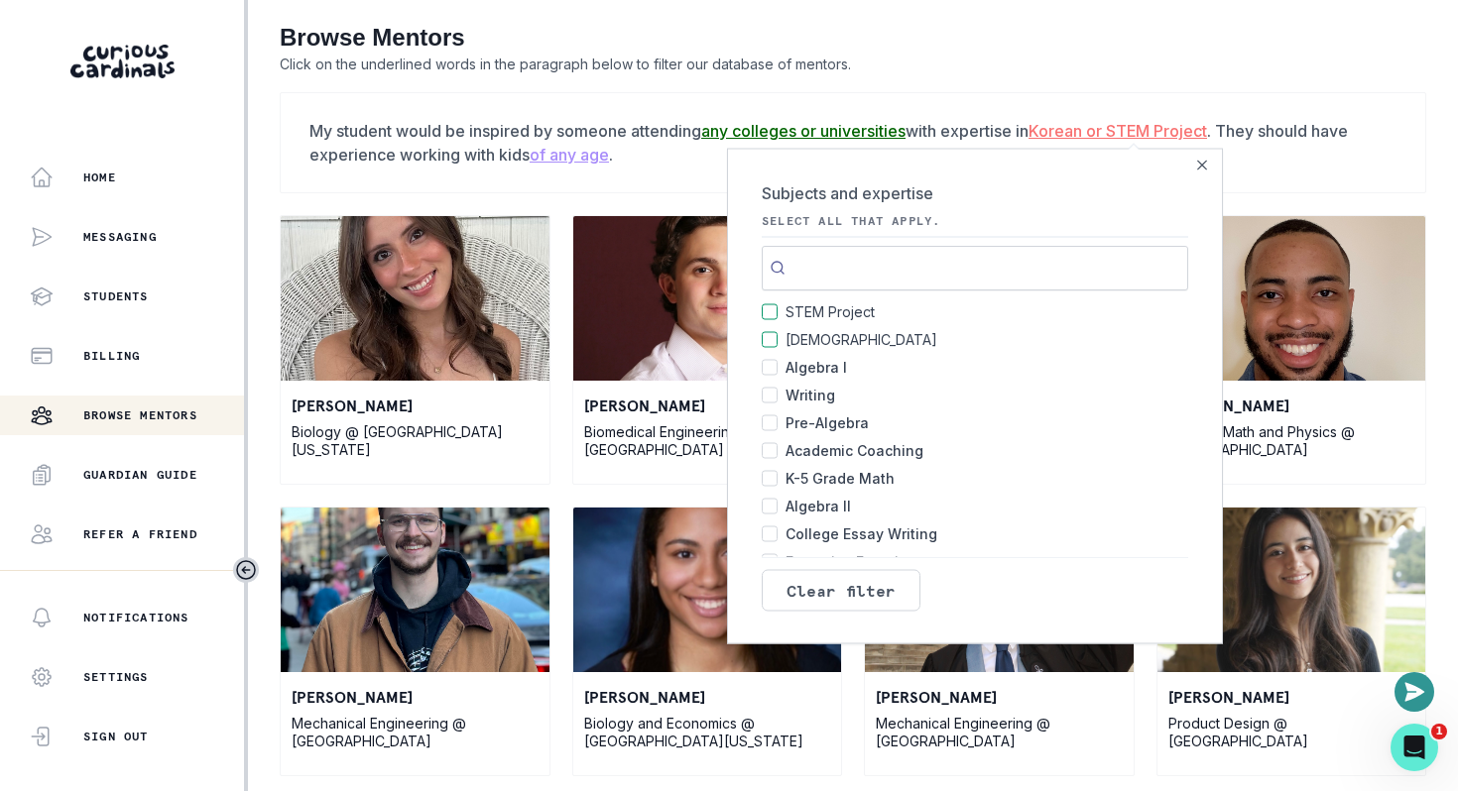
click at [867, 276] on input "Search" at bounding box center [975, 267] width 426 height 45
click at [774, 309] on input "STEM Project 256" at bounding box center [770, 311] width 16 height 16
checkbox input "false"
